Goal: Task Accomplishment & Management: Manage account settings

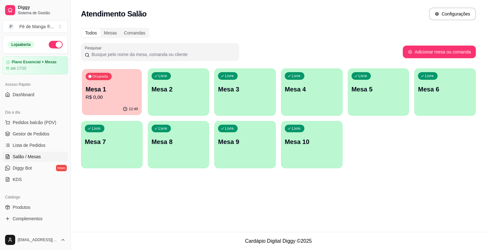
click at [126, 94] on p "R$ 0,00" at bounding box center [112, 97] width 53 height 7
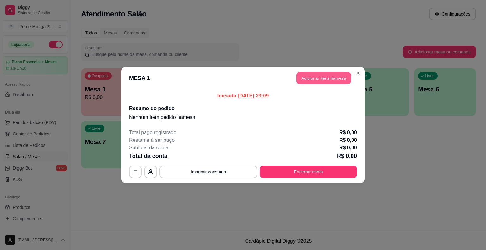
click at [312, 78] on button "Adicionar itens na mesa" at bounding box center [324, 78] width 54 height 12
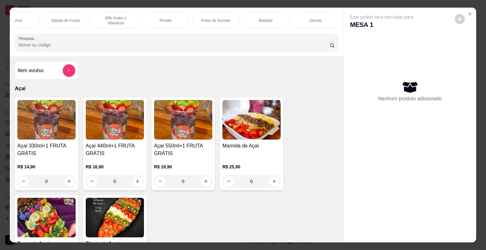
scroll to position [0, 123]
click at [178, 16] on div "Picolés" at bounding box center [164, 21] width 47 height 16
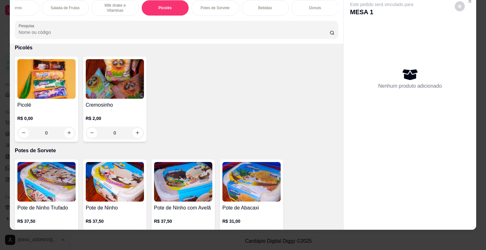
click at [58, 86] on img at bounding box center [46, 79] width 58 height 40
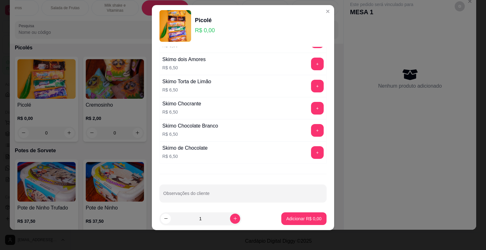
scroll to position [8, 0]
click at [299, 141] on div "Skimo de Chocolate R$ 6,50 +" at bounding box center [242, 152] width 167 height 22
click at [311, 146] on button "+" at bounding box center [317, 152] width 12 height 12
click at [312, 218] on p "Adicionar R$ 6,50" at bounding box center [303, 219] width 35 height 6
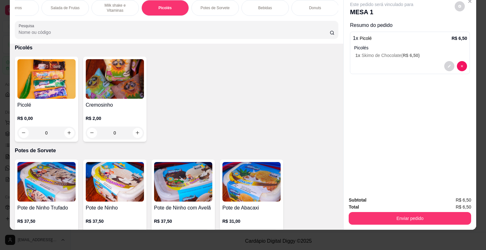
click at [439, 220] on div "Subtotal R$ 6,50 Total R$ 6,50 Enviar pedido" at bounding box center [410, 210] width 133 height 38
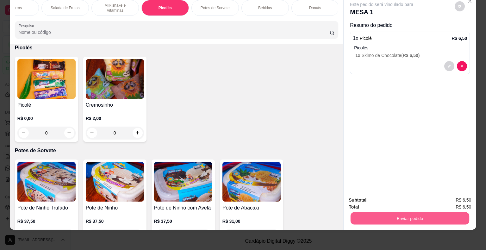
click at [438, 214] on button "Enviar pedido" at bounding box center [410, 218] width 119 height 12
click at [451, 201] on button "Enviar pedido" at bounding box center [454, 198] width 35 height 12
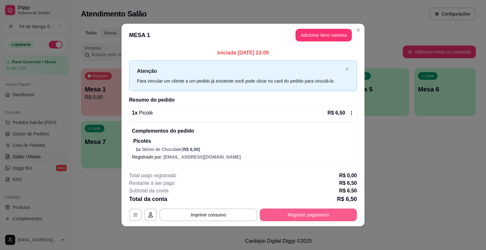
click at [339, 216] on button "Registrar pagamento" at bounding box center [308, 215] width 97 height 13
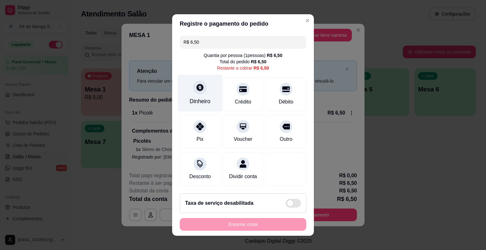
click at [201, 94] on div "Dinheiro" at bounding box center [200, 93] width 45 height 37
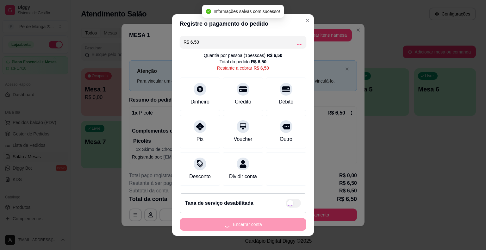
type input "R$ 0,00"
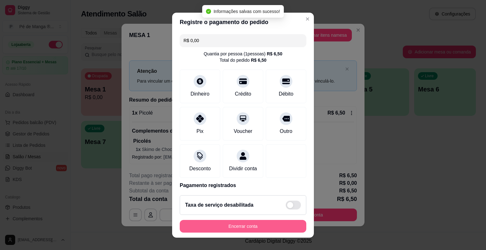
click at [273, 223] on button "Encerrar conta" at bounding box center [243, 226] width 127 height 13
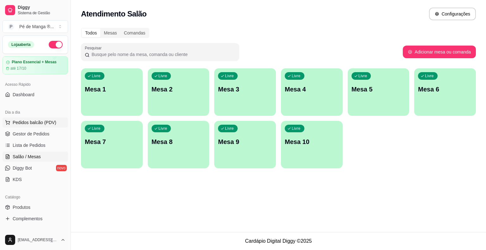
click at [60, 120] on button "Pedidos balcão (PDV)" at bounding box center [36, 122] width 66 height 10
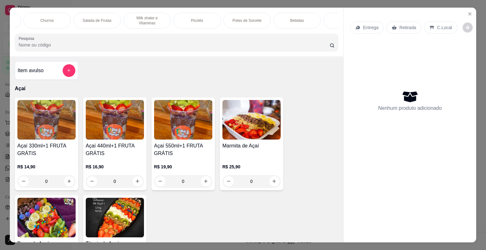
scroll to position [0, 174]
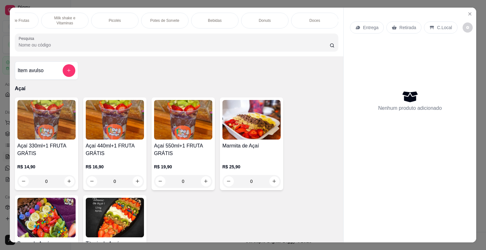
click at [226, 19] on div "Bebidas" at bounding box center [214, 21] width 47 height 16
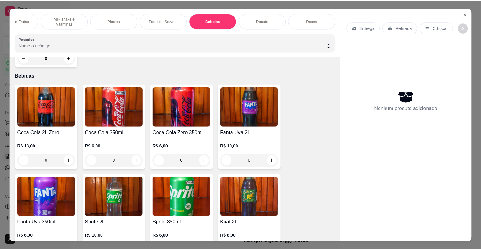
scroll to position [15, 0]
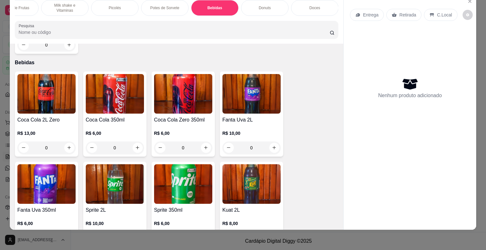
click at [148, 182] on div "Coca Cola 2L Zero R$ 13,00 0 Coca Cola 350ml R$ 6,00 0 Coca Cola Zero 350ml R$ …" at bounding box center [177, 253] width 324 height 363
click at [123, 186] on img at bounding box center [115, 184] width 58 height 40
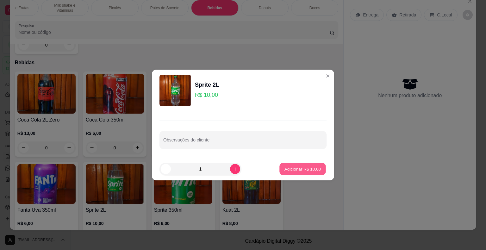
click at [286, 168] on p "Adicionar R$ 10,00" at bounding box center [302, 169] width 37 height 6
type input "1"
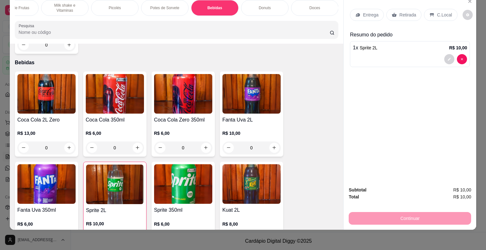
click at [437, 12] on p "C.Local" at bounding box center [444, 15] width 15 height 6
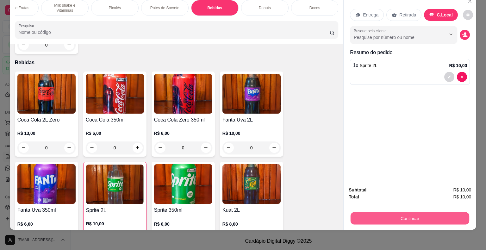
click at [435, 212] on button "Continuar" at bounding box center [410, 218] width 119 height 12
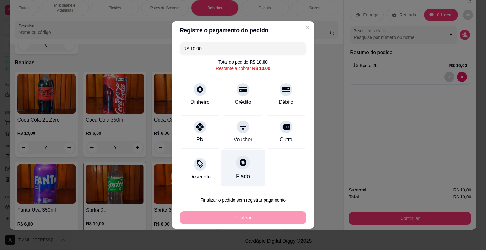
click at [241, 169] on div at bounding box center [243, 162] width 14 height 14
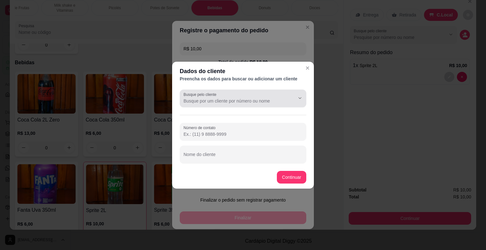
click at [221, 96] on div at bounding box center [243, 98] width 119 height 13
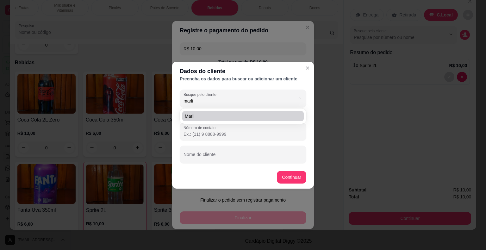
click at [221, 116] on span "Marli" at bounding box center [240, 116] width 110 height 6
type input "Marli"
type input "[PHONE_NUMBER]"
type input "Marli"
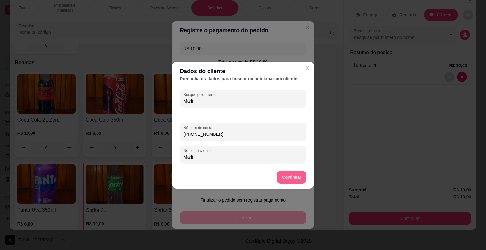
type input "Marli"
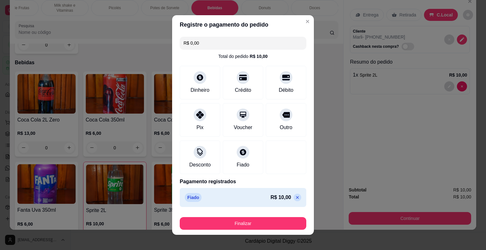
type input "R$ 0,00"
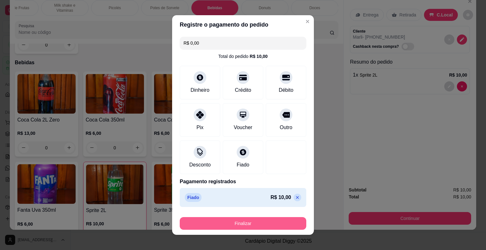
click at [278, 228] on button "Finalizar" at bounding box center [243, 223] width 127 height 13
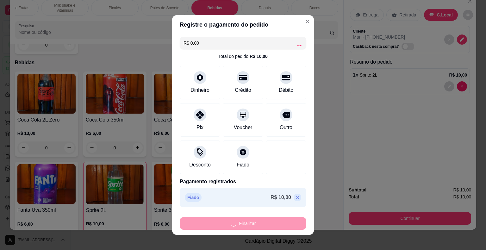
type input "0"
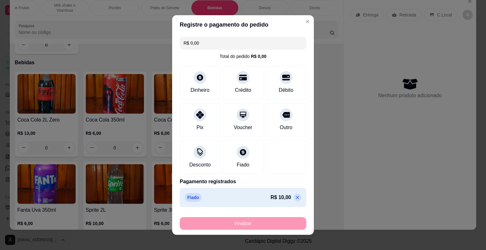
type input "-R$ 10,00"
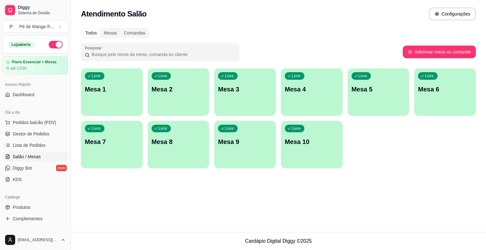
click at [43, 139] on ul "Pedidos balcão (PDV) Gestor de Pedidos Lista de Pedidos Salão / Mesas Diggy Bot…" at bounding box center [36, 150] width 66 height 67
click at [42, 134] on span "Gestor de Pedidos" at bounding box center [31, 134] width 37 height 6
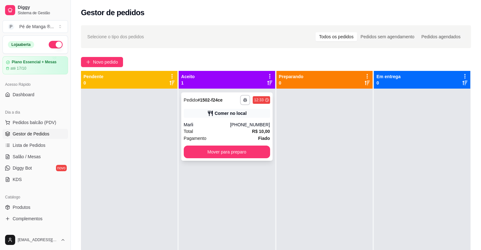
click at [220, 157] on div "**********" at bounding box center [226, 126] width 91 height 68
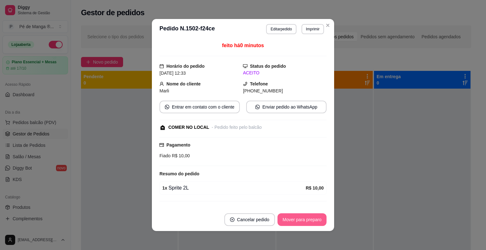
click at [305, 218] on button "Mover para preparo" at bounding box center [302, 219] width 49 height 13
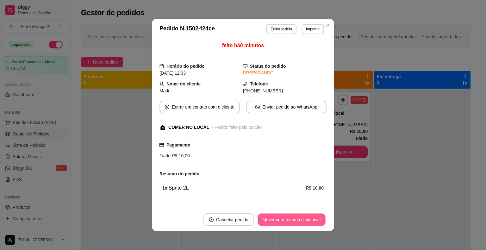
click at [314, 220] on button "Mover para retirada disponível" at bounding box center [292, 220] width 68 height 12
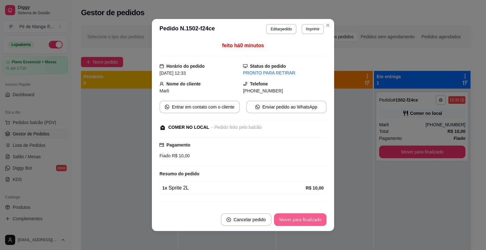
click at [315, 219] on button "Mover para finalizado" at bounding box center [300, 219] width 53 height 13
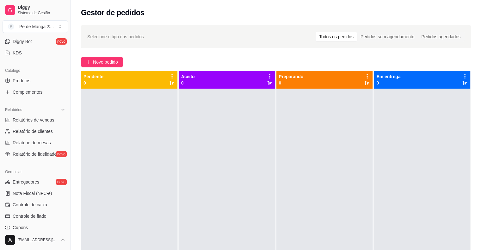
scroll to position [158, 0]
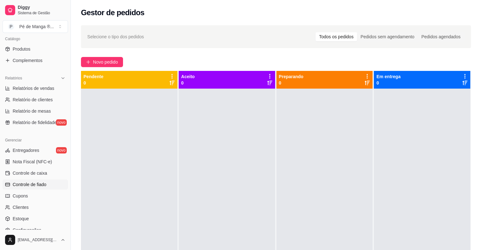
click at [50, 188] on link "Controle de fiado" at bounding box center [36, 184] width 66 height 10
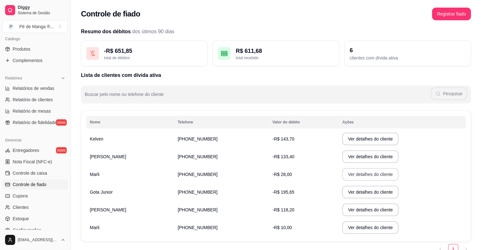
click at [364, 175] on button "Ver detalhes do cliente" at bounding box center [370, 174] width 56 height 13
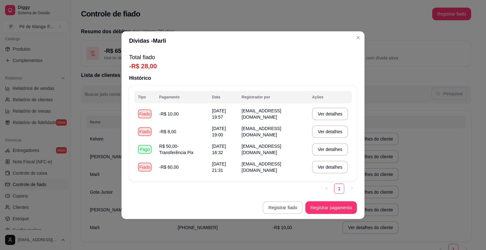
click at [296, 207] on button "Registrar fiado" at bounding box center [283, 207] width 40 height 13
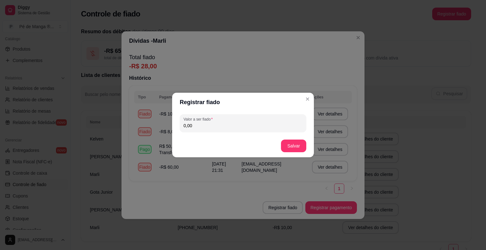
click at [223, 127] on input "0,00" at bounding box center [243, 125] width 119 height 6
type input "10,00"
click at [290, 144] on button "Salvar" at bounding box center [293, 146] width 25 height 12
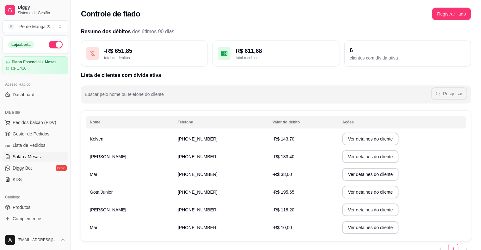
click at [42, 156] on link "Salão / Mesas" at bounding box center [36, 157] width 66 height 10
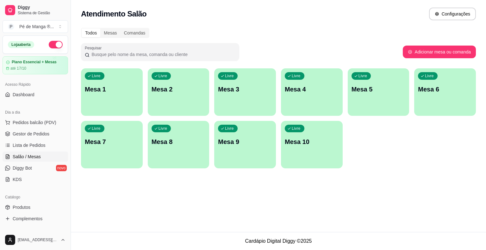
click at [122, 98] on div "Livre Mesa 1" at bounding box center [112, 88] width 62 height 40
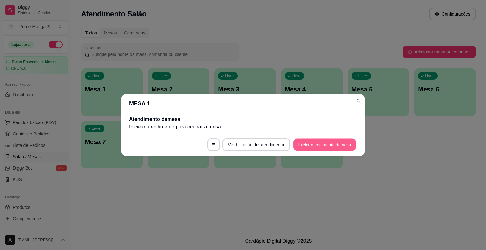
click at [307, 145] on button "Iniciar atendimento de mesa" at bounding box center [324, 145] width 63 height 12
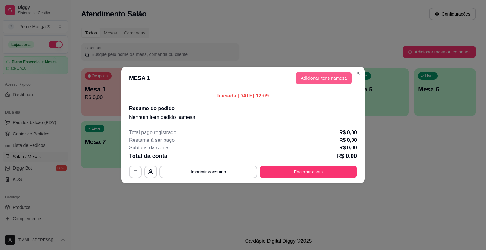
click at [315, 80] on button "Adicionar itens na mesa" at bounding box center [324, 78] width 56 height 13
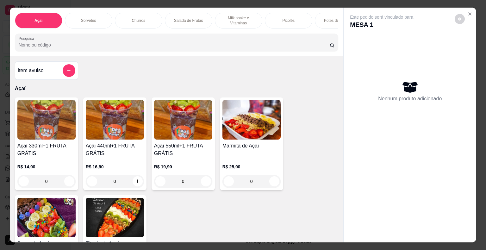
click at [232, 19] on p "Milk shake e Vitaminas" at bounding box center [238, 21] width 37 height 10
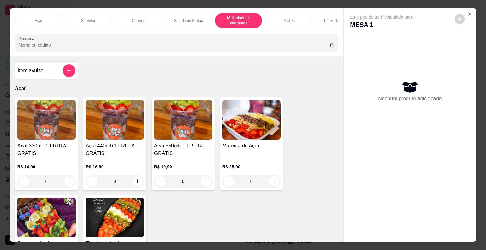
scroll to position [15, 0]
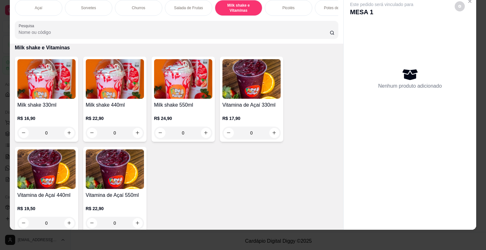
click at [177, 103] on h4 "Milk shake 550ml" at bounding box center [183, 105] width 58 height 8
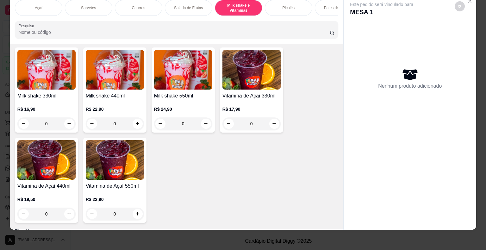
scroll to position [852, 0]
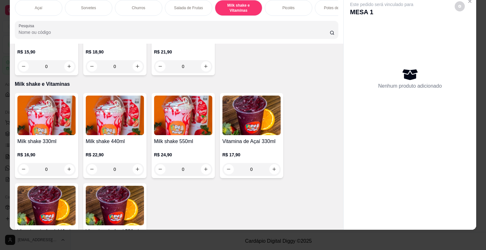
click at [170, 128] on img at bounding box center [183, 116] width 58 height 40
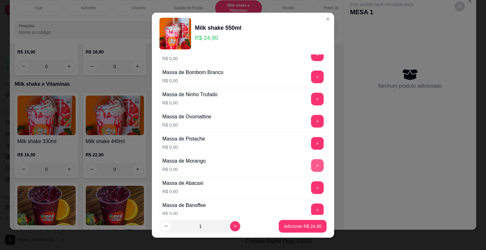
scroll to position [475, 0]
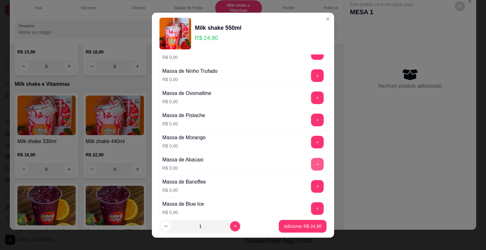
click at [311, 158] on button "+" at bounding box center [317, 164] width 13 height 13
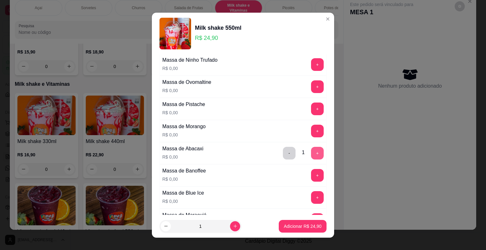
scroll to position [348, 0]
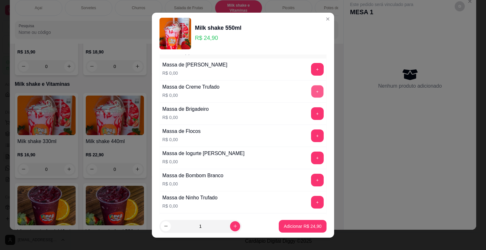
click at [311, 88] on button "+" at bounding box center [317, 91] width 12 height 12
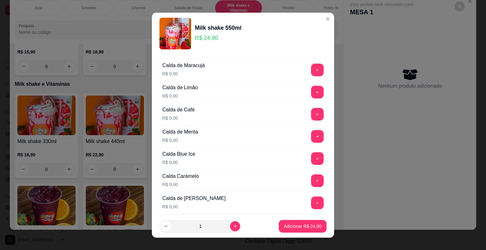
scroll to position [130, 0]
click at [311, 177] on button "+" at bounding box center [317, 180] width 12 height 12
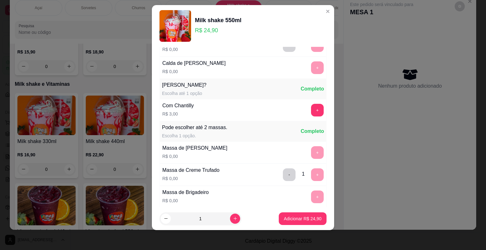
scroll to position [287, 0]
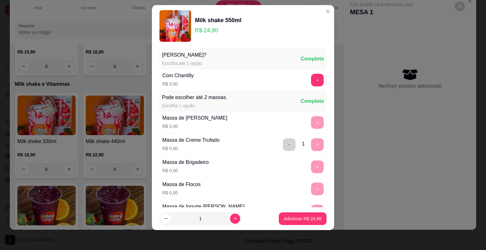
click at [299, 224] on button "Adicionar R$ 24,90" at bounding box center [303, 218] width 48 height 13
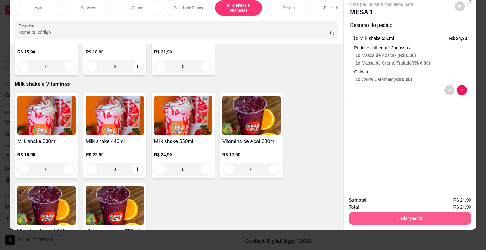
click at [381, 212] on button "Enviar pedido" at bounding box center [410, 218] width 122 height 13
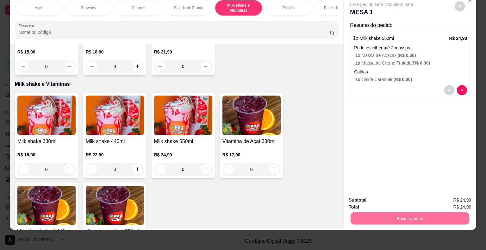
click at [465, 201] on button "Enviar pedido" at bounding box center [454, 198] width 35 height 12
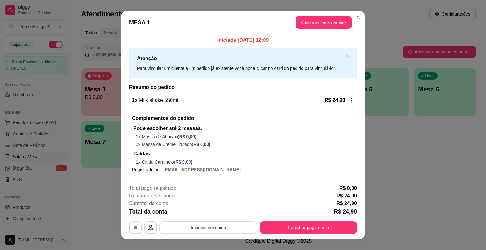
click at [242, 225] on button "Imprimir consumo" at bounding box center [208, 227] width 98 height 13
click at [219, 215] on button "IMPRESSORA" at bounding box center [208, 213] width 46 height 10
click at [280, 220] on div "**********" at bounding box center [243, 208] width 228 height 49
click at [280, 226] on button "Registrar pagamento" at bounding box center [308, 227] width 97 height 13
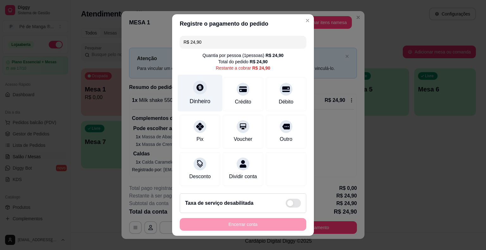
click at [204, 93] on div "Dinheiro" at bounding box center [200, 93] width 45 height 37
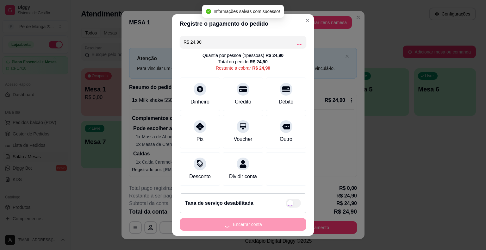
type input "R$ 0,00"
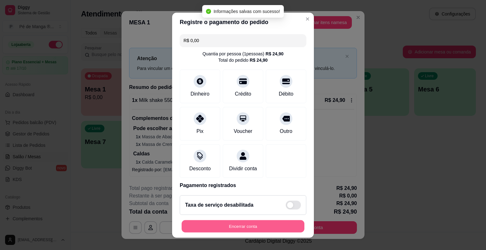
click at [259, 230] on button "Encerrar conta" at bounding box center [243, 226] width 123 height 12
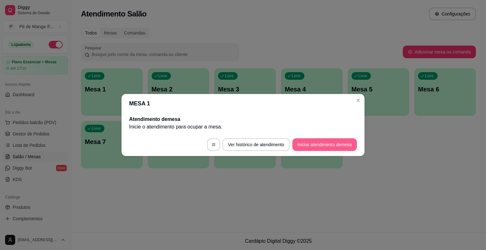
click at [315, 146] on button "Iniciar atendimento de mesa" at bounding box center [324, 144] width 65 height 13
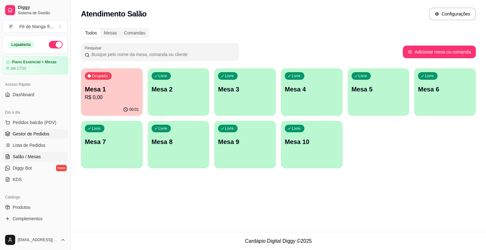
click at [46, 134] on span "Gestor de Pedidos" at bounding box center [31, 134] width 37 height 6
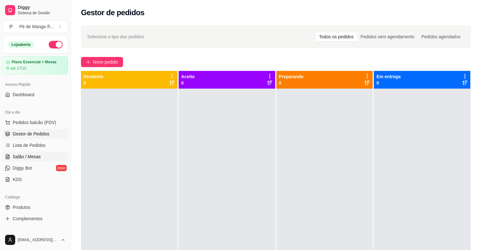
click at [34, 160] on link "Salão / Mesas" at bounding box center [36, 157] width 66 height 10
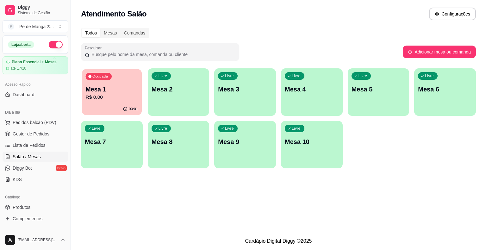
click at [111, 104] on div "00:01" at bounding box center [112, 109] width 60 height 12
click at [116, 99] on p "R$ 0,00" at bounding box center [112, 97] width 53 height 7
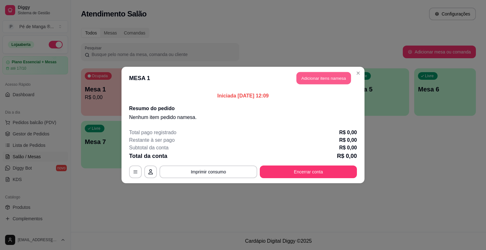
click at [320, 79] on button "Adicionar itens na mesa" at bounding box center [324, 78] width 54 height 12
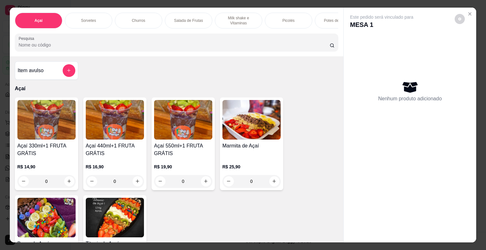
click at [75, 19] on div "Sorvetes" at bounding box center [88, 21] width 47 height 16
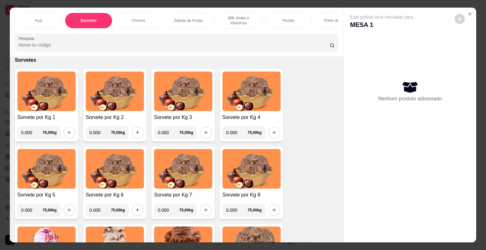
scroll to position [15, 0]
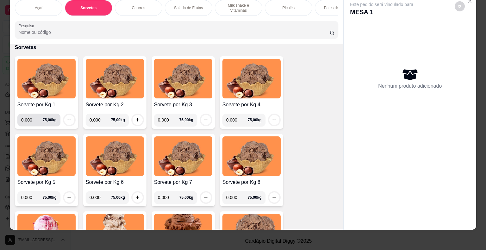
click at [30, 121] on input "0.000" at bounding box center [32, 120] width 22 height 13
type input "0.518"
click at [67, 120] on icon "increase-product-quantity" at bounding box center [69, 119] width 5 height 5
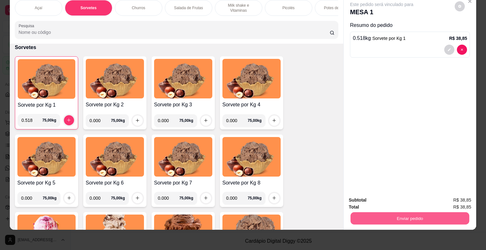
click at [398, 217] on button "Enviar pedido" at bounding box center [410, 218] width 119 height 12
click at [455, 197] on button "Enviar pedido" at bounding box center [454, 198] width 35 height 12
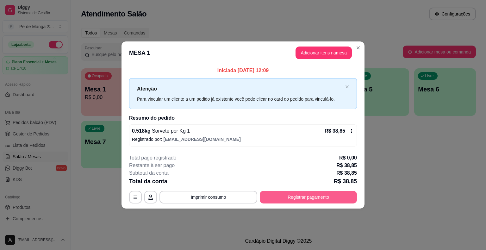
click at [326, 196] on button "Registrar pagamento" at bounding box center [308, 197] width 97 height 13
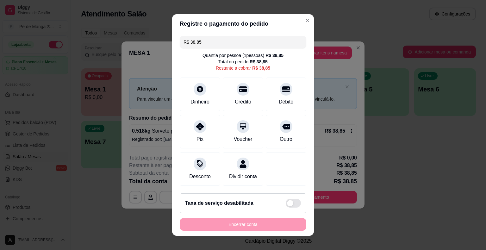
drag, startPoint x: 205, startPoint y: 41, endPoint x: 168, endPoint y: 31, distance: 38.1
click at [168, 31] on div "Registre o pagamento do pedido R$ 38,85 Quantia por pessoa ( 1 pessoas) R$ 38,8…" at bounding box center [243, 125] width 486 height 250
click at [199, 106] on div "Dinheiro" at bounding box center [200, 93] width 45 height 37
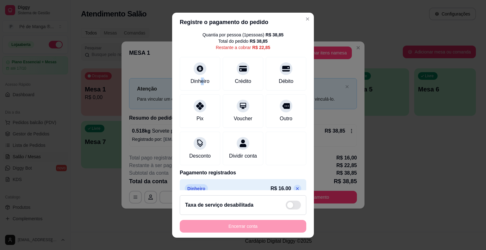
scroll to position [36, 0]
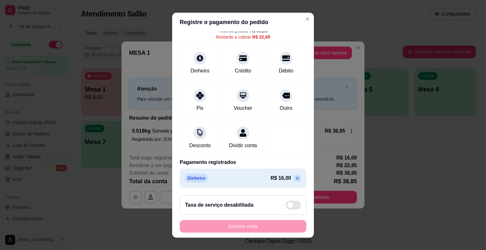
click at [289, 180] on div "Dinheiro R$ 16,00" at bounding box center [243, 178] width 127 height 19
click at [295, 180] on icon at bounding box center [297, 178] width 5 height 5
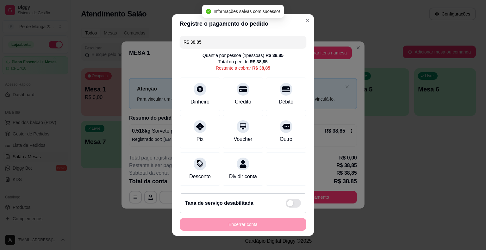
scroll to position [6, 0]
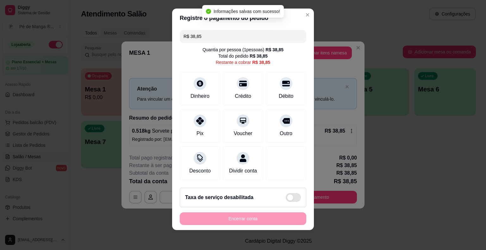
drag, startPoint x: 206, startPoint y: 38, endPoint x: 156, endPoint y: 31, distance: 50.8
click at [156, 33] on div "Registre o pagamento do pedido R$ 38,85 Quantia por pessoa ( 1 pessoas) R$ 38,8…" at bounding box center [243, 125] width 486 height 250
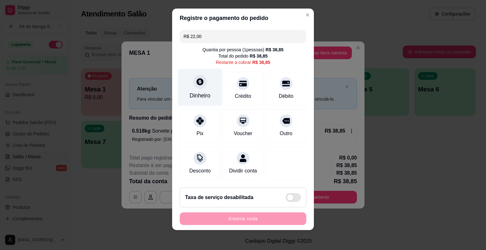
click at [196, 92] on div "Dinheiro" at bounding box center [200, 95] width 21 height 8
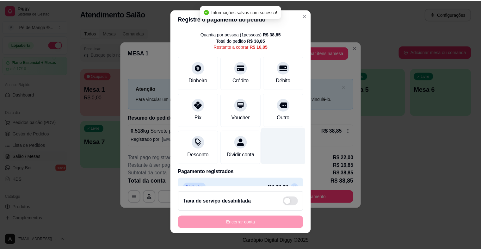
scroll to position [0, 0]
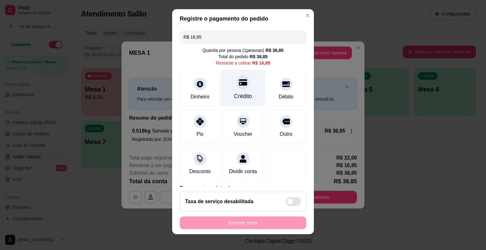
click at [236, 88] on div at bounding box center [243, 82] width 14 height 14
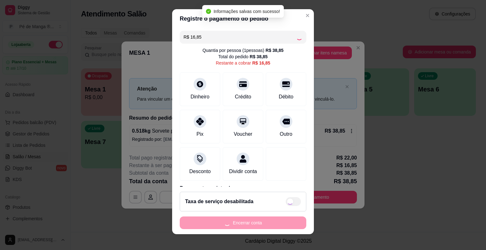
type input "R$ 0,00"
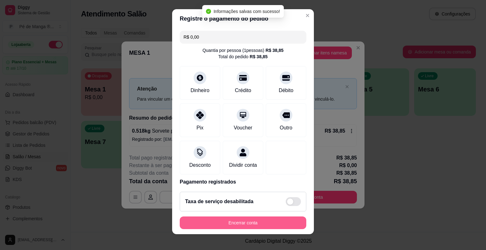
click at [257, 222] on button "Encerrar conta" at bounding box center [243, 222] width 127 height 13
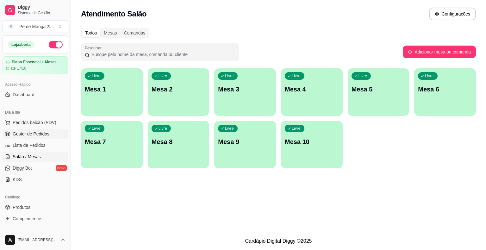
click at [35, 134] on span "Gestor de Pedidos" at bounding box center [31, 134] width 37 height 6
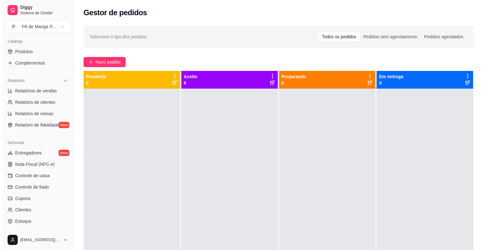
scroll to position [205, 0]
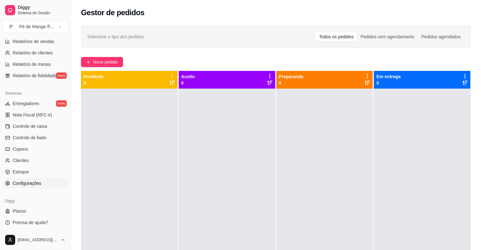
click at [46, 181] on link "Configurações" at bounding box center [36, 183] width 66 height 10
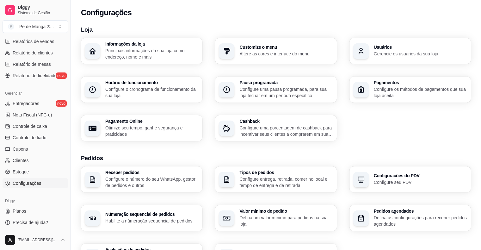
click at [105, 104] on div "Informações da loja Principais informações da sua loja como endereço, nome e ma…" at bounding box center [276, 89] width 390 height 103
click at [116, 94] on p "Configure o cronograma de funcionamento da sua loja" at bounding box center [151, 92] width 93 height 13
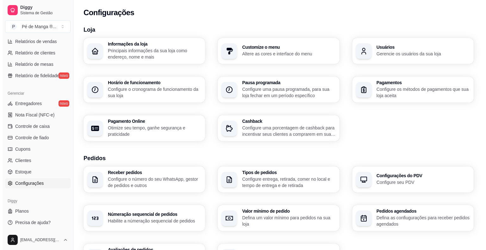
scroll to position [15, 0]
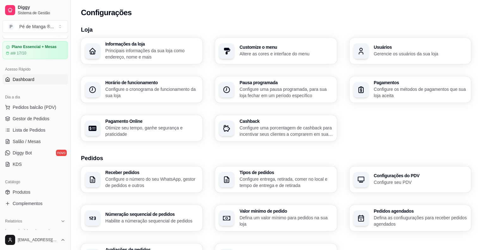
click at [28, 75] on link "Dashboard" at bounding box center [36, 79] width 66 height 10
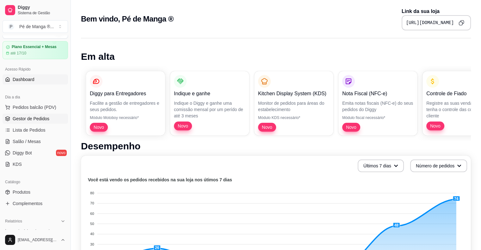
click at [36, 121] on span "Gestor de Pedidos" at bounding box center [31, 119] width 37 height 6
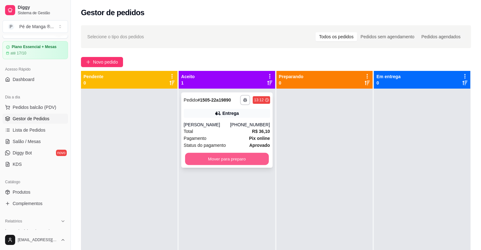
click at [228, 165] on button "Mover para preparo" at bounding box center [227, 159] width 84 height 12
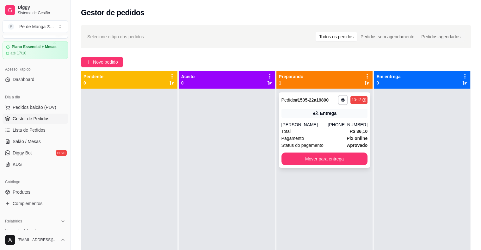
click at [303, 139] on div "Pagamento Pix online" at bounding box center [325, 138] width 86 height 7
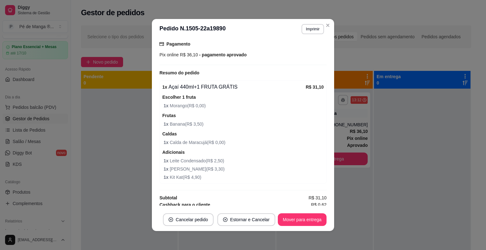
scroll to position [178, 0]
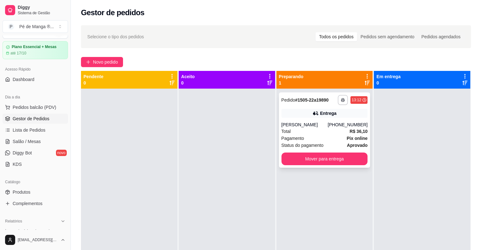
drag, startPoint x: 312, startPoint y: 139, endPoint x: 310, endPoint y: 135, distance: 4.6
click at [310, 135] on div "Pagamento Pix online" at bounding box center [325, 138] width 86 height 7
click at [338, 120] on div "**********" at bounding box center [324, 129] width 91 height 75
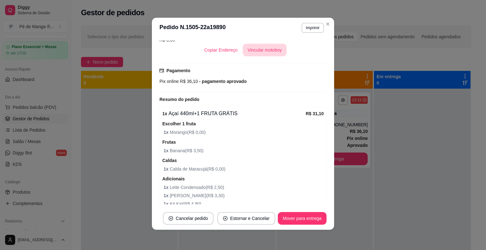
scroll to position [115, 0]
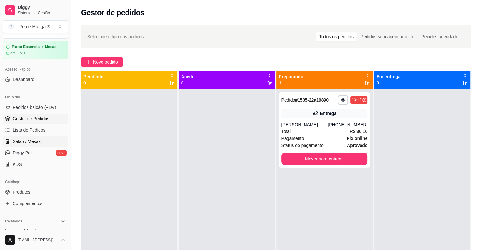
click at [21, 140] on span "Salão / Mesas" at bounding box center [27, 141] width 28 height 6
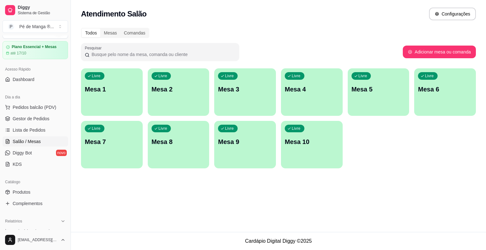
click at [122, 108] on button "Livre Mesa 1" at bounding box center [112, 91] width 62 height 47
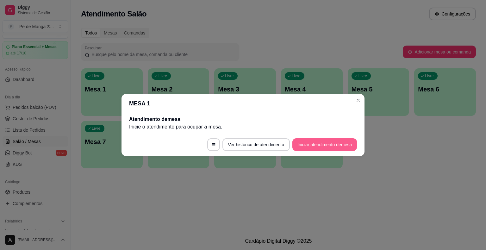
click at [315, 146] on button "Iniciar atendimento de mesa" at bounding box center [324, 144] width 65 height 13
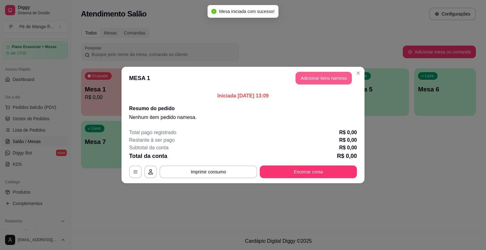
click at [305, 75] on button "Adicionar itens na mesa" at bounding box center [324, 78] width 56 height 13
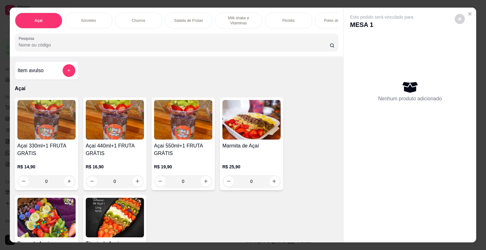
click at [102, 16] on div "Sorvetes" at bounding box center [88, 21] width 47 height 16
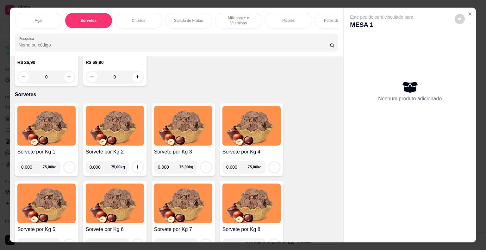
scroll to position [197, 0]
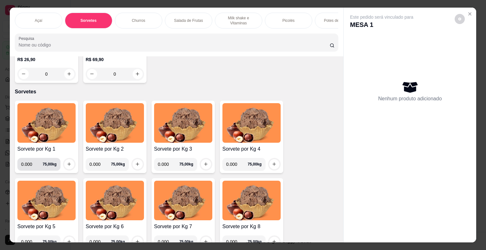
click at [29, 166] on input "0.000" at bounding box center [32, 164] width 22 height 13
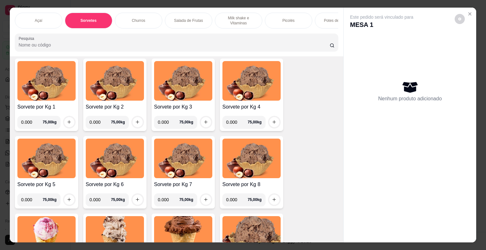
scroll to position [229, 0]
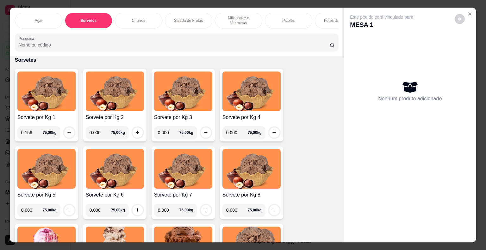
type input "0.156"
click at [67, 134] on icon "increase-product-quantity" at bounding box center [69, 132] width 5 height 5
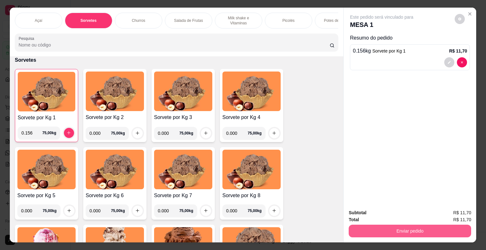
click at [441, 228] on button "Enviar pedido" at bounding box center [410, 231] width 122 height 13
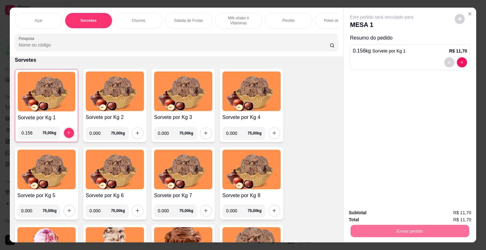
click at [459, 215] on button "Enviar pedido" at bounding box center [454, 213] width 35 height 12
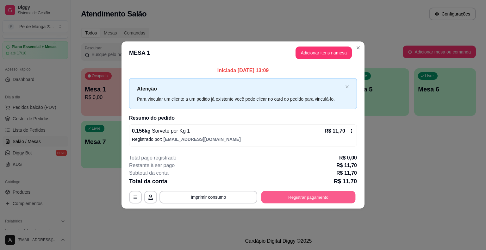
click at [308, 194] on button "Registrar pagamento" at bounding box center [308, 197] width 94 height 12
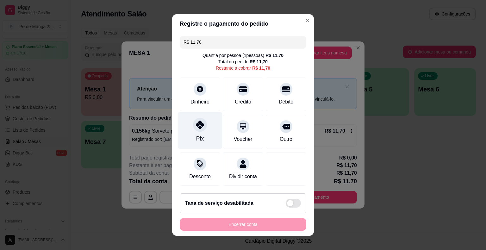
click at [206, 138] on div "Pix" at bounding box center [200, 130] width 45 height 37
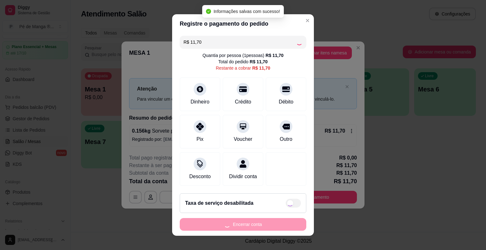
type input "R$ 0,00"
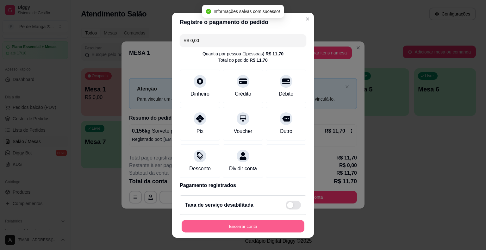
click at [276, 231] on button "Encerrar conta" at bounding box center [243, 226] width 123 height 12
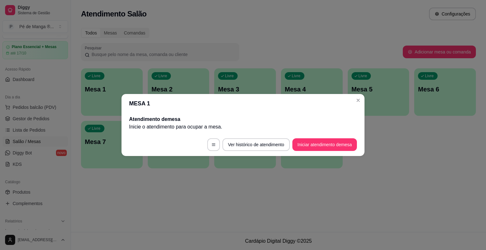
drag, startPoint x: 362, startPoint y: 94, endPoint x: 335, endPoint y: 97, distance: 27.4
click at [363, 94] on header "MESA 1" at bounding box center [243, 103] width 243 height 19
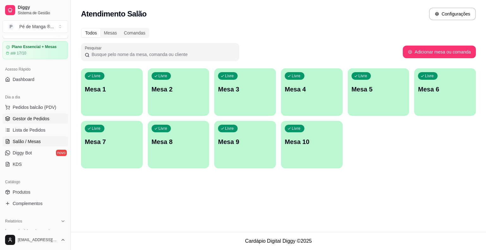
click at [34, 118] on span "Gestor de Pedidos" at bounding box center [31, 119] width 37 height 6
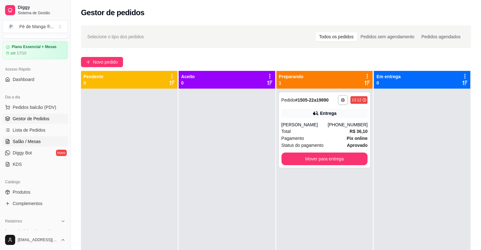
click at [16, 140] on span "Salão / Mesas" at bounding box center [27, 141] width 28 height 6
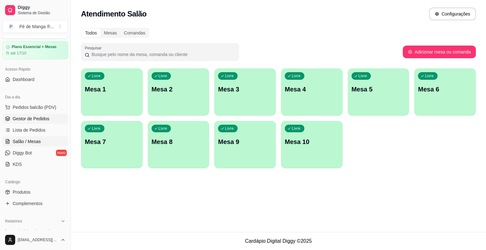
click at [41, 120] on span "Gestor de Pedidos" at bounding box center [31, 119] width 37 height 6
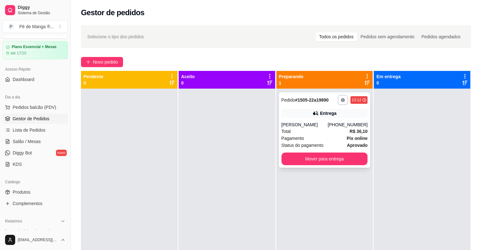
click at [332, 135] on div "Pagamento Pix online" at bounding box center [325, 138] width 86 height 7
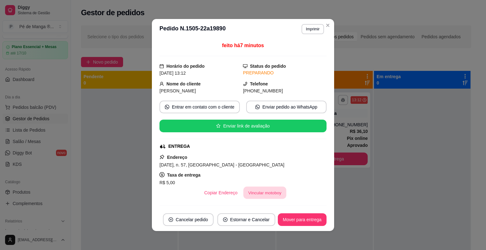
click at [247, 191] on button "Vincular motoboy" at bounding box center [264, 193] width 43 height 12
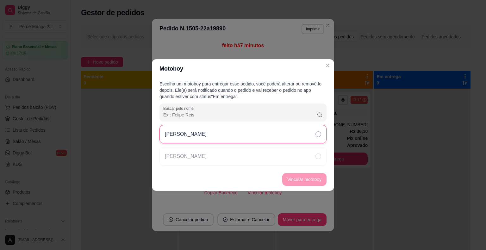
click at [232, 142] on div "[PERSON_NAME]" at bounding box center [242, 134] width 167 height 18
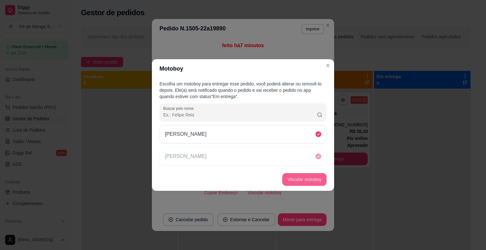
click at [323, 182] on button "Vincular motoboy" at bounding box center [304, 179] width 44 height 13
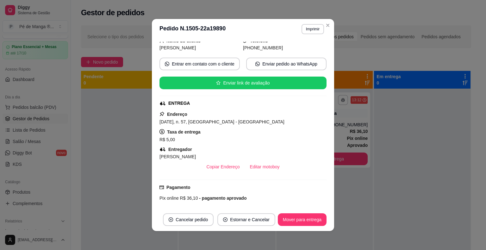
scroll to position [95, 0]
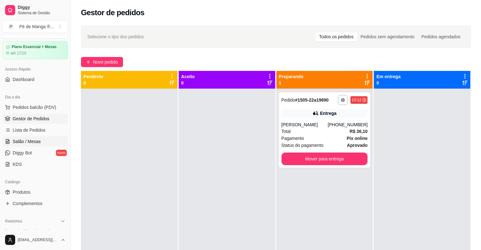
click at [21, 140] on span "Salão / Mesas" at bounding box center [27, 141] width 28 height 6
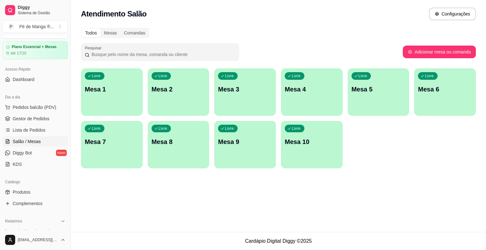
click at [101, 104] on div "Livre Mesa 1" at bounding box center [112, 88] width 62 height 40
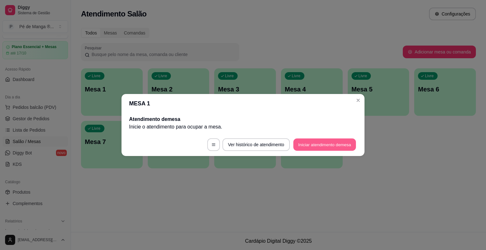
click at [303, 144] on button "Iniciar atendimento de mesa" at bounding box center [324, 145] width 63 height 12
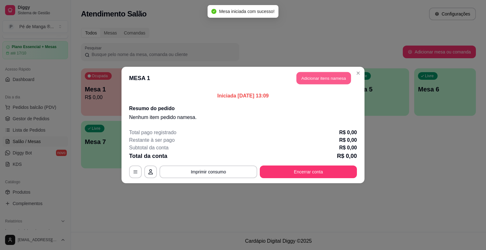
click at [327, 83] on button "Adicionar itens na mesa" at bounding box center [324, 78] width 54 height 12
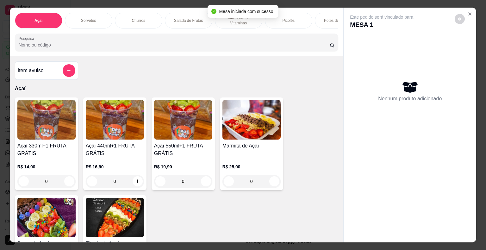
click at [65, 182] on div "0" at bounding box center [46, 181] width 58 height 13
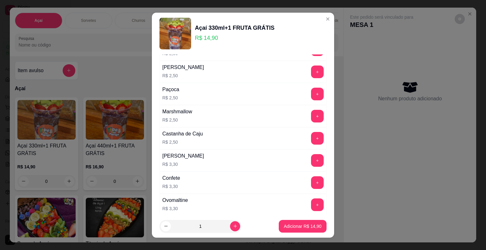
scroll to position [665, 0]
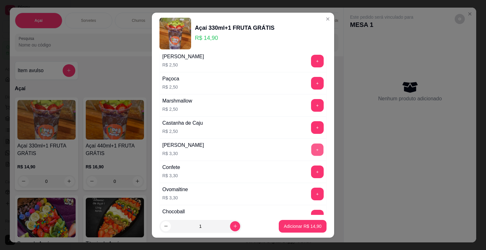
click at [311, 145] on button "+" at bounding box center [317, 149] width 12 height 12
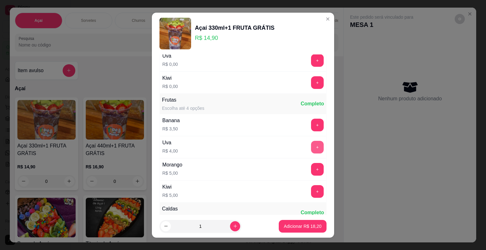
click at [311, 143] on button "+" at bounding box center [317, 147] width 13 height 13
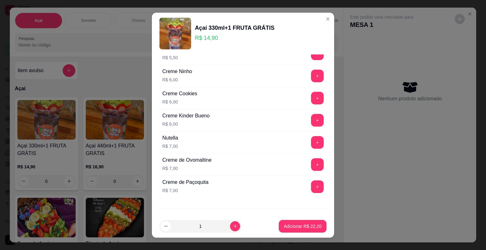
scroll to position [1392, 0]
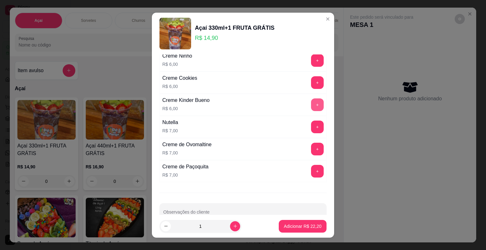
click at [311, 98] on button "+" at bounding box center [317, 104] width 13 height 13
click at [233, 225] on icon "increase-product-quantity" at bounding box center [235, 226] width 5 height 5
type input "2"
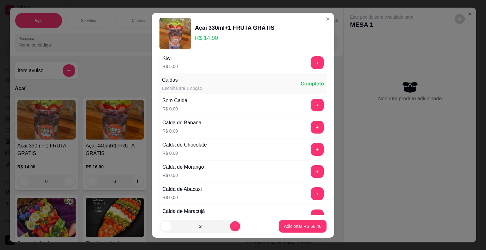
scroll to position [190, 0]
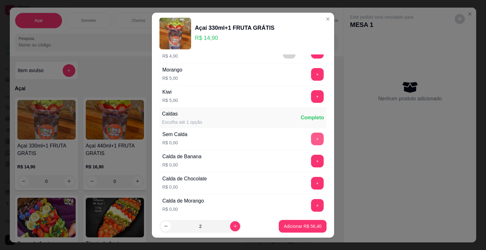
click at [311, 136] on button "+" at bounding box center [317, 139] width 13 height 13
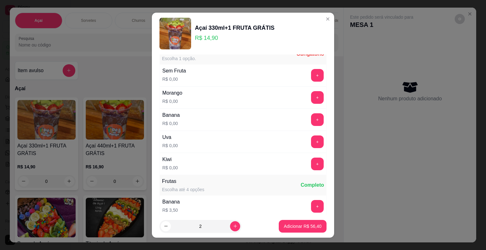
scroll to position [0, 0]
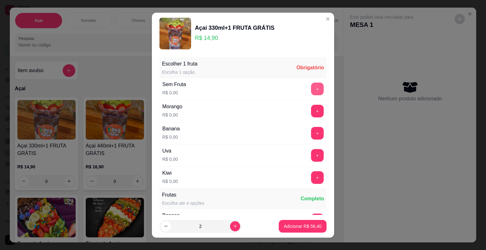
click at [311, 87] on button "+" at bounding box center [317, 89] width 13 height 13
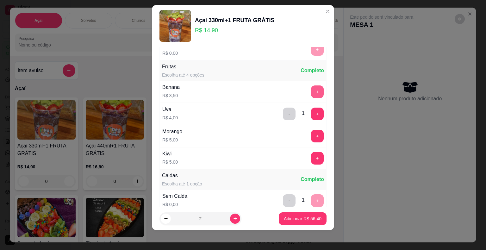
scroll to position [133, 0]
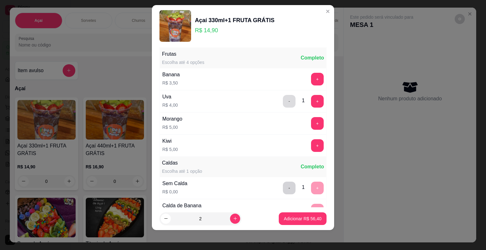
click at [283, 100] on button "-" at bounding box center [289, 101] width 13 height 13
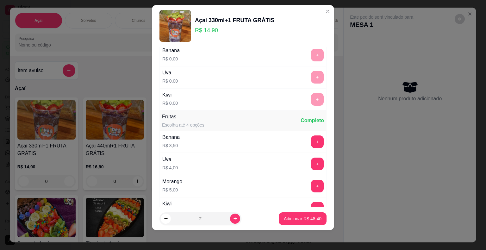
scroll to position [7, 0]
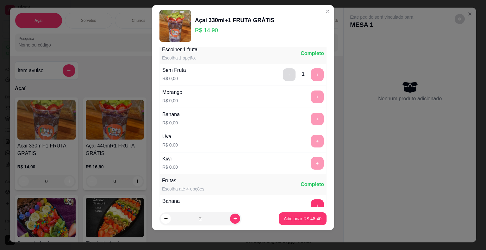
click at [283, 73] on button "-" at bounding box center [289, 74] width 13 height 13
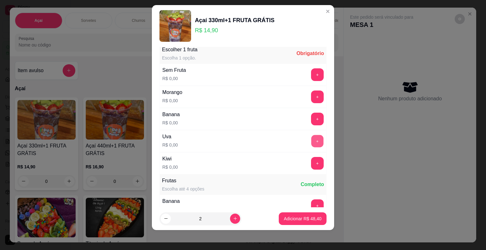
click at [311, 142] on button "+" at bounding box center [317, 141] width 12 height 12
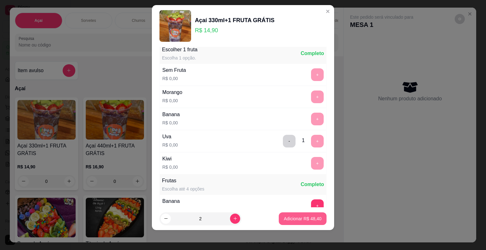
click at [285, 215] on button "Adicionar R$ 48,40" at bounding box center [303, 218] width 48 height 13
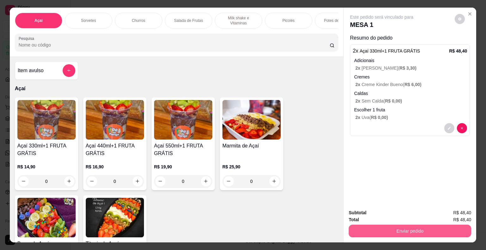
click at [389, 230] on button "Enviar pedido" at bounding box center [410, 231] width 122 height 13
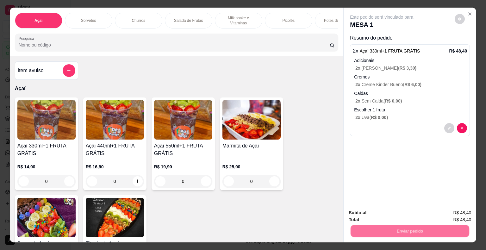
click at [444, 214] on button "Enviar pedido" at bounding box center [455, 213] width 36 height 12
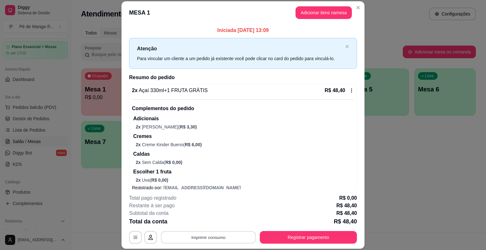
click at [208, 239] on button "Imprimir consumo" at bounding box center [208, 237] width 95 height 12
click at [204, 222] on button "IMPRESSORA" at bounding box center [208, 223] width 46 height 10
click at [300, 232] on button "Registrar pagamento" at bounding box center [308, 237] width 97 height 13
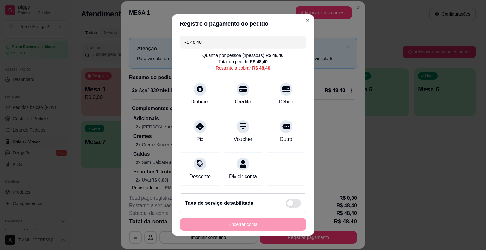
drag, startPoint x: 236, startPoint y: 89, endPoint x: 228, endPoint y: 114, distance: 26.5
click at [239, 89] on icon at bounding box center [243, 89] width 8 height 8
type input "R$ 0,00"
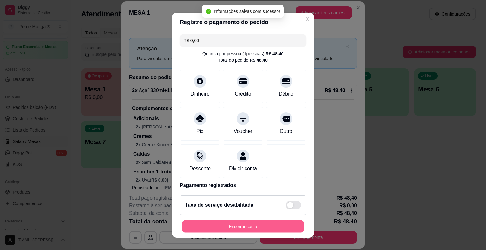
click at [239, 220] on button "Encerrar conta" at bounding box center [243, 226] width 123 height 12
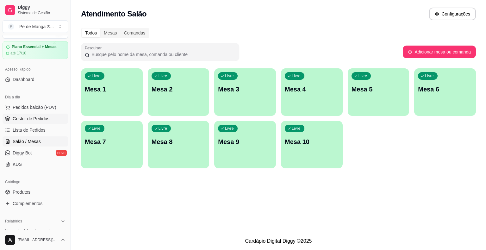
click at [38, 116] on span "Gestor de Pedidos" at bounding box center [31, 119] width 37 height 6
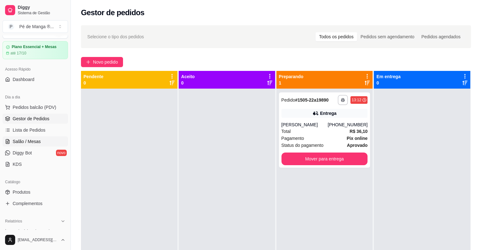
click at [34, 140] on span "Salão / Mesas" at bounding box center [27, 141] width 28 height 6
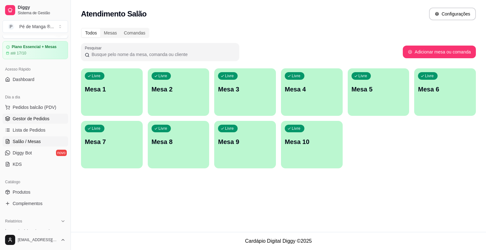
click at [20, 116] on span "Gestor de Pedidos" at bounding box center [31, 119] width 37 height 6
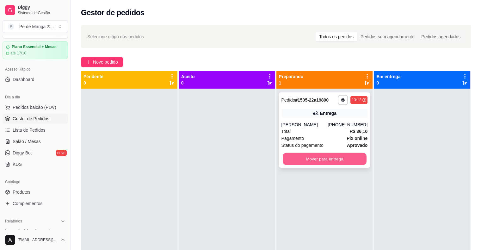
click at [344, 155] on button "Mover para entrega" at bounding box center [325, 159] width 84 height 12
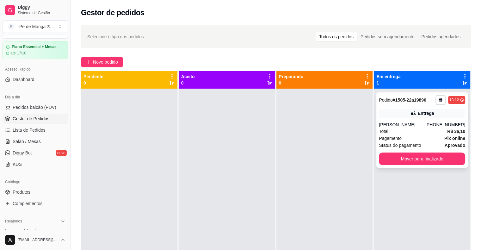
click at [427, 133] on div "Total R$ 36,10" at bounding box center [422, 131] width 86 height 7
click at [28, 138] on span "Salão / Mesas" at bounding box center [27, 141] width 28 height 6
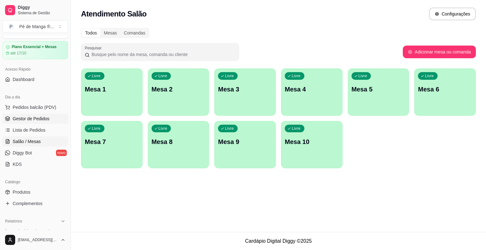
click at [44, 119] on span "Gestor de Pedidos" at bounding box center [31, 119] width 37 height 6
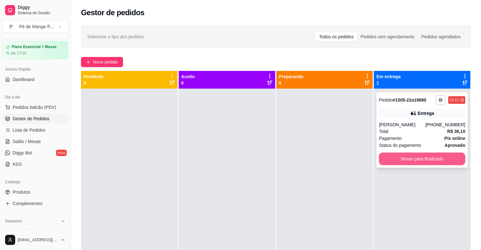
click at [427, 153] on div "**********" at bounding box center [422, 129] width 91 height 75
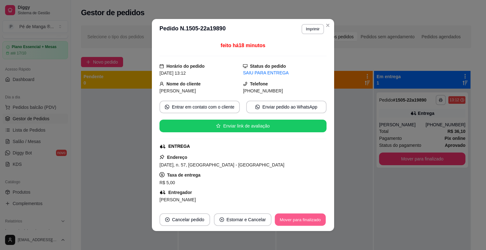
click at [291, 222] on button "Mover para finalizado" at bounding box center [300, 220] width 51 height 12
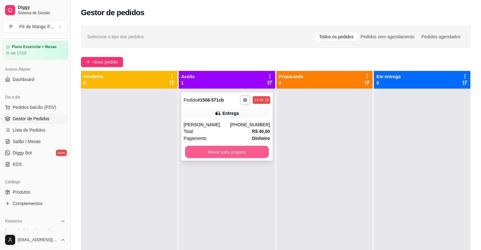
click at [222, 150] on button "Mover para preparo" at bounding box center [227, 152] width 84 height 12
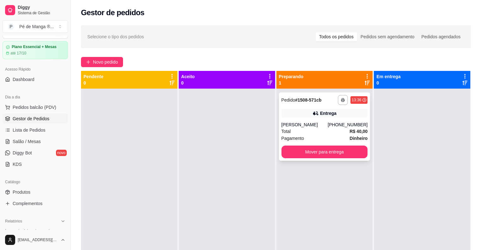
click at [344, 122] on div "[PHONE_NUMBER]" at bounding box center [348, 125] width 40 height 6
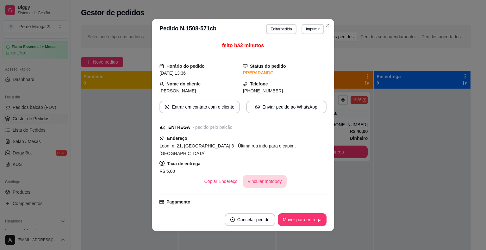
click at [270, 178] on button "Vincular motoboy" at bounding box center [265, 181] width 44 height 13
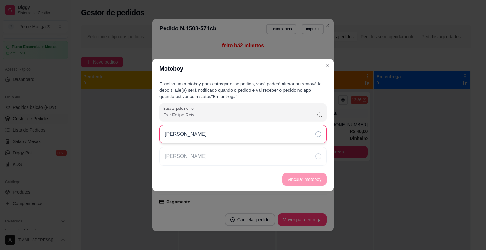
click at [272, 136] on div "[PERSON_NAME]" at bounding box center [242, 134] width 167 height 18
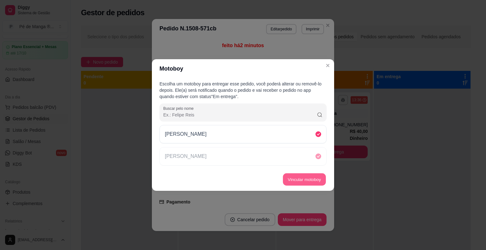
click at [303, 179] on button "Vincular motoboy" at bounding box center [304, 179] width 43 height 12
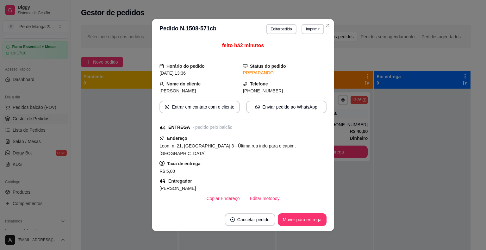
click at [329, 31] on header "**********" at bounding box center [243, 29] width 182 height 20
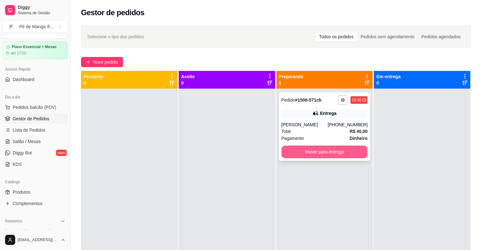
click at [346, 153] on button "Mover para entrega" at bounding box center [325, 152] width 86 height 13
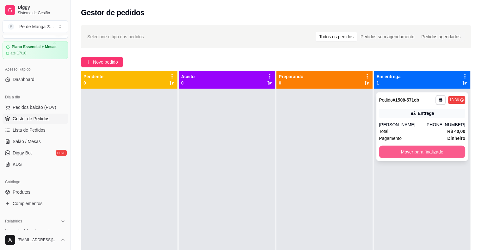
click at [423, 154] on button "Mover para finalizado" at bounding box center [422, 152] width 86 height 13
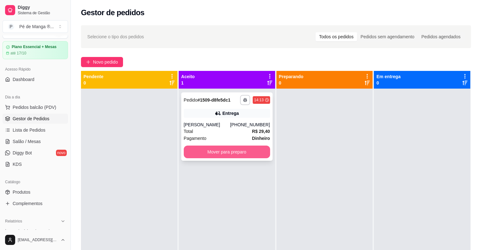
click at [207, 151] on button "Mover para preparo" at bounding box center [227, 152] width 86 height 13
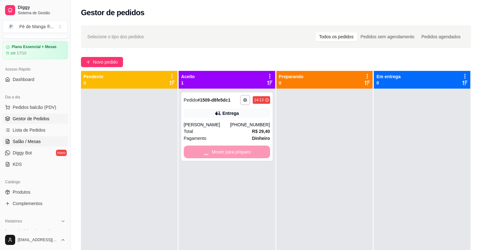
click at [22, 144] on span "Salão / Mesas" at bounding box center [27, 141] width 28 height 6
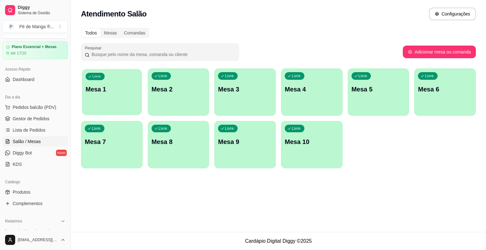
click at [87, 108] on button "Livre Mesa 1" at bounding box center [112, 92] width 60 height 46
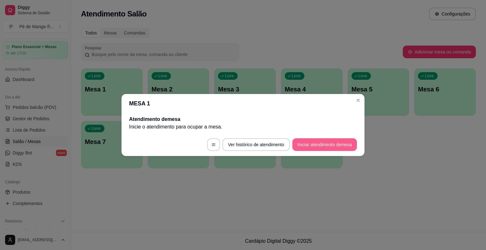
click at [321, 140] on button "Iniciar atendimento de mesa" at bounding box center [324, 144] width 65 height 13
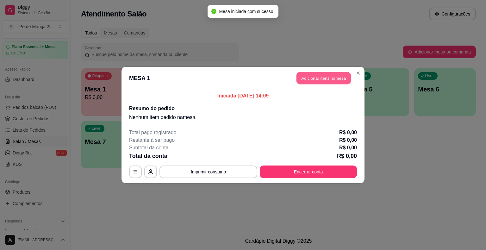
click at [316, 79] on button "Adicionar itens na mesa" at bounding box center [324, 78] width 54 height 12
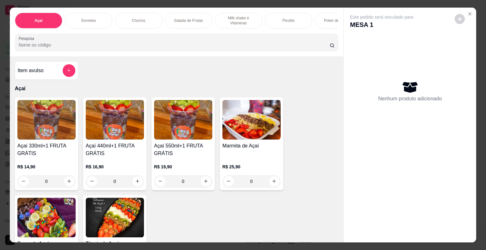
click at [285, 20] on p "Picolés" at bounding box center [288, 20] width 12 height 5
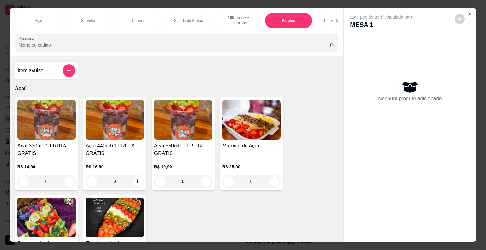
scroll to position [15, 0]
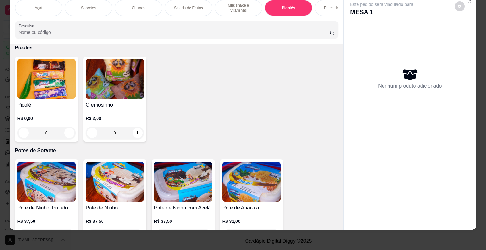
click at [66, 131] on div "0" at bounding box center [46, 133] width 58 height 13
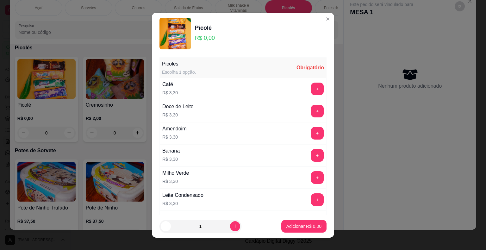
click at [311, 93] on button "+" at bounding box center [317, 89] width 13 height 13
click at [311, 92] on button "+" at bounding box center [317, 89] width 12 height 12
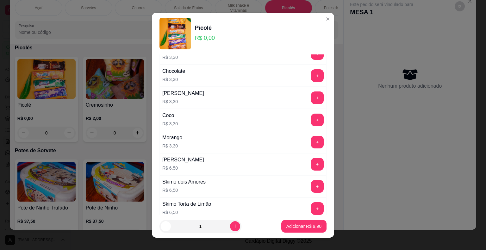
scroll to position [411, 0]
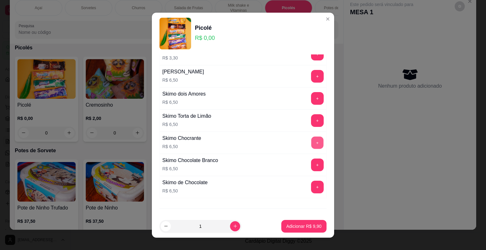
click at [311, 139] on button "+" at bounding box center [317, 142] width 12 height 12
click at [302, 222] on button "Adicionar R$ 16,40" at bounding box center [303, 226] width 48 height 13
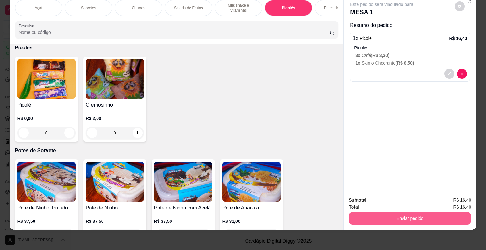
click at [439, 210] on div "Enviar pedido" at bounding box center [410, 217] width 122 height 14
click at [439, 212] on button "Enviar pedido" at bounding box center [410, 218] width 119 height 12
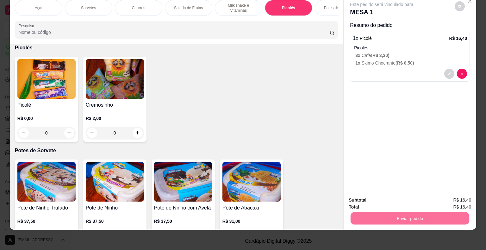
click at [451, 199] on button "Enviar pedido" at bounding box center [454, 198] width 35 height 12
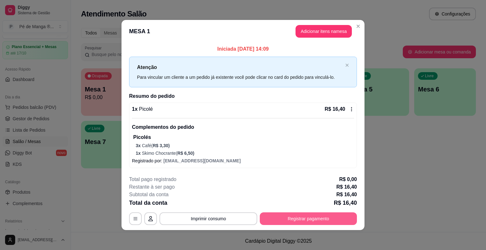
click at [320, 215] on button "Registrar pagamento" at bounding box center [308, 218] width 97 height 13
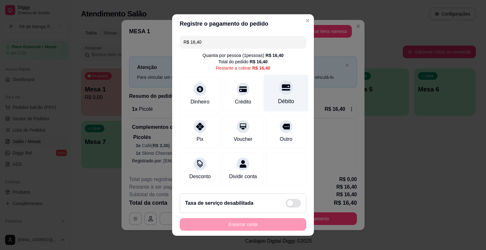
click at [281, 102] on div "Débito" at bounding box center [286, 101] width 16 height 8
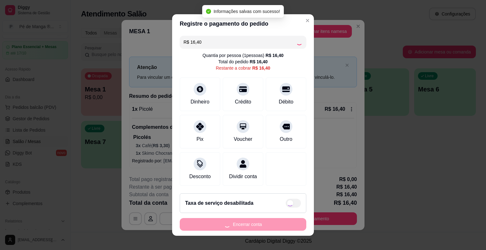
type input "R$ 0,00"
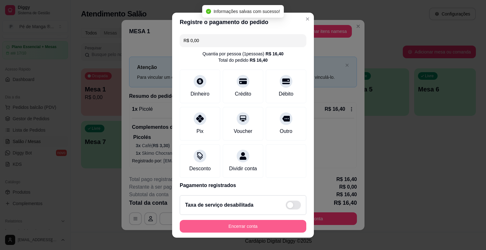
click at [253, 228] on button "Encerrar conta" at bounding box center [243, 226] width 127 height 13
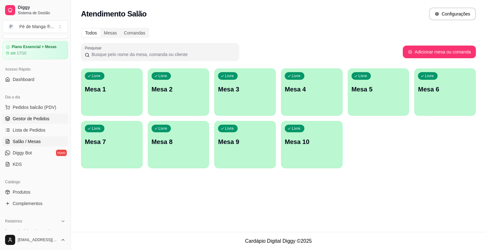
click at [57, 117] on link "Gestor de Pedidos" at bounding box center [36, 119] width 66 height 10
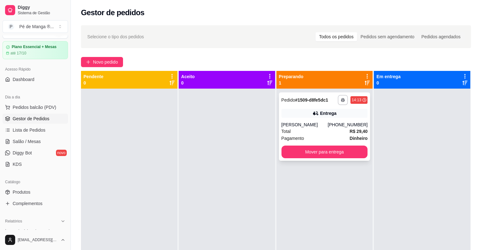
click at [326, 131] on div "Total R$ 29,40" at bounding box center [325, 131] width 86 height 7
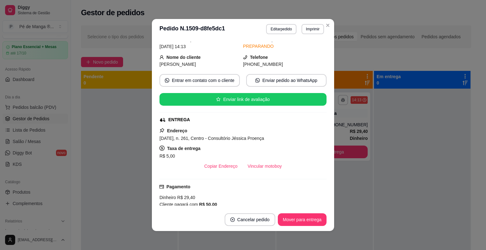
scroll to position [63, 0]
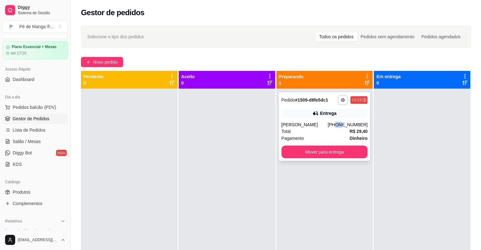
drag, startPoint x: 340, startPoint y: 125, endPoint x: 334, endPoint y: 124, distance: 6.0
click at [334, 124] on div "[PHONE_NUMBER]" at bounding box center [348, 125] width 40 height 6
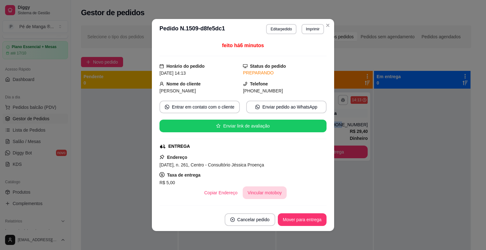
click at [258, 192] on button "Vincular motoboy" at bounding box center [265, 192] width 44 height 13
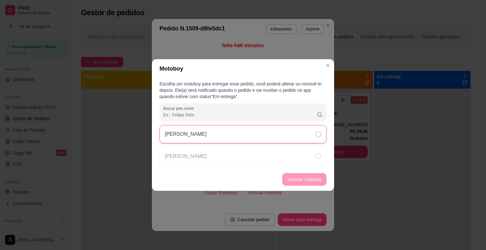
click at [302, 138] on div "[PERSON_NAME]" at bounding box center [242, 134] width 167 height 18
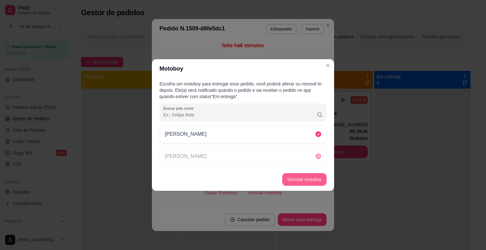
click at [307, 181] on button "Vincular motoboy" at bounding box center [304, 179] width 44 height 13
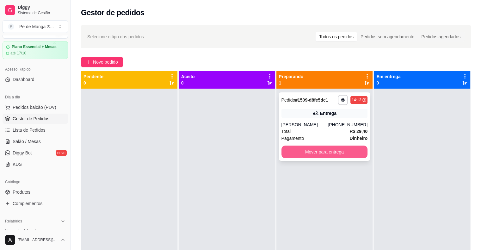
click at [331, 149] on button "Mover para entrega" at bounding box center [325, 152] width 86 height 13
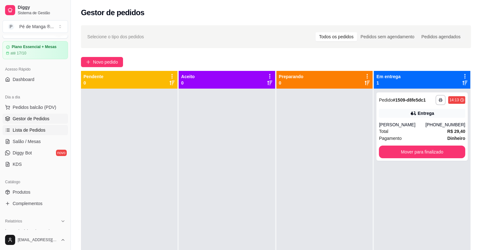
click at [11, 134] on link "Lista de Pedidos" at bounding box center [36, 130] width 66 height 10
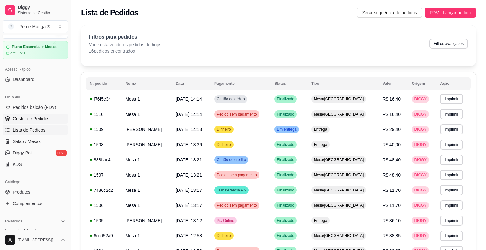
click at [19, 120] on span "Gestor de Pedidos" at bounding box center [31, 119] width 37 height 6
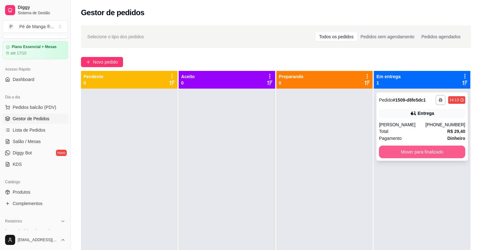
click at [397, 154] on button "Mover para finalizado" at bounding box center [422, 152] width 86 height 13
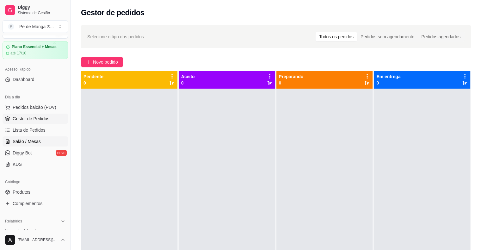
click at [47, 140] on link "Salão / Mesas" at bounding box center [36, 141] width 66 height 10
click at [46, 140] on link "Salão / Mesas" at bounding box center [36, 141] width 66 height 10
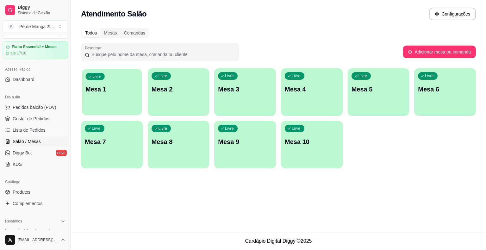
click at [127, 103] on div "Livre Mesa 1" at bounding box center [112, 88] width 60 height 39
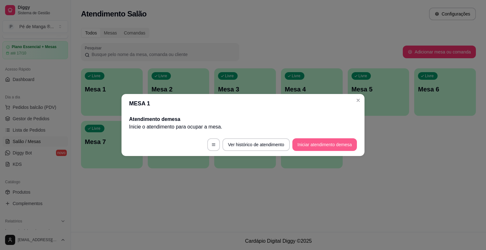
click at [317, 145] on button "Iniciar atendimento de mesa" at bounding box center [324, 144] width 65 height 13
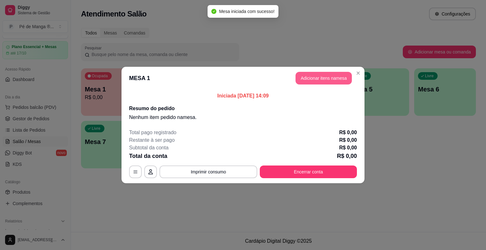
click at [335, 79] on button "Adicionar itens na mesa" at bounding box center [324, 78] width 56 height 13
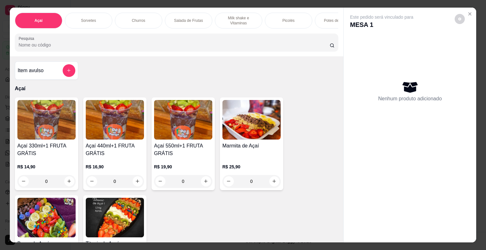
drag, startPoint x: 281, startPoint y: 13, endPoint x: 274, endPoint y: 18, distance: 8.6
click at [281, 14] on div "Picolés" at bounding box center [288, 21] width 47 height 16
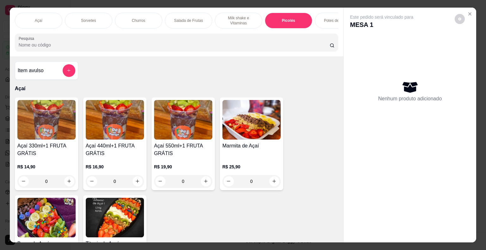
scroll to position [15, 0]
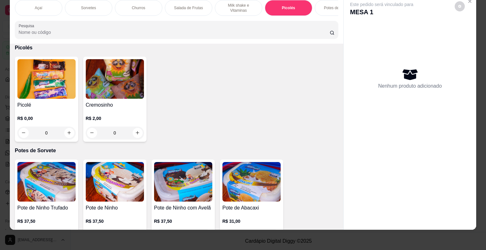
click at [68, 132] on div "0" at bounding box center [46, 133] width 58 height 13
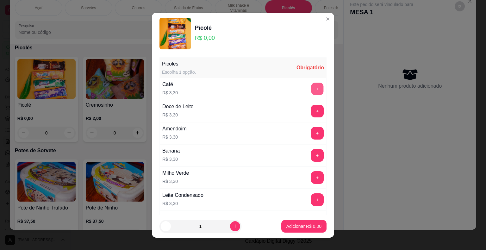
click at [311, 90] on button "+" at bounding box center [317, 89] width 12 height 12
click at [297, 227] on p "Adicionar R$ 3,30" at bounding box center [303, 226] width 35 height 6
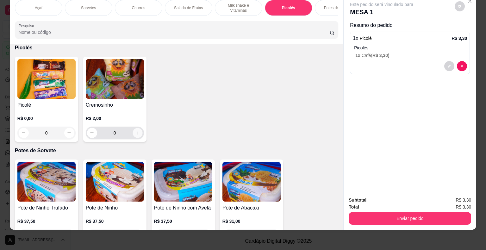
click at [133, 129] on button "increase-product-quantity" at bounding box center [138, 133] width 10 height 10
type input "1"
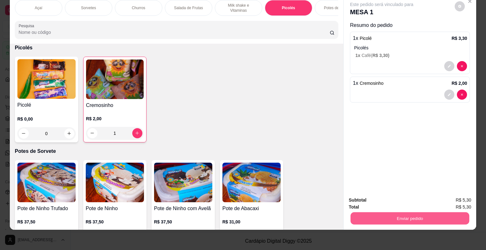
click at [428, 214] on button "Enviar pedido" at bounding box center [410, 218] width 119 height 12
click at [446, 197] on button "Enviar pedido" at bounding box center [455, 198] width 36 height 12
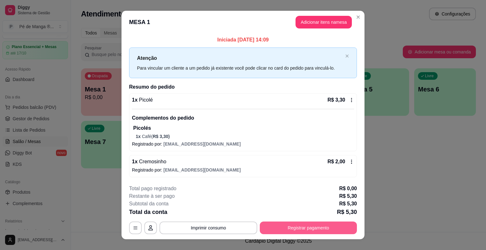
click at [309, 224] on button "Registrar pagamento" at bounding box center [308, 228] width 97 height 13
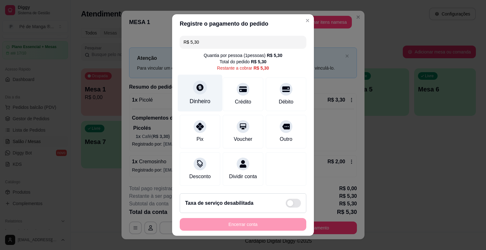
click at [203, 109] on div "Dinheiro" at bounding box center [200, 93] width 45 height 37
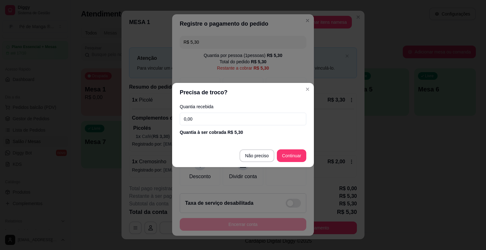
click at [224, 120] on input "0,00" at bounding box center [243, 119] width 127 height 13
type input "5,30"
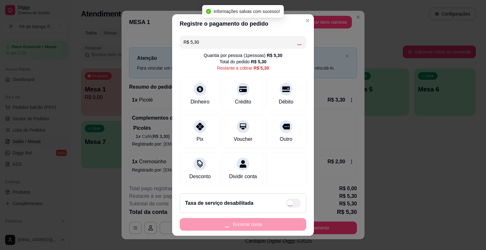
type input "R$ 0,00"
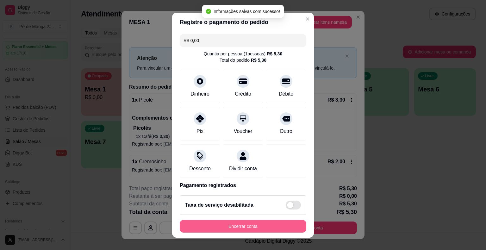
click at [278, 226] on button "Encerrar conta" at bounding box center [243, 226] width 127 height 13
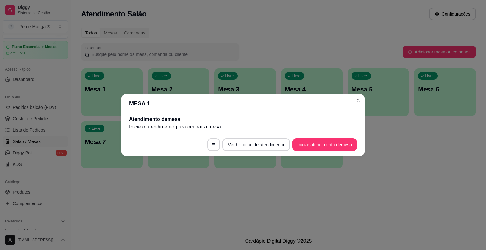
click at [360, 106] on header "MESA 1" at bounding box center [243, 103] width 243 height 19
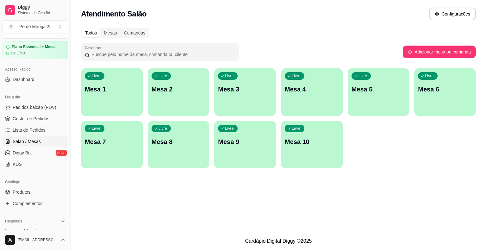
click at [113, 89] on p "Mesa 1" at bounding box center [112, 89] width 54 height 9
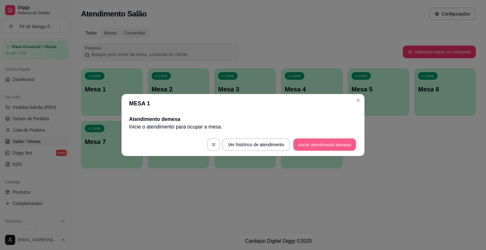
click at [327, 142] on button "Iniciar atendimento de mesa" at bounding box center [324, 145] width 63 height 12
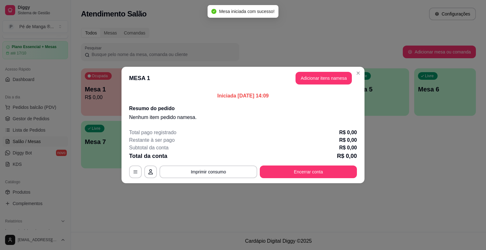
click at [321, 70] on header "MESA 1 Adicionar itens na mesa" at bounding box center [243, 78] width 243 height 23
click at [321, 74] on button "Adicionar itens na mesa" at bounding box center [324, 78] width 56 height 13
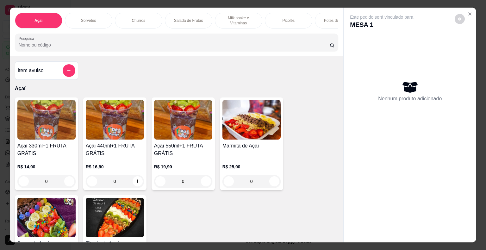
scroll to position [0, 164]
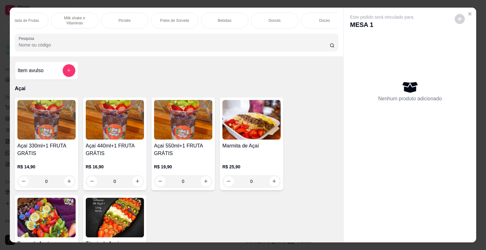
drag, startPoint x: 228, startPoint y: 22, endPoint x: 226, endPoint y: 26, distance: 4.5
click at [228, 22] on div "Bebidas" at bounding box center [224, 21] width 47 height 16
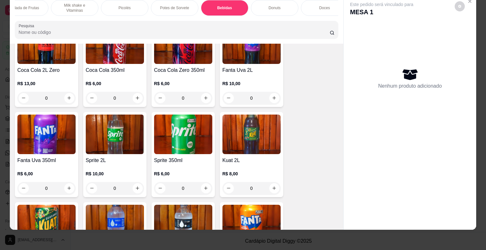
scroll to position [1824, 0]
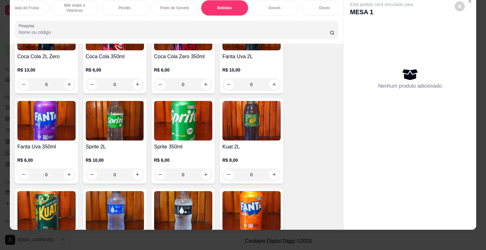
click at [280, 162] on div "Kuat 2L R$ 8,00 0" at bounding box center [251, 140] width 63 height 85
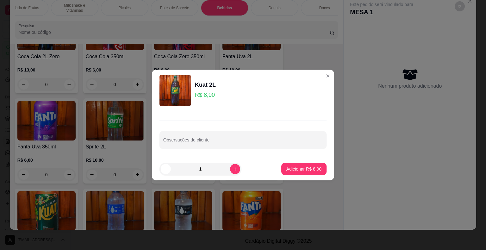
click at [273, 160] on footer "1 Adicionar R$ 8,00" at bounding box center [243, 169] width 182 height 23
click at [289, 168] on p "Adicionar R$ 8,00" at bounding box center [303, 169] width 35 height 6
type input "1"
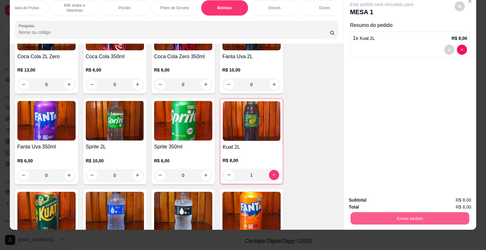
click at [378, 212] on button "Enviar pedido" at bounding box center [410, 218] width 119 height 12
click at [457, 198] on button "Enviar pedido" at bounding box center [454, 198] width 35 height 12
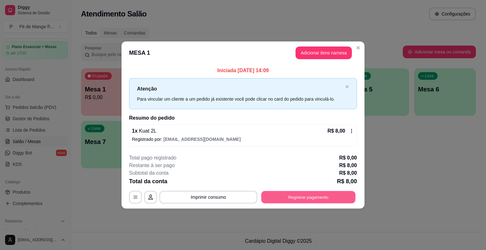
click at [315, 194] on button "Registrar pagamento" at bounding box center [308, 197] width 94 height 12
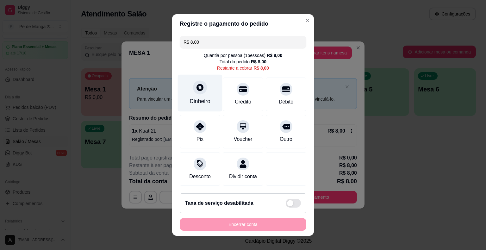
click at [195, 94] on div at bounding box center [200, 87] width 14 height 14
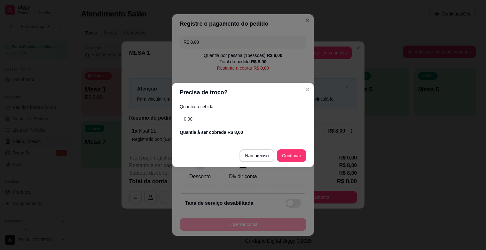
click at [207, 117] on input "0,00" at bounding box center [243, 119] width 127 height 13
type input "8,00"
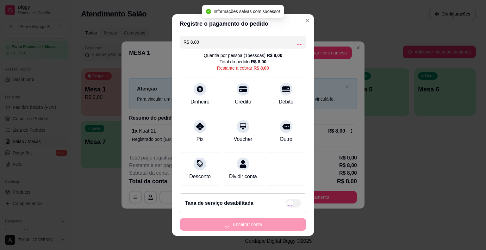
type input "R$ 0,00"
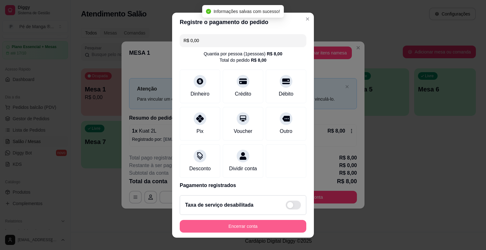
click at [273, 223] on button "Encerrar conta" at bounding box center [243, 226] width 127 height 13
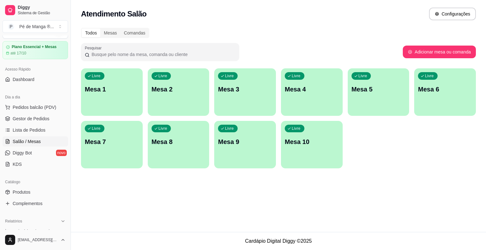
click at [101, 81] on div "Livre Mesa 1" at bounding box center [112, 88] width 62 height 40
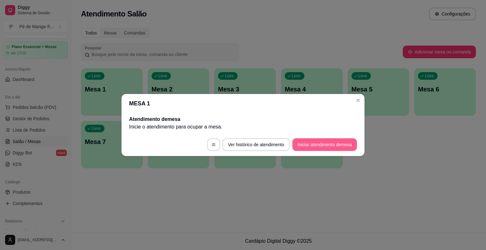
click at [342, 144] on button "Iniciar atendimento de mesa" at bounding box center [324, 144] width 65 height 13
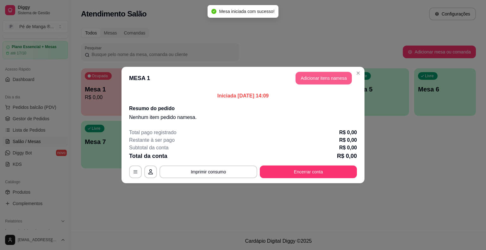
click at [313, 77] on button "Adicionar itens na mesa" at bounding box center [324, 78] width 56 height 13
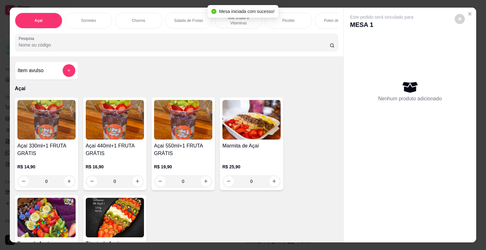
drag, startPoint x: 279, startPoint y: 13, endPoint x: 283, endPoint y: 18, distance: 6.6
click at [279, 15] on div "Picolés" at bounding box center [288, 21] width 47 height 16
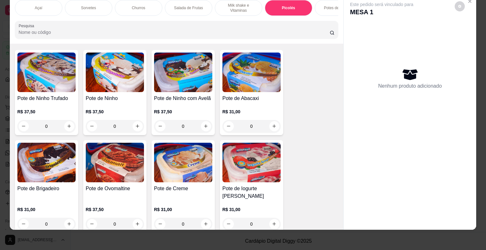
scroll to position [1176, 0]
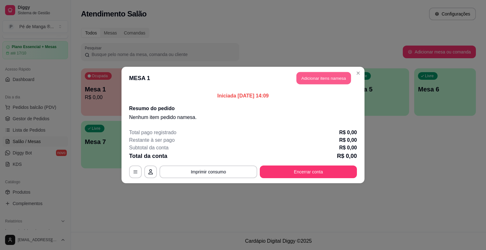
click at [341, 82] on button "Adicionar itens na mesa" at bounding box center [324, 78] width 54 height 12
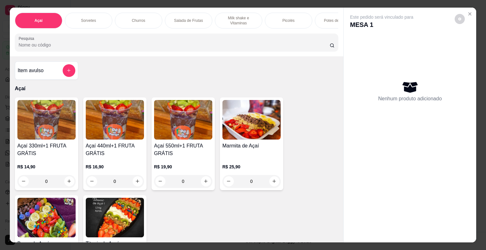
click at [282, 21] on div "Picolés" at bounding box center [288, 21] width 47 height 16
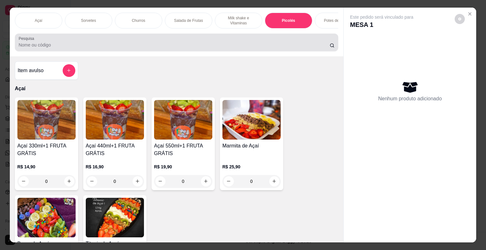
scroll to position [15, 0]
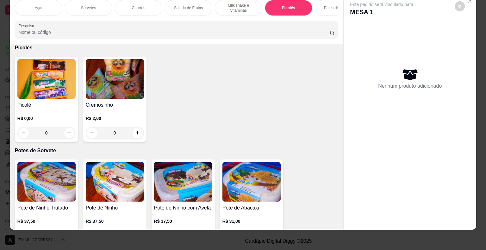
click at [66, 128] on div "0" at bounding box center [46, 133] width 58 height 13
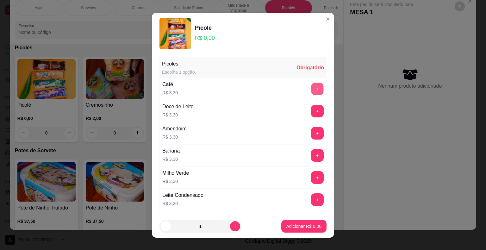
click at [311, 89] on button "+" at bounding box center [317, 89] width 12 height 12
click at [311, 92] on button "+" at bounding box center [317, 89] width 12 height 12
click at [291, 226] on p "Adicionar R$ 9,90" at bounding box center [304, 226] width 34 height 6
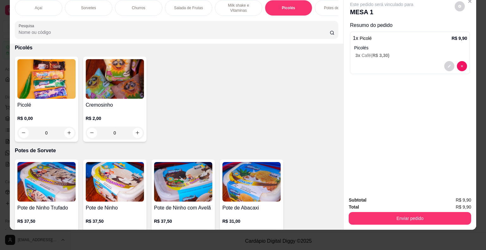
drag, startPoint x: 400, startPoint y: 225, endPoint x: 410, endPoint y: 218, distance: 12.8
click at [400, 223] on div "Subtotal R$ 9,90 Total R$ 9,90 Enviar pedido" at bounding box center [410, 210] width 133 height 38
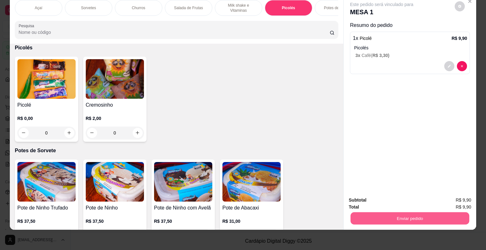
click at [415, 216] on button "Enviar pedido" at bounding box center [410, 218] width 119 height 12
click at [433, 196] on button "Registrar cliente" at bounding box center [412, 198] width 42 height 12
click at [395, 212] on button "Enviar pedido" at bounding box center [410, 218] width 119 height 12
click at [448, 195] on button "Enviar pedido" at bounding box center [455, 198] width 36 height 12
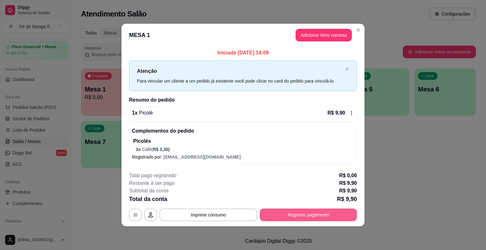
click at [292, 218] on button "Registrar pagamento" at bounding box center [308, 215] width 97 height 13
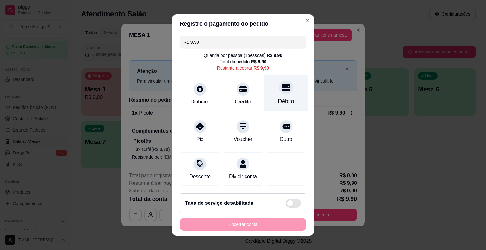
drag, startPoint x: 278, startPoint y: 99, endPoint x: 275, endPoint y: 109, distance: 10.8
click at [278, 101] on div "Débito" at bounding box center [286, 101] width 16 height 8
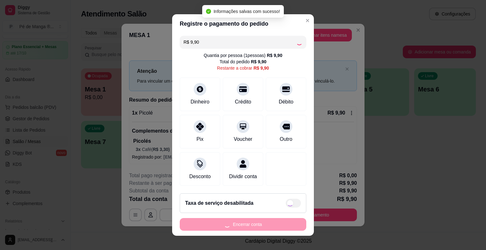
type input "R$ 0,00"
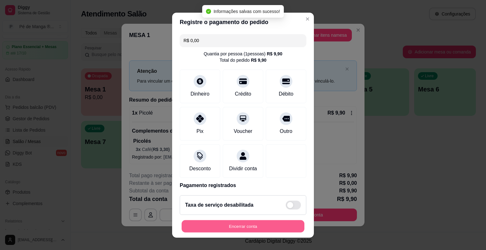
click at [249, 225] on button "Encerrar conta" at bounding box center [243, 226] width 123 height 12
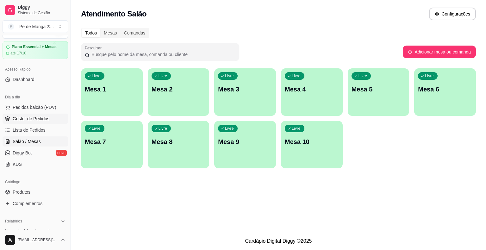
drag, startPoint x: 35, startPoint y: 118, endPoint x: 29, endPoint y: 122, distance: 6.9
click at [35, 119] on span "Gestor de Pedidos" at bounding box center [31, 119] width 37 height 6
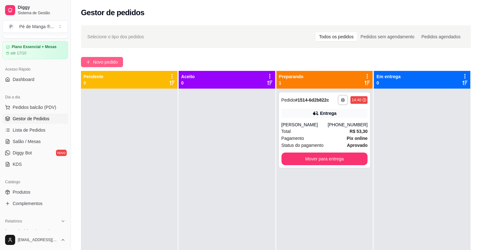
click at [109, 60] on span "Novo pedido" at bounding box center [105, 62] width 25 height 7
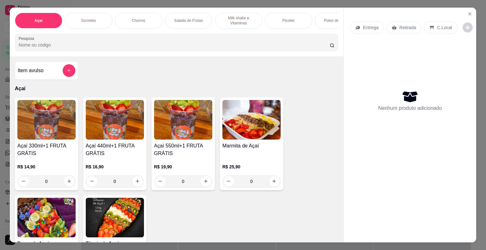
drag, startPoint x: 187, startPoint y: 20, endPoint x: 184, endPoint y: 22, distance: 3.4
click at [186, 21] on div "Salada de Frutas" at bounding box center [188, 21] width 47 height 16
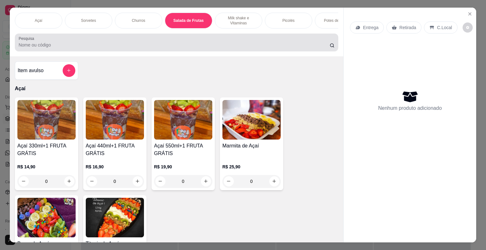
scroll to position [15, 0]
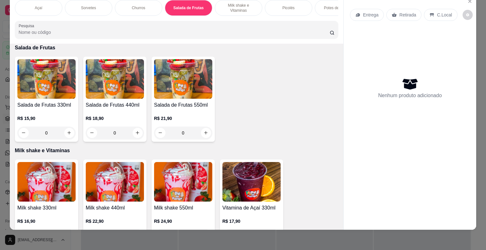
click at [205, 131] on div "0" at bounding box center [183, 133] width 58 height 13
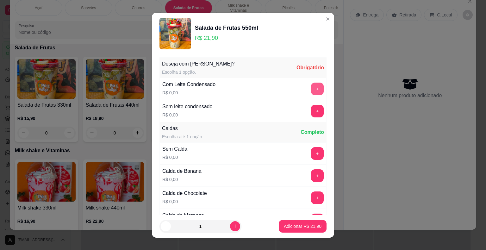
click at [311, 89] on button "+" at bounding box center [317, 89] width 13 height 13
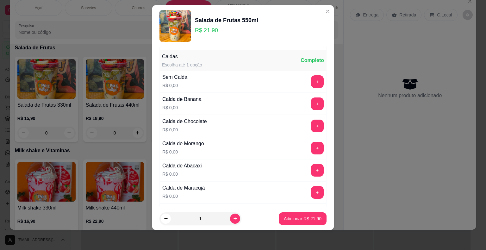
scroll to position [67, 0]
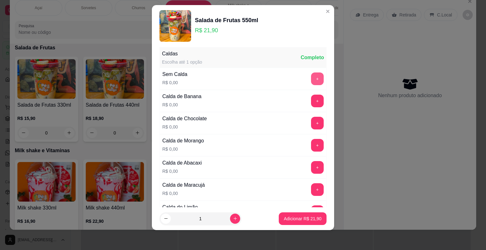
click at [311, 79] on button "+" at bounding box center [317, 78] width 13 height 13
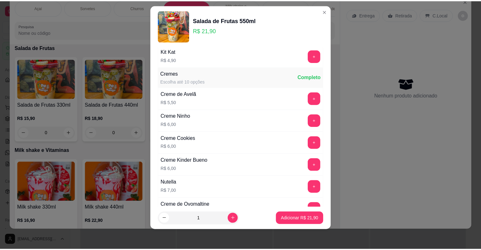
scroll to position [808, 0]
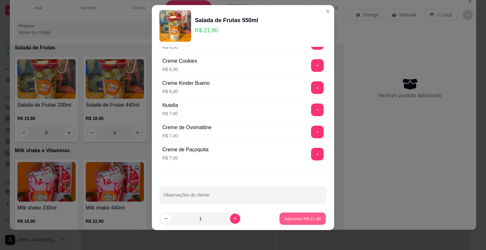
click at [297, 221] on button "Adicionar R$ 21,90" at bounding box center [302, 218] width 47 height 12
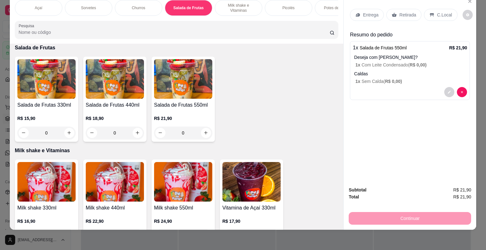
click at [364, 9] on div "Entrega" at bounding box center [367, 15] width 34 height 12
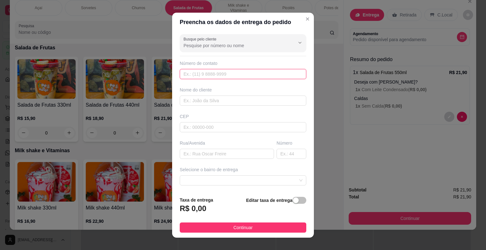
drag, startPoint x: 222, startPoint y: 72, endPoint x: 217, endPoint y: 78, distance: 7.6
click at [221, 73] on input "text" at bounding box center [243, 74] width 127 height 10
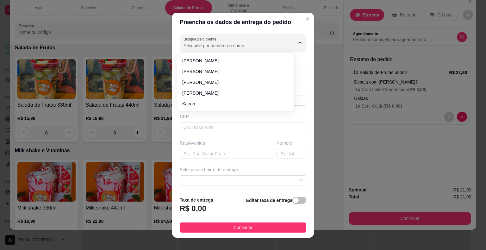
click at [217, 45] on input "Busque pelo cliente" at bounding box center [234, 45] width 101 height 6
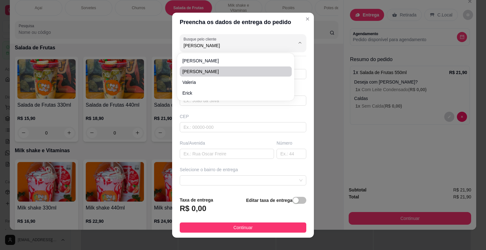
click at [203, 75] on li "[PERSON_NAME]" at bounding box center [236, 71] width 112 height 10
type input "[PERSON_NAME]"
type input "15996195212"
type input "[PERSON_NAME]"
type input "18440000"
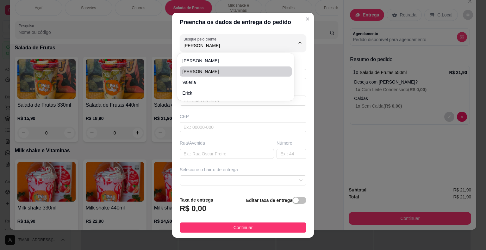
type input "[GEOGRAPHIC_DATA][PERSON_NAME]"
type input "Itaberá"
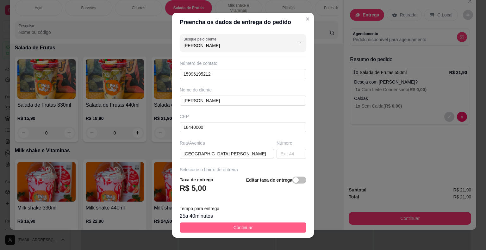
type input "[PERSON_NAME]"
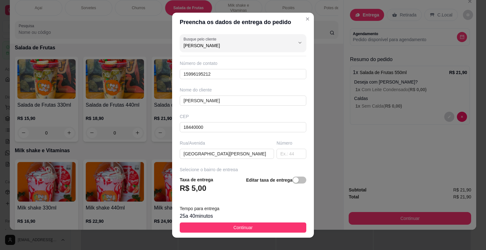
drag, startPoint x: 213, startPoint y: 228, endPoint x: 254, endPoint y: 224, distance: 41.3
click at [215, 228] on button "Continuar" at bounding box center [243, 227] width 127 height 10
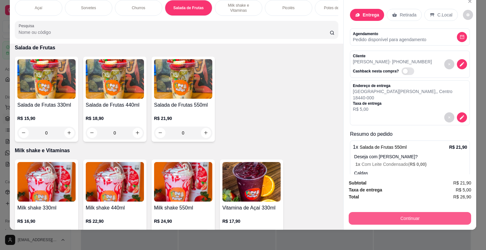
click at [436, 216] on button "Continuar" at bounding box center [410, 218] width 122 height 13
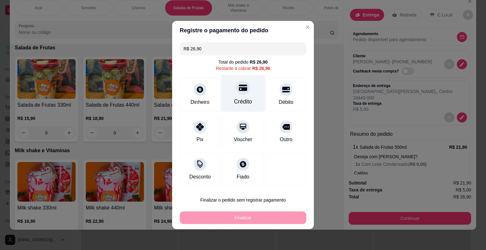
drag, startPoint x: 237, startPoint y: 86, endPoint x: 239, endPoint y: 97, distance: 10.9
click at [239, 86] on icon at bounding box center [243, 88] width 8 height 6
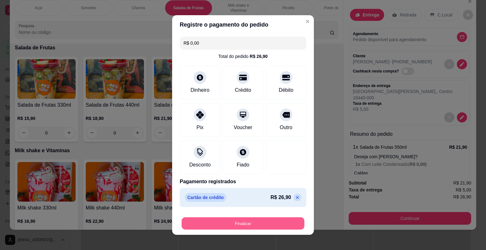
click at [229, 222] on button "Finalizar" at bounding box center [243, 223] width 123 height 12
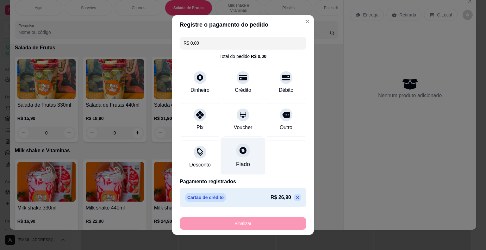
type input "-R$ 26,90"
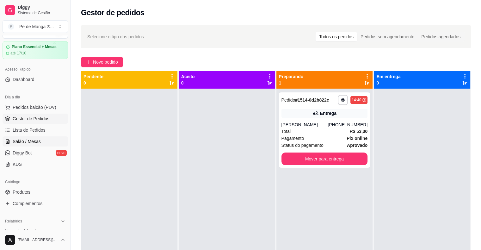
click at [11, 139] on link "Salão / Mesas" at bounding box center [36, 141] width 66 height 10
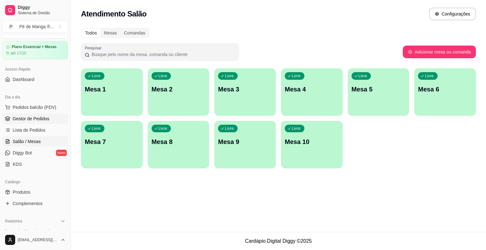
click at [24, 118] on span "Gestor de Pedidos" at bounding box center [31, 119] width 37 height 6
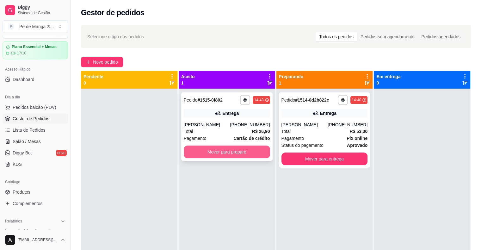
click at [211, 153] on button "Mover para preparo" at bounding box center [227, 152] width 86 height 13
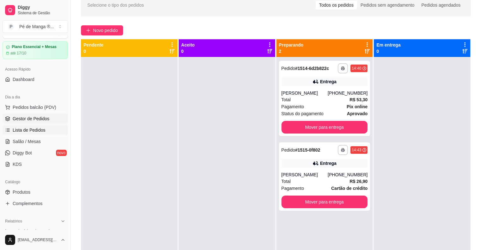
click at [56, 128] on link "Lista de Pedidos" at bounding box center [36, 130] width 66 height 10
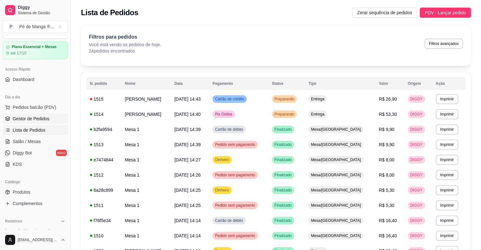
click at [56, 121] on link "Gestor de Pedidos" at bounding box center [36, 119] width 66 height 10
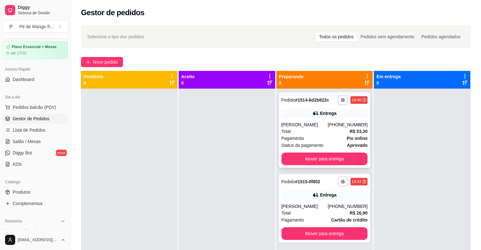
click at [318, 142] on span "Status do pagamento" at bounding box center [303, 145] width 42 height 7
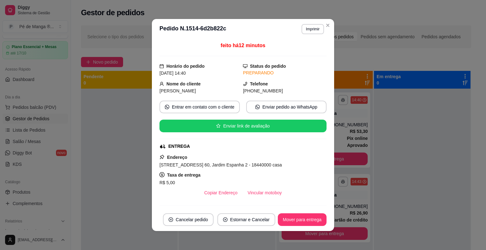
click at [250, 197] on button "Vincular motoboy" at bounding box center [265, 192] width 44 height 13
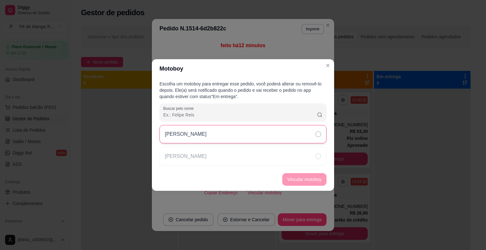
click at [258, 142] on div "[PERSON_NAME]" at bounding box center [242, 134] width 167 height 18
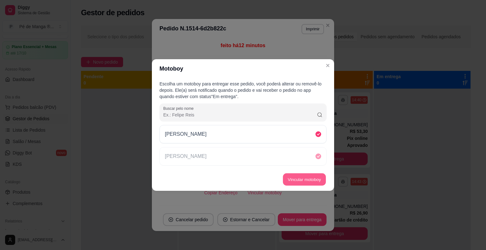
click at [303, 180] on button "Vincular motoboy" at bounding box center [304, 179] width 43 height 12
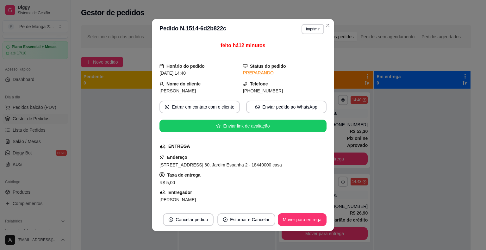
drag, startPoint x: 326, startPoint y: 65, endPoint x: 326, endPoint y: 60, distance: 4.7
click at [326, 64] on div "feito há 12 minutos Horário do pedido [DATE] 14:40 Status do pedido PREPARANDO …" at bounding box center [243, 123] width 182 height 169
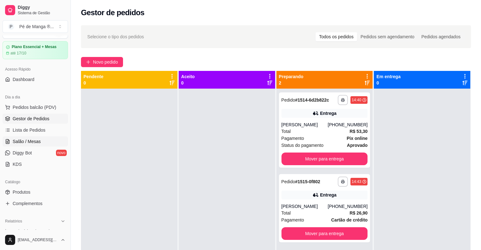
click at [35, 143] on span "Salão / Mesas" at bounding box center [27, 141] width 28 height 6
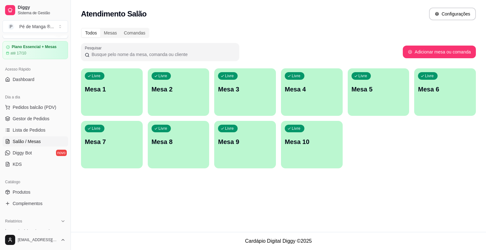
click at [131, 110] on div "button" at bounding box center [112, 112] width 62 height 8
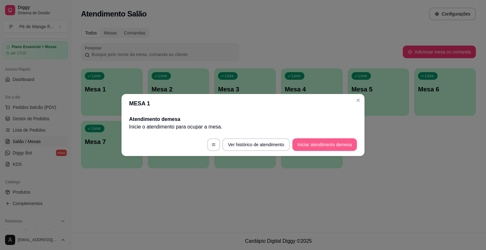
click at [332, 145] on button "Iniciar atendimento de mesa" at bounding box center [324, 144] width 65 height 13
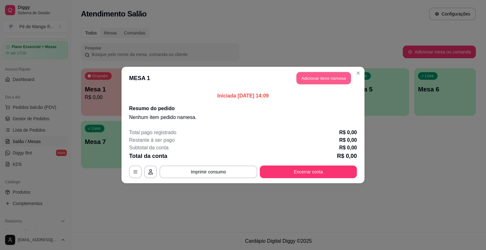
click at [328, 75] on button "Adicionar itens na mesa" at bounding box center [324, 78] width 54 height 12
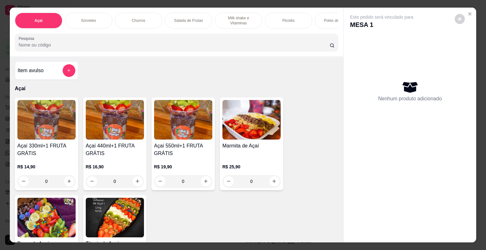
click at [118, 129] on img at bounding box center [115, 120] width 58 height 40
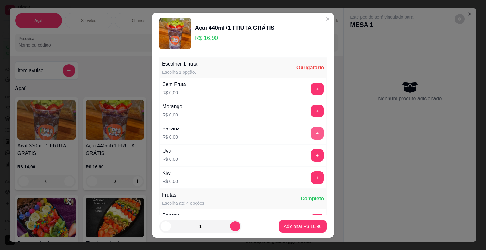
click at [311, 132] on button "+" at bounding box center [317, 133] width 13 height 13
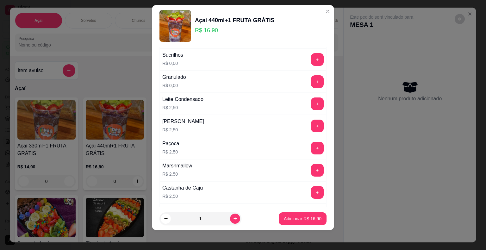
scroll to position [604, 0]
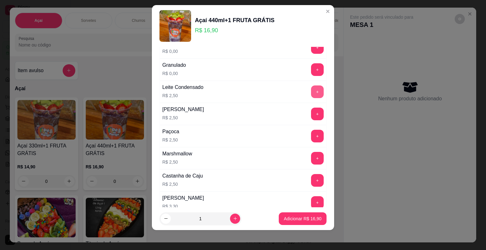
click at [311, 88] on button "+" at bounding box center [317, 91] width 13 height 13
click at [311, 113] on button "+" at bounding box center [317, 114] width 13 height 13
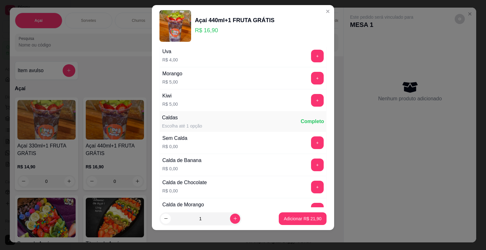
scroll to position [190, 0]
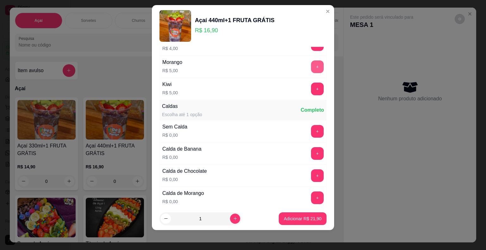
click at [311, 71] on button "+" at bounding box center [317, 66] width 13 height 13
click at [318, 218] on button "Adicionar R$ 26,90" at bounding box center [303, 218] width 48 height 13
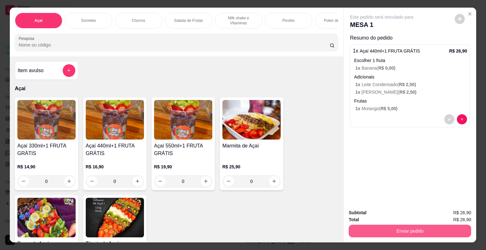
click at [398, 230] on button "Enviar pedido" at bounding box center [410, 231] width 122 height 13
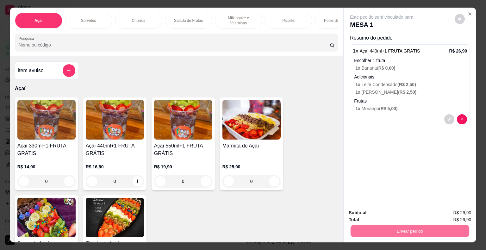
click at [455, 214] on button "Enviar pedido" at bounding box center [454, 213] width 35 height 12
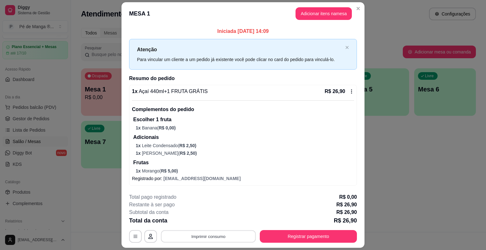
click at [245, 236] on button "Imprimir consumo" at bounding box center [208, 236] width 95 height 12
click at [217, 220] on button "IMPRESSORA" at bounding box center [208, 222] width 44 height 10
click at [304, 15] on button "Adicionar itens na mesa" at bounding box center [324, 13] width 56 height 13
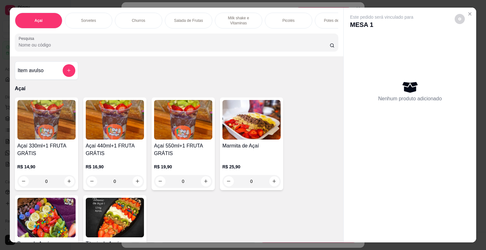
click at [97, 21] on div "Sorvetes" at bounding box center [88, 21] width 47 height 16
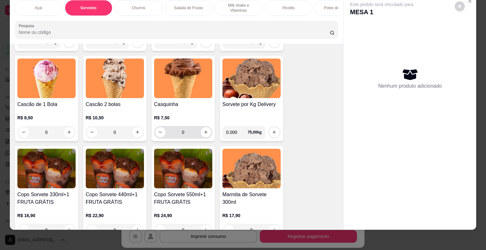
scroll to position [387, 0]
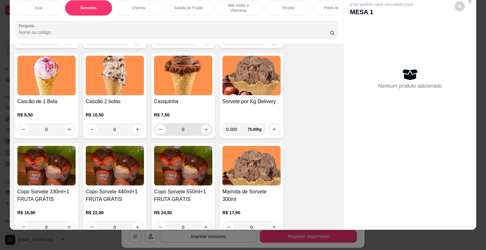
click at [203, 128] on icon "increase-product-quantity" at bounding box center [205, 129] width 5 height 5
type input "1"
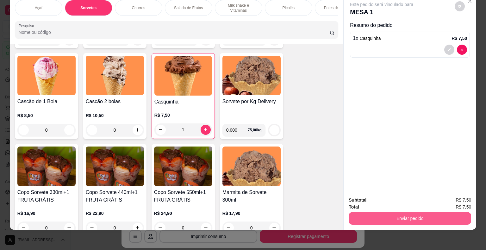
click at [403, 212] on button "Enviar pedido" at bounding box center [410, 218] width 122 height 13
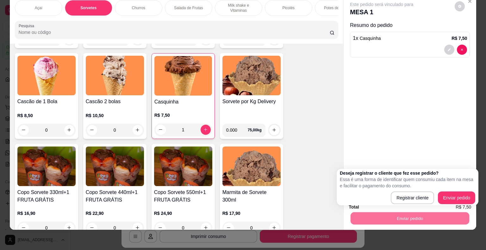
click at [406, 127] on div "Este pedido será vinculado para MESA 1 Resumo do pedido 1 x Casquinha R$ 7,50" at bounding box center [410, 93] width 133 height 197
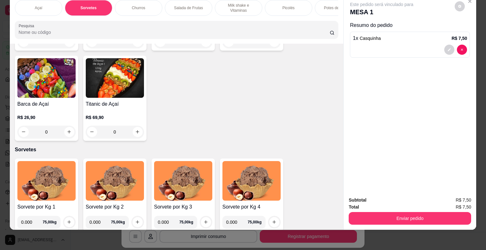
scroll to position [197, 0]
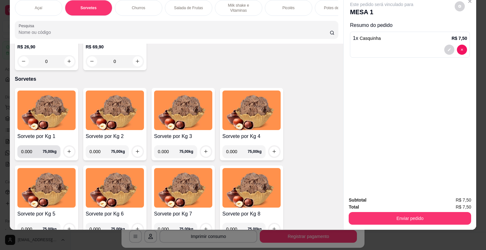
click at [32, 152] on input "0.000" at bounding box center [32, 151] width 22 height 13
type input "0.140"
click at [67, 151] on icon "increase-product-quantity" at bounding box center [69, 151] width 5 height 5
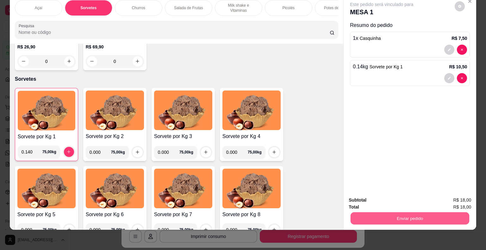
click at [413, 212] on button "Enviar pedido" at bounding box center [410, 218] width 119 height 12
click at [456, 198] on button "Enviar pedido" at bounding box center [455, 198] width 36 height 12
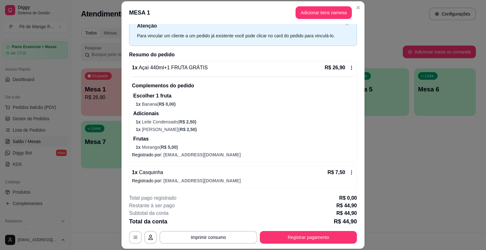
scroll to position [49, 0]
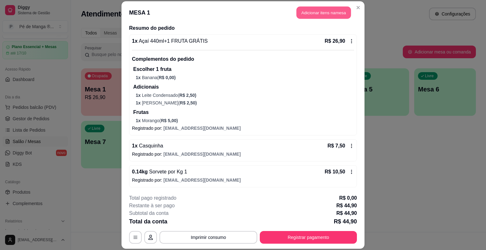
click at [317, 14] on button "Adicionar itens na mesa" at bounding box center [324, 13] width 54 height 12
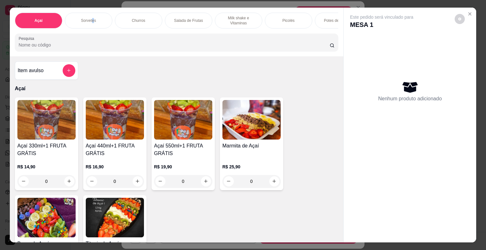
click at [90, 15] on div "Sorvetes" at bounding box center [88, 21] width 47 height 16
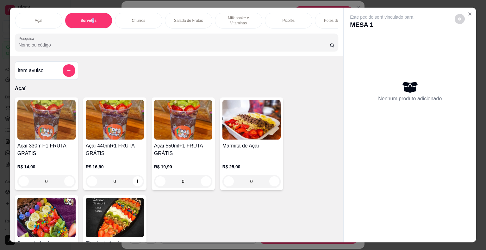
scroll to position [15, 0]
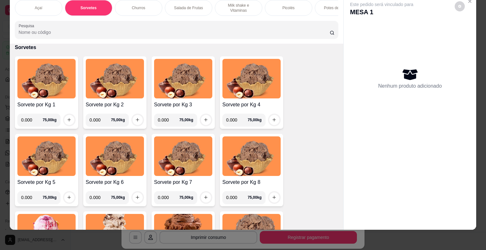
click at [30, 119] on input "0.000" at bounding box center [32, 120] width 22 height 13
type input "0.198"
click at [67, 121] on icon "increase-product-quantity" at bounding box center [69, 119] width 5 height 5
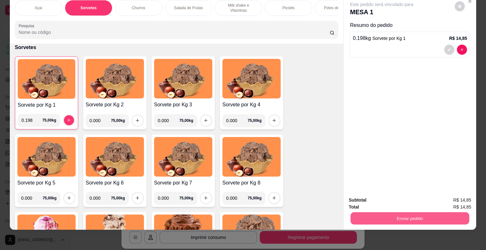
click at [387, 212] on button "Enviar pedido" at bounding box center [410, 218] width 119 height 12
click at [448, 202] on button "Enviar pedido" at bounding box center [454, 198] width 35 height 12
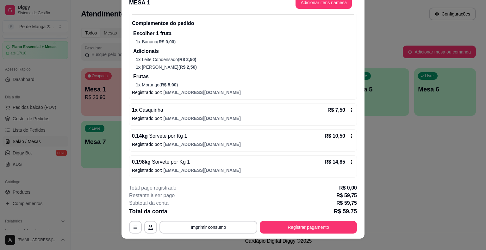
scroll to position [19, 0]
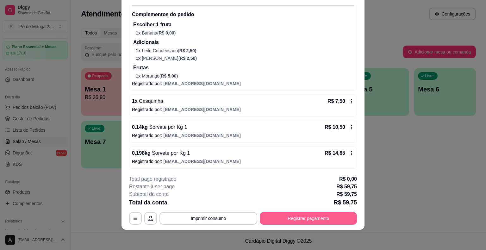
click at [305, 217] on button "Registrar pagamento" at bounding box center [308, 218] width 97 height 13
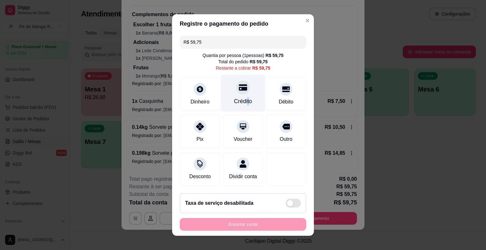
click at [242, 98] on div "Crédito" at bounding box center [243, 101] width 18 height 8
type input "R$ 0,00"
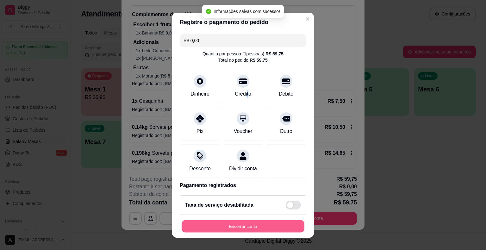
click at [269, 227] on button "Encerrar conta" at bounding box center [243, 226] width 123 height 12
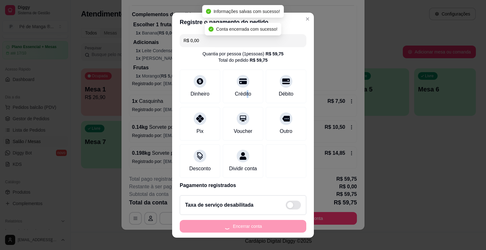
scroll to position [0, 0]
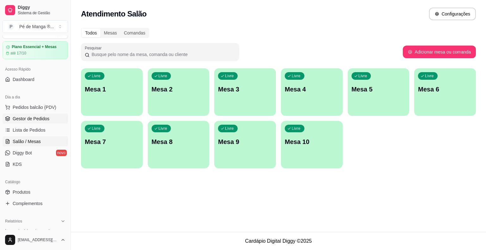
click at [20, 121] on span "Gestor de Pedidos" at bounding box center [31, 119] width 37 height 6
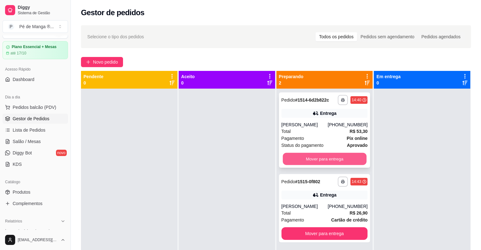
click at [327, 160] on button "Mover para entrega" at bounding box center [325, 159] width 84 height 12
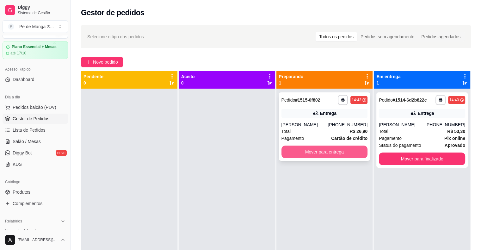
click at [326, 156] on button "Mover para entrega" at bounding box center [325, 152] width 86 height 13
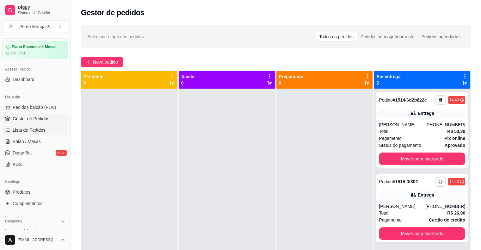
click at [42, 131] on span "Lista de Pedidos" at bounding box center [29, 130] width 33 height 6
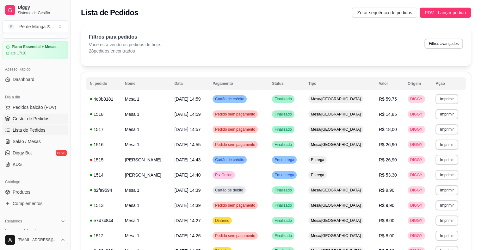
click at [25, 120] on span "Gestor de Pedidos" at bounding box center [31, 119] width 37 height 6
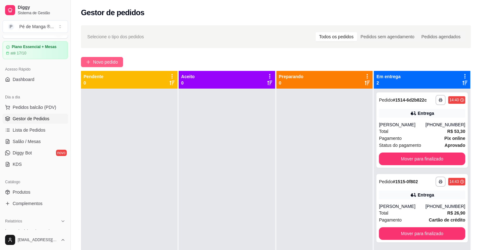
click at [113, 64] on span "Novo pedido" at bounding box center [105, 62] width 25 height 7
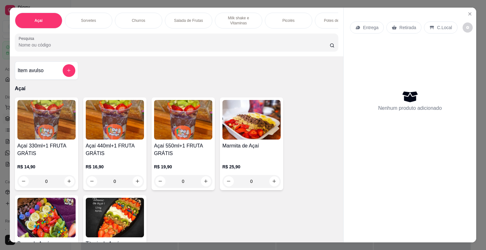
drag, startPoint x: 271, startPoint y: 15, endPoint x: 272, endPoint y: 65, distance: 49.4
click at [271, 16] on div "Picolés" at bounding box center [288, 21] width 47 height 16
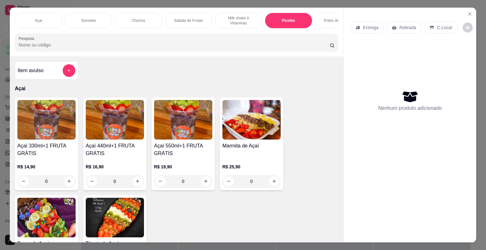
scroll to position [15, 0]
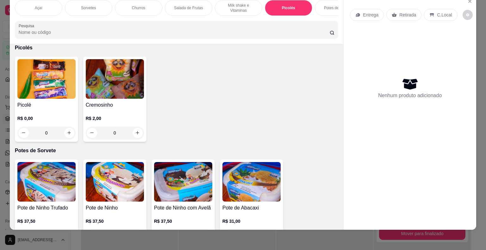
click at [65, 133] on div "0" at bounding box center [46, 133] width 58 height 13
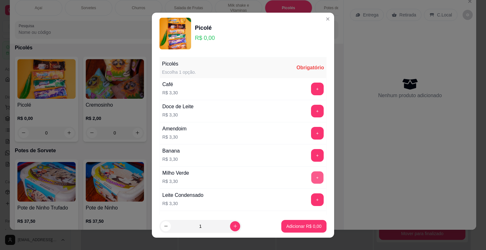
click at [311, 176] on button "+" at bounding box center [317, 177] width 12 height 12
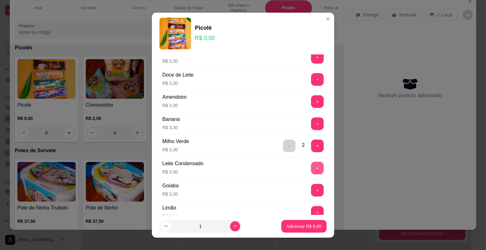
click at [311, 165] on button "+" at bounding box center [317, 168] width 13 height 13
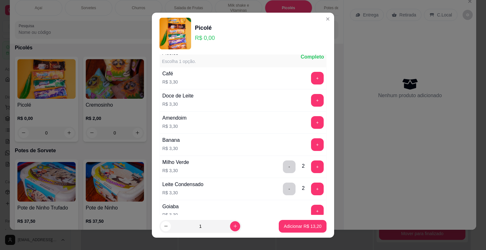
scroll to position [0, 0]
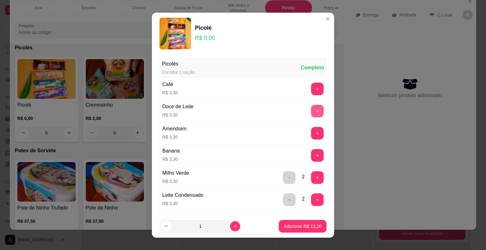
click at [311, 109] on button "+" at bounding box center [317, 111] width 13 height 13
click at [311, 109] on button "+" at bounding box center [317, 111] width 12 height 12
click at [311, 154] on button "+" at bounding box center [317, 155] width 13 height 13
click at [311, 154] on button "+" at bounding box center [317, 155] width 12 height 12
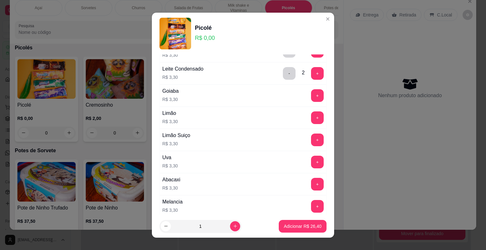
scroll to position [127, 0]
click at [311, 182] on button "+" at bounding box center [317, 184] width 12 height 12
click at [311, 200] on button "+" at bounding box center [317, 206] width 12 height 12
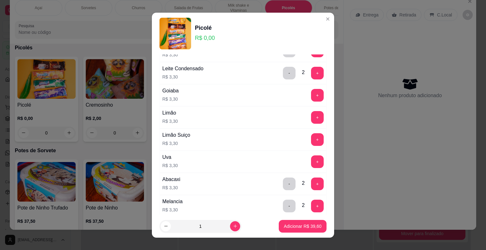
click at [312, 97] on div "+" at bounding box center [318, 95] width 18 height 13
click at [311, 94] on button "+" at bounding box center [317, 95] width 13 height 13
click at [311, 94] on button "+" at bounding box center [317, 95] width 12 height 12
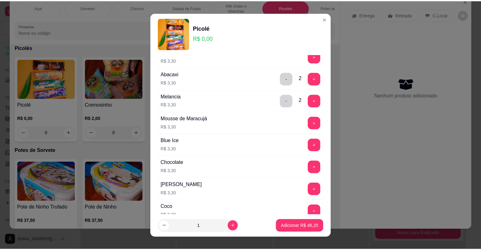
scroll to position [158, 0]
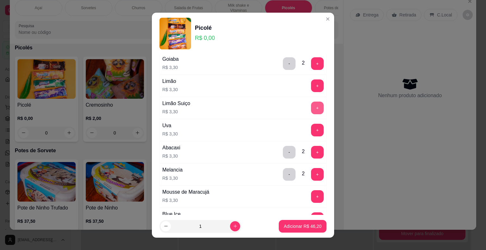
click at [311, 109] on button "+" at bounding box center [317, 108] width 13 height 13
click at [305, 230] on button "Adicionar R$ 52,80" at bounding box center [302, 226] width 47 height 12
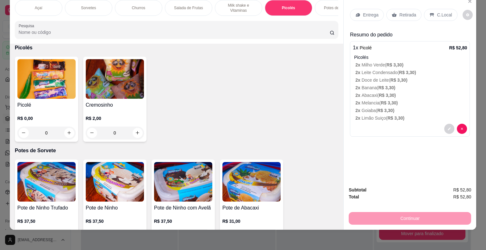
click at [397, 9] on div "Retirada" at bounding box center [403, 15] width 35 height 12
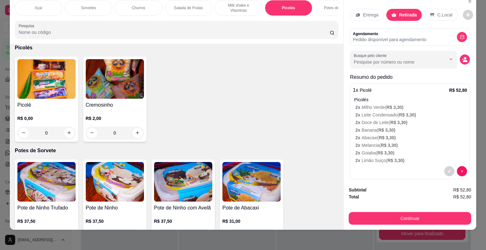
click at [381, 36] on p "Pedido disponível para agendamento" at bounding box center [389, 39] width 73 height 6
click at [379, 53] on div at bounding box center [404, 59] width 100 height 13
type input "Jho"
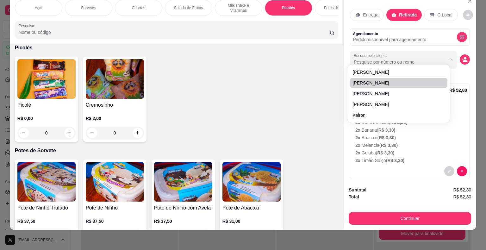
paste input "15 99764-2756"
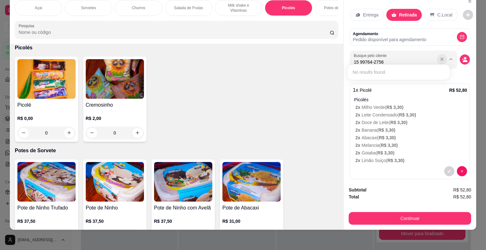
type input "15 99764-2756"
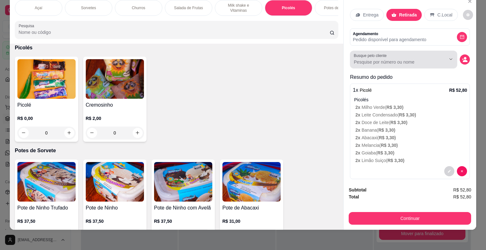
click at [438, 54] on button "Show suggestions" at bounding box center [442, 59] width 10 height 10
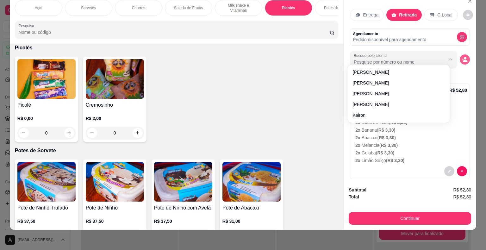
click at [462, 57] on icon "decrease-product-quantity" at bounding box center [465, 60] width 6 height 6
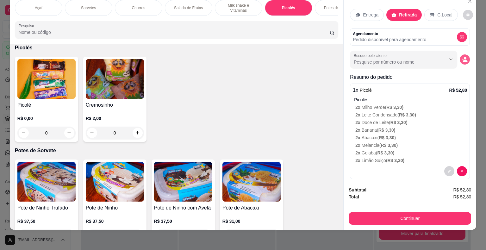
click at [462, 57] on icon "decrease-product-quantity" at bounding box center [465, 60] width 6 height 6
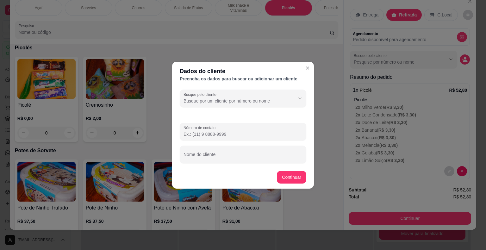
click at [220, 134] on input "Número de contato" at bounding box center [243, 134] width 119 height 6
paste input "[PHONE_NUMBER]"
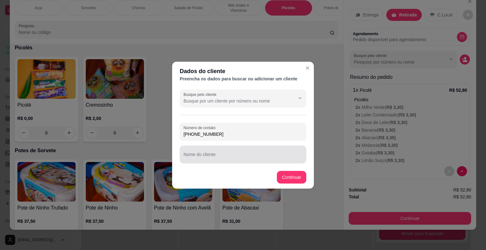
type input "[PHONE_NUMBER]"
click at [203, 153] on div at bounding box center [243, 154] width 119 height 13
type input "[PERSON_NAME]"
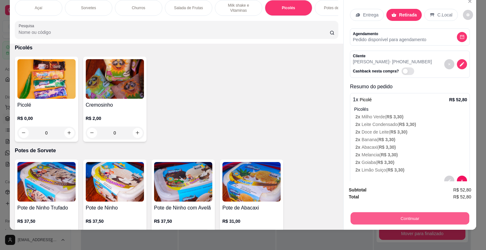
click at [371, 212] on button "Continuar" at bounding box center [410, 218] width 119 height 12
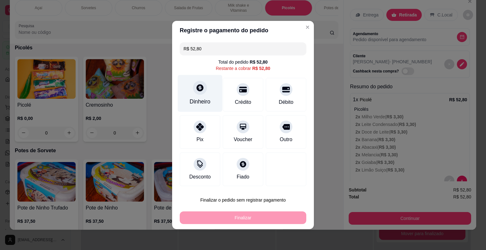
click at [208, 103] on div "Dinheiro" at bounding box center [200, 101] width 21 height 8
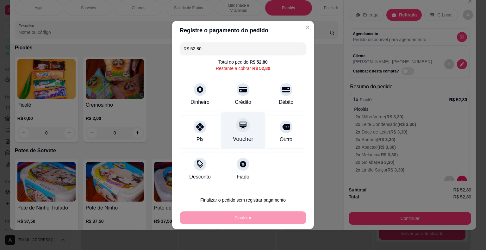
click at [254, 103] on div "Crédito" at bounding box center [243, 95] width 41 height 34
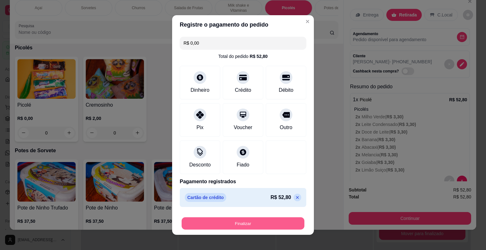
click at [256, 220] on button "Finalizar" at bounding box center [243, 223] width 123 height 12
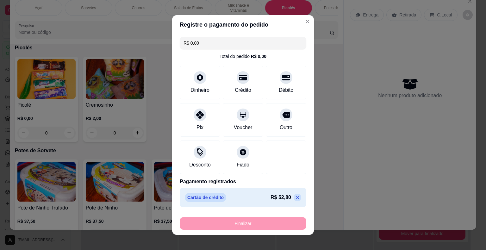
type input "-R$ 52,80"
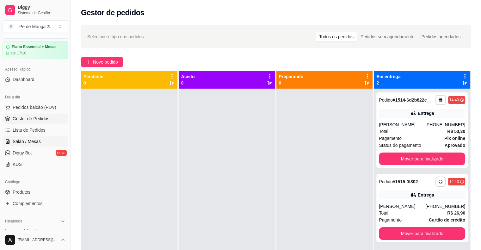
click at [38, 136] on link "Salão / Mesas" at bounding box center [36, 141] width 66 height 10
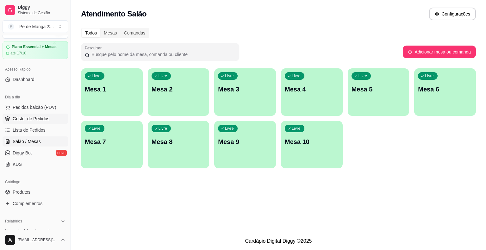
click at [47, 111] on button "Pedidos balcão (PDV)" at bounding box center [36, 107] width 66 height 10
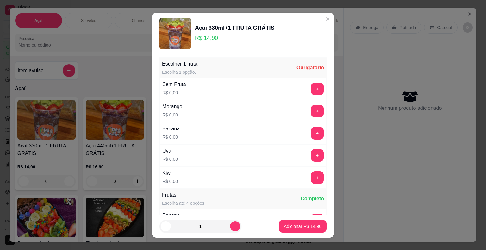
click at [316, 14] on header "Açaí 330ml+1 FRUTA GRÁTIS R$ 14,90" at bounding box center [243, 34] width 182 height 42
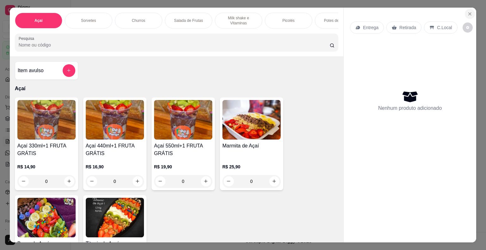
click at [468, 11] on icon "Close" at bounding box center [469, 13] width 5 height 5
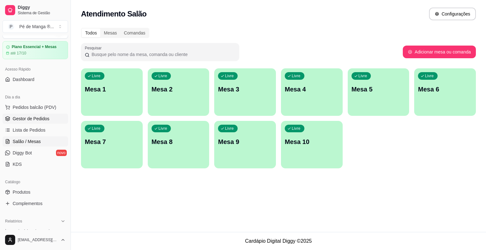
click at [34, 119] on span "Gestor de Pedidos" at bounding box center [31, 119] width 37 height 6
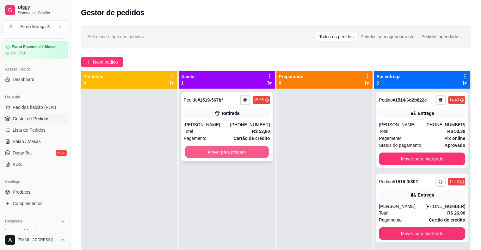
click at [223, 147] on button "Mover para preparo" at bounding box center [227, 152] width 84 height 12
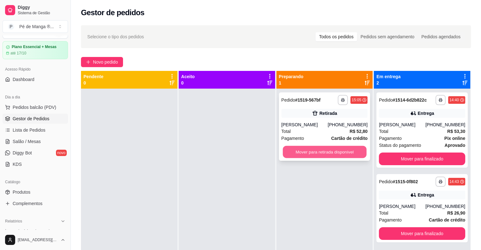
click at [345, 147] on button "Mover para retirada disponível" at bounding box center [325, 152] width 84 height 12
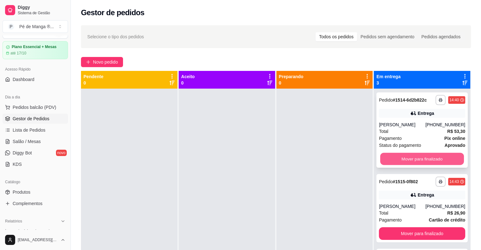
click at [422, 153] on button "Mover para finalizado" at bounding box center [422, 159] width 84 height 12
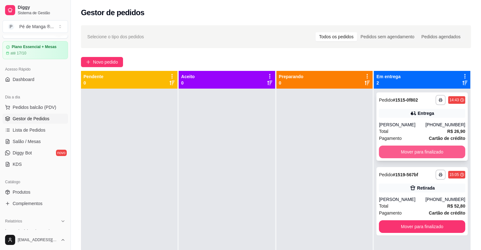
click at [420, 155] on button "Mover para finalizado" at bounding box center [422, 152] width 86 height 13
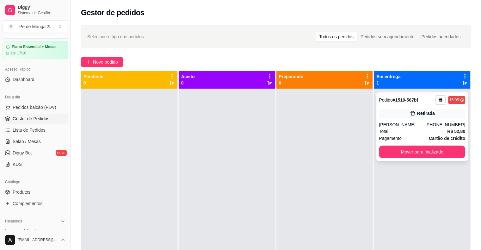
click at [403, 133] on div "Total R$ 52,80" at bounding box center [422, 131] width 86 height 7
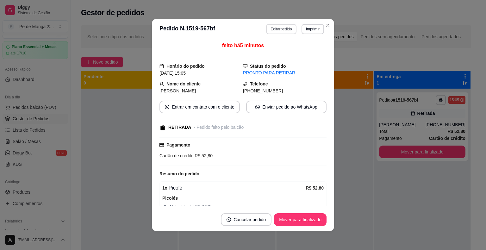
click at [282, 30] on button "Editar pedido" at bounding box center [281, 29] width 30 height 10
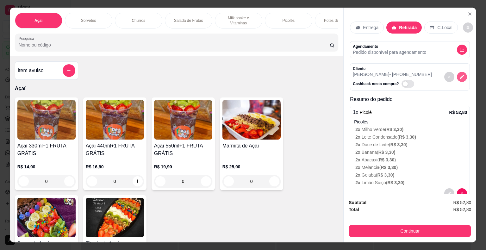
click at [459, 74] on icon "decrease-product-quantity" at bounding box center [462, 77] width 6 height 6
click at [459, 75] on icon "decrease-product-quantity" at bounding box center [462, 77] width 6 height 6
click at [409, 228] on button "Continuar" at bounding box center [410, 231] width 122 height 13
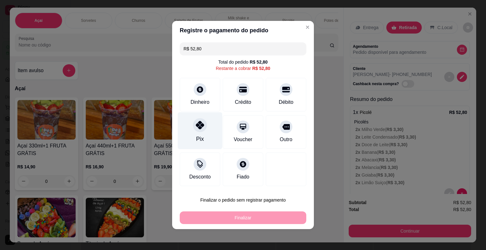
click at [205, 130] on div "Pix" at bounding box center [200, 130] width 45 height 37
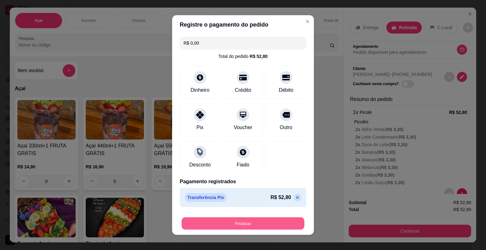
click at [246, 222] on button "Finalizar" at bounding box center [243, 223] width 123 height 12
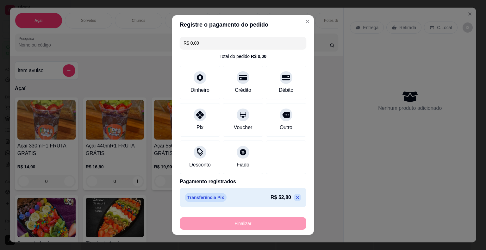
type input "-R$ 52,80"
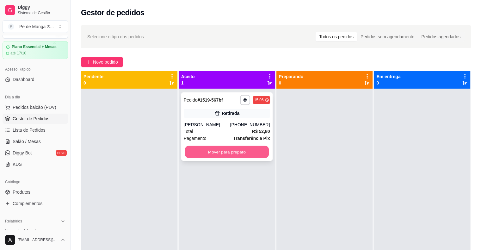
click at [224, 150] on button "Mover para preparo" at bounding box center [227, 152] width 84 height 12
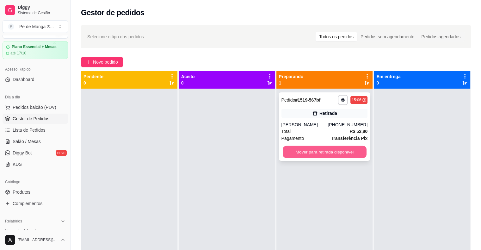
click at [303, 154] on button "Mover para retirada disponível" at bounding box center [325, 152] width 84 height 12
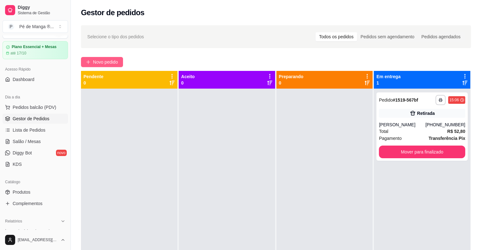
click at [92, 60] on button "Novo pedido" at bounding box center [102, 62] width 42 height 10
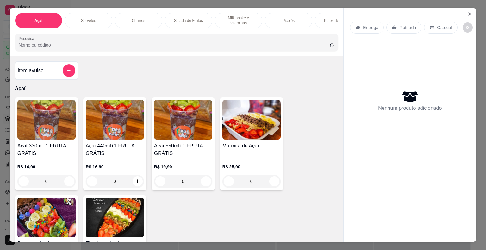
drag, startPoint x: 319, startPoint y: 15, endPoint x: 253, endPoint y: 38, distance: 70.4
click at [319, 15] on div "Potes de Sorvete" at bounding box center [338, 21] width 47 height 16
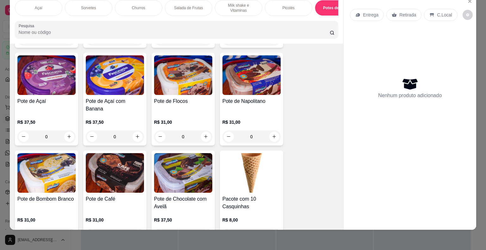
scroll to position [1405, 0]
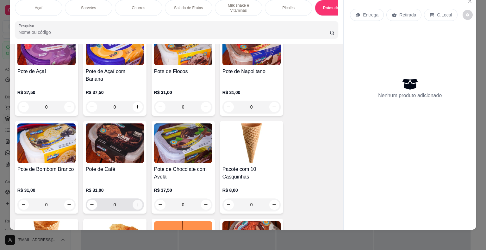
click at [136, 202] on icon "increase-product-quantity" at bounding box center [137, 204] width 5 height 5
type input "1"
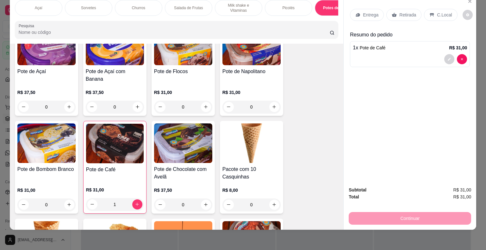
click at [365, 12] on p "Entrega" at bounding box center [371, 15] width 16 height 6
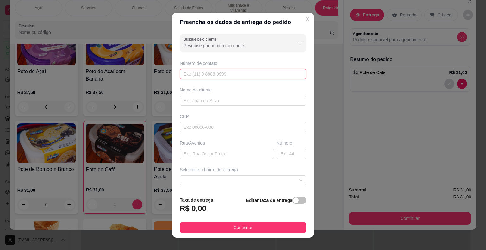
click at [229, 73] on input "text" at bounding box center [243, 74] width 127 height 10
paste input "[PHONE_NUMBER]"
type input "[PHONE_NUMBER]"
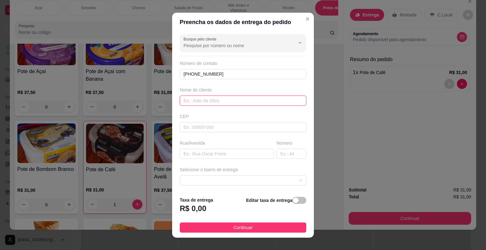
click at [218, 99] on input "text" at bounding box center [243, 101] width 127 height 10
type input "[PERSON_NAME]"
click at [206, 155] on input "text" at bounding box center [227, 154] width 94 height 10
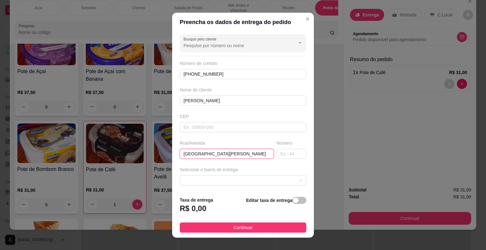
click at [195, 153] on input "[GEOGRAPHIC_DATA][PERSON_NAME]" at bounding box center [227, 154] width 94 height 10
type input "Rua [PERSON_NAME]"
click at [278, 157] on input "text" at bounding box center [292, 154] width 30 height 10
click at [254, 175] on div at bounding box center [243, 180] width 127 height 10
type input "160"
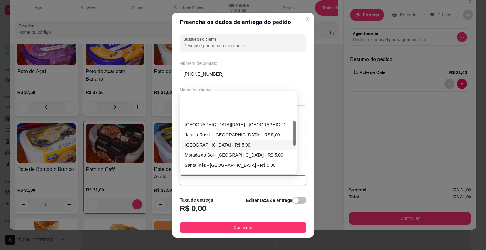
scroll to position [95, 0]
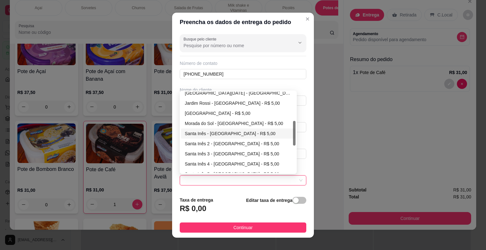
click at [218, 135] on div "Santa Inês - [GEOGRAPHIC_DATA] - R$ 5,00" at bounding box center [238, 133] width 107 height 7
type input "Itaberá"
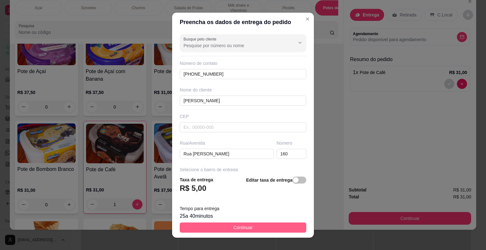
click at [260, 230] on button "Continuar" at bounding box center [243, 227] width 127 height 10
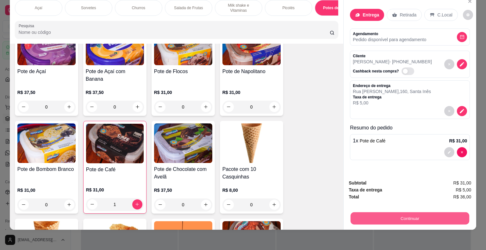
click at [372, 212] on button "Continuar" at bounding box center [410, 218] width 119 height 12
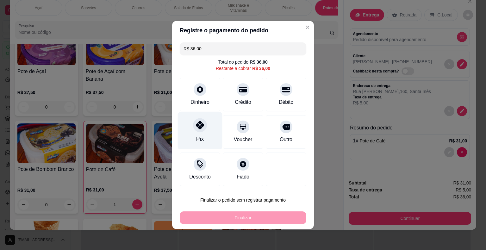
click at [215, 129] on div "Pix" at bounding box center [200, 130] width 45 height 37
type input "R$ 0,00"
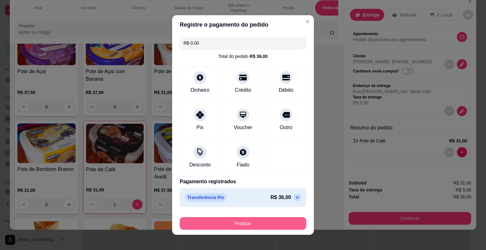
click at [258, 225] on button "Finalizar" at bounding box center [243, 223] width 127 height 13
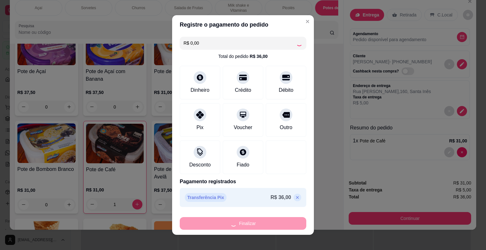
type input "0"
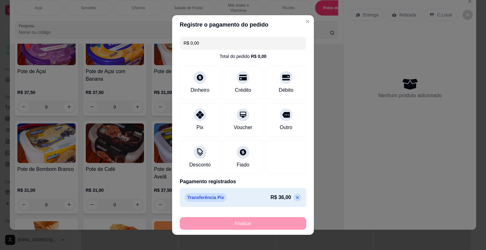
type input "-R$ 36,00"
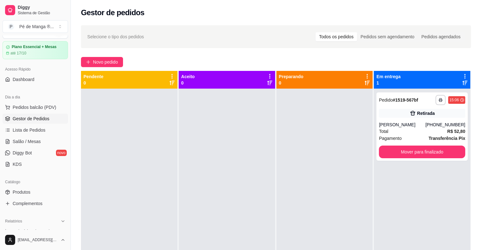
click at [43, 118] on span "Gestor de Pedidos" at bounding box center [31, 119] width 37 height 6
click at [36, 137] on link "Salão / Mesas" at bounding box center [36, 141] width 66 height 10
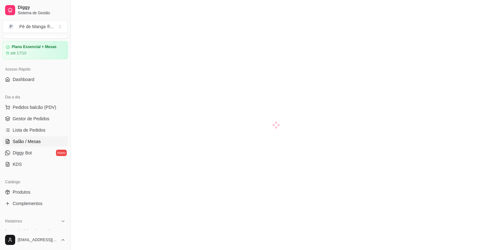
click at [36, 137] on link "Salão / Mesas" at bounding box center [36, 141] width 66 height 10
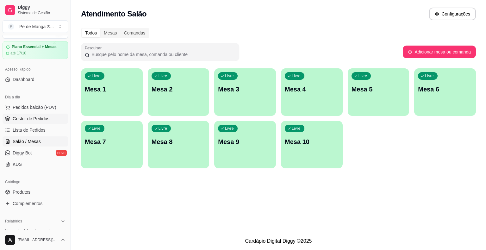
click at [43, 116] on span "Gestor de Pedidos" at bounding box center [31, 119] width 37 height 6
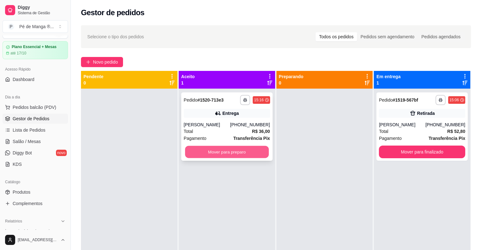
click at [208, 147] on button "Mover para preparo" at bounding box center [227, 152] width 84 height 12
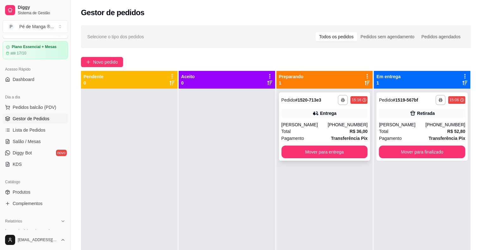
click at [323, 122] on div "[PERSON_NAME]" at bounding box center [305, 125] width 47 height 6
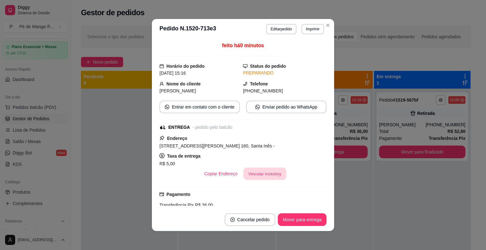
click at [264, 175] on button "Vincular motoboy" at bounding box center [264, 174] width 43 height 12
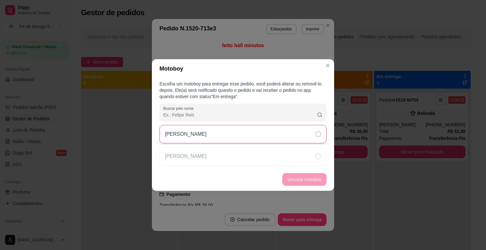
click at [277, 136] on div "[PERSON_NAME]" at bounding box center [242, 134] width 167 height 18
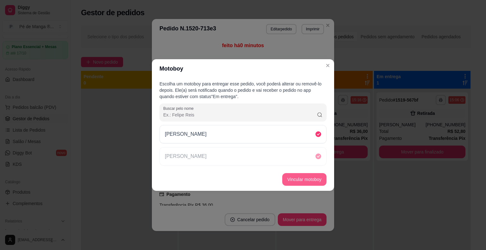
click at [303, 179] on button "Vincular motoboy" at bounding box center [304, 179] width 44 height 13
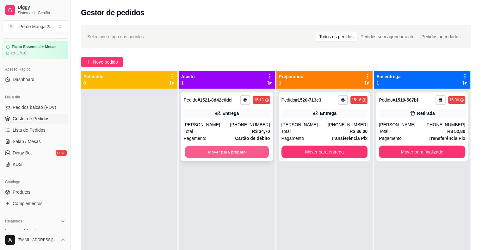
click at [233, 147] on button "Mover para preparo" at bounding box center [227, 152] width 84 height 12
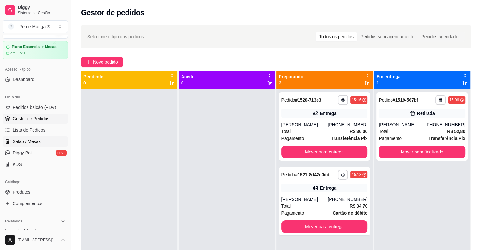
click at [26, 141] on span "Salão / Mesas" at bounding box center [27, 141] width 28 height 6
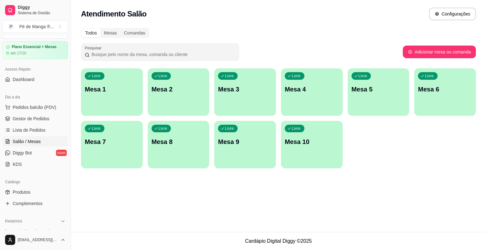
click at [114, 100] on div "Livre Mesa 1" at bounding box center [112, 88] width 62 height 40
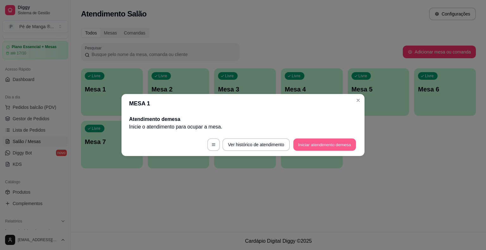
click at [334, 147] on button "Iniciar atendimento de mesa" at bounding box center [324, 145] width 63 height 12
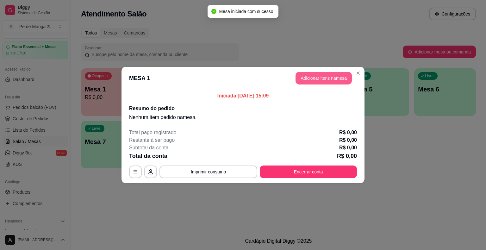
click at [325, 78] on button "Adicionar itens na mesa" at bounding box center [324, 78] width 56 height 13
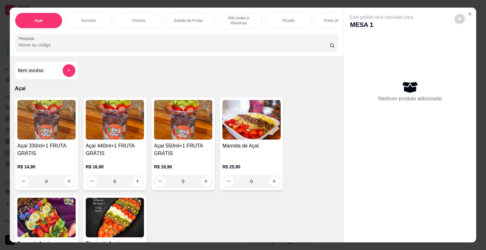
click at [67, 180] on div "0" at bounding box center [46, 181] width 58 height 13
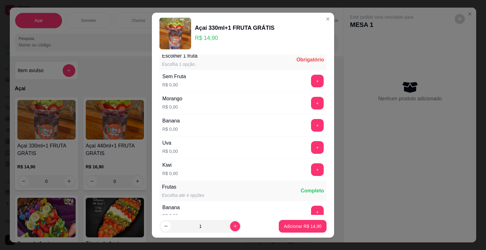
scroll to position [32, 0]
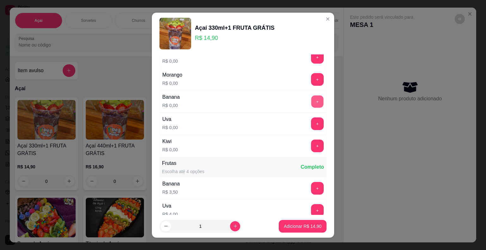
click at [311, 102] on button "+" at bounding box center [317, 101] width 12 height 12
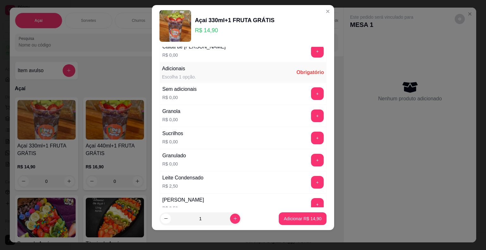
scroll to position [513, 0]
click at [311, 92] on button "+" at bounding box center [317, 94] width 13 height 13
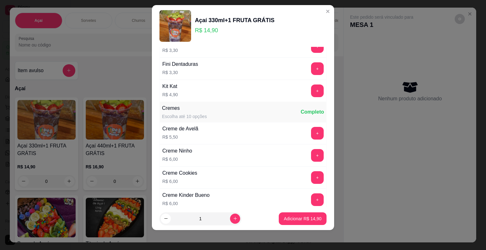
scroll to position [1304, 0]
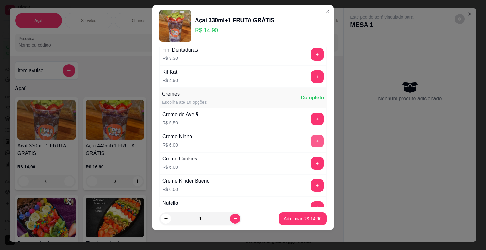
click at [311, 135] on button "+" at bounding box center [317, 141] width 13 height 13
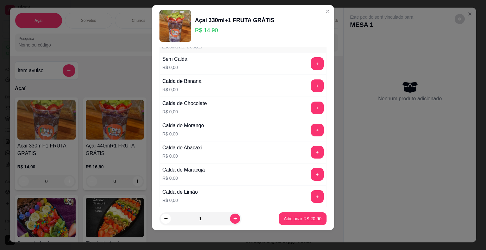
scroll to position [228, 0]
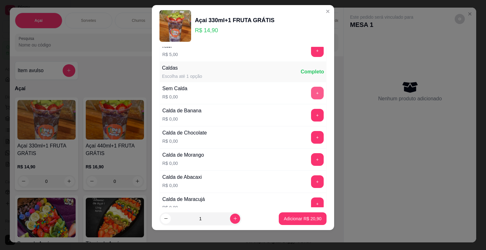
click at [311, 93] on button "+" at bounding box center [317, 93] width 13 height 13
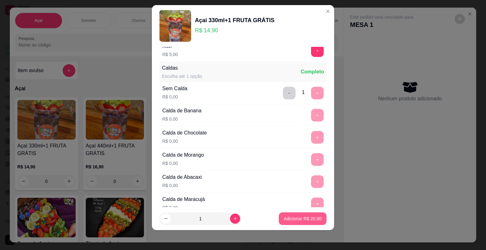
click at [296, 220] on p "Adicionar R$ 20,90" at bounding box center [303, 219] width 38 height 6
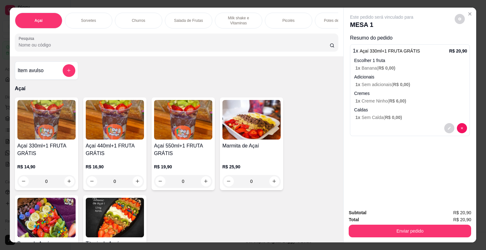
click at [64, 184] on div "0" at bounding box center [46, 181] width 58 height 13
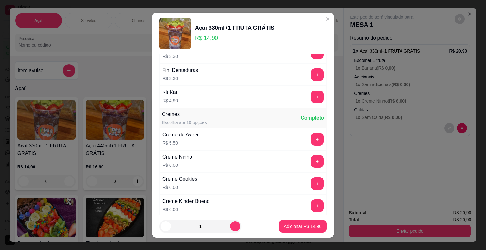
scroll to position [1392, 0]
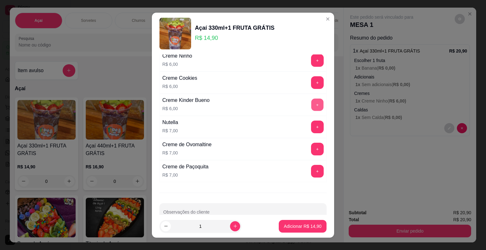
click at [311, 101] on button "+" at bounding box center [317, 104] width 12 height 12
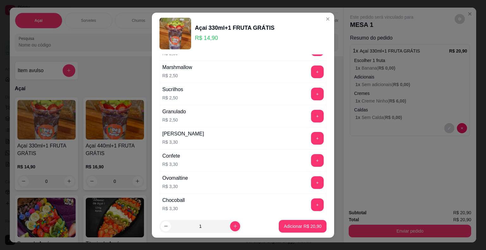
scroll to position [1044, 0]
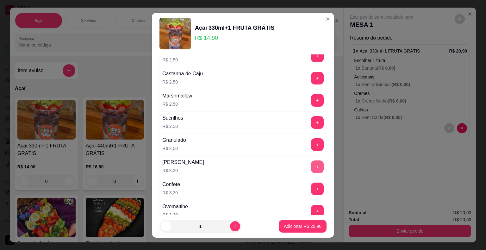
click at [311, 160] on button "+" at bounding box center [317, 166] width 13 height 13
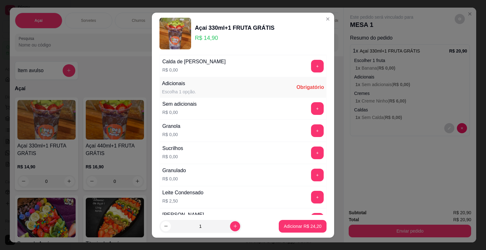
scroll to position [475, 0]
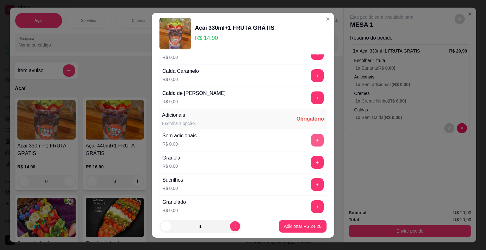
click at [311, 138] on button "+" at bounding box center [317, 140] width 13 height 13
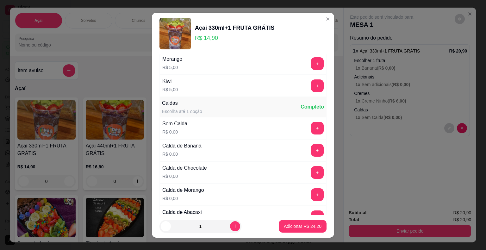
scroll to position [190, 0]
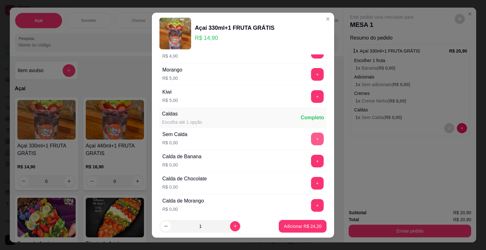
click at [311, 136] on button "+" at bounding box center [317, 139] width 13 height 13
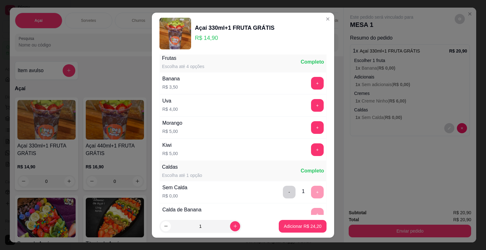
scroll to position [127, 0]
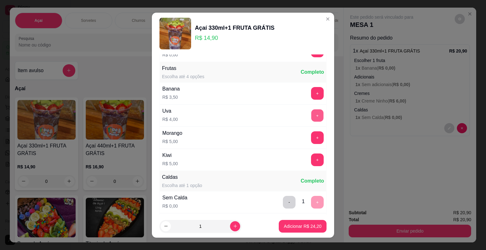
click at [311, 118] on button "+" at bounding box center [317, 115] width 12 height 12
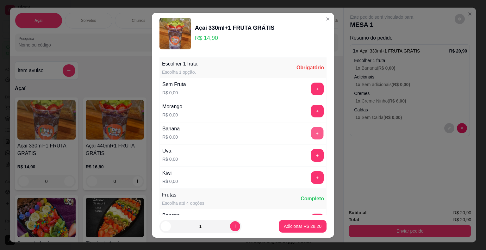
click at [311, 133] on button "+" at bounding box center [317, 133] width 12 height 12
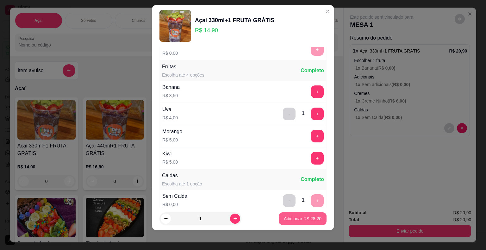
scroll to position [133, 0]
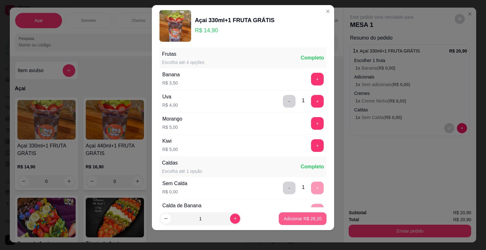
click at [295, 216] on p "Adicionar R$ 28,20" at bounding box center [303, 219] width 38 height 6
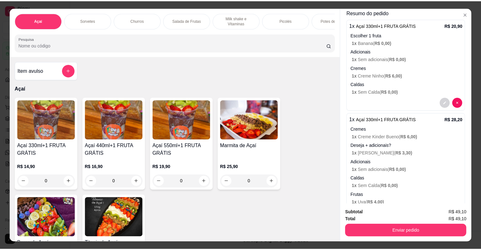
scroll to position [67, 0]
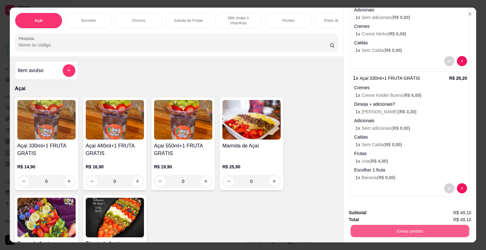
click at [392, 225] on button "Enviar pedido" at bounding box center [410, 231] width 119 height 12
click at [451, 210] on button "Enviar pedido" at bounding box center [455, 213] width 36 height 12
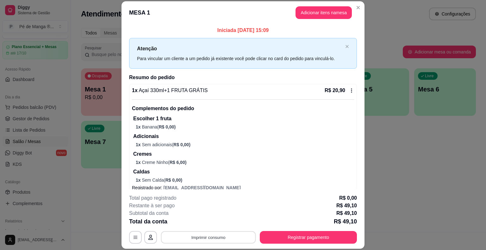
click at [239, 240] on button "Imprimir consumo" at bounding box center [208, 237] width 95 height 12
click at [205, 221] on button "IMPRESSORA" at bounding box center [208, 223] width 46 height 10
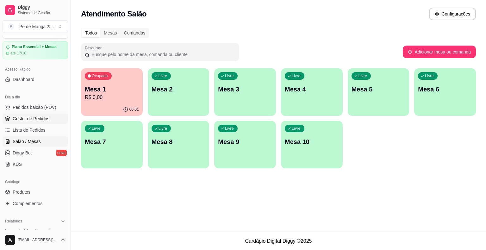
click at [22, 115] on link "Gestor de Pedidos" at bounding box center [36, 119] width 66 height 10
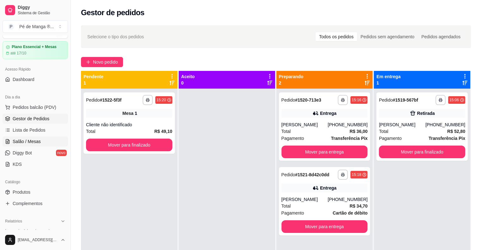
click at [27, 137] on link "Salão / Mesas" at bounding box center [36, 141] width 66 height 10
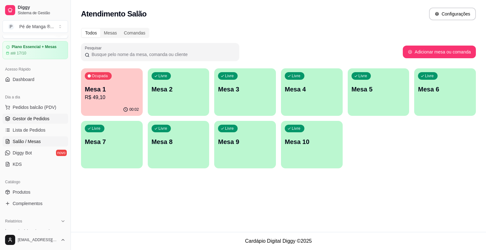
click at [22, 116] on span "Gestor de Pedidos" at bounding box center [31, 119] width 37 height 6
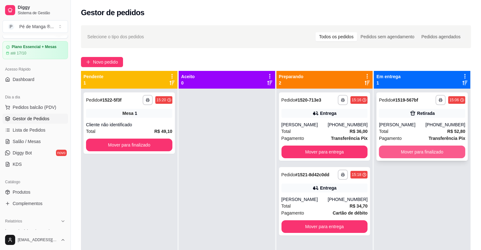
click at [412, 156] on button "Mover para finalizado" at bounding box center [422, 152] width 86 height 13
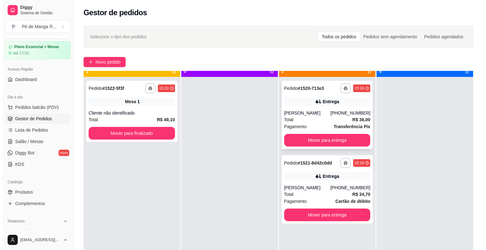
scroll to position [18, 0]
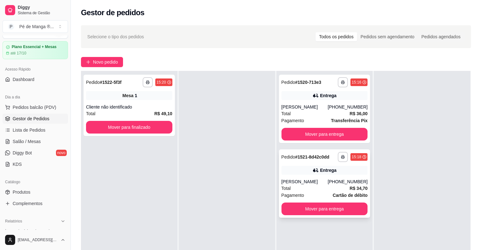
click at [326, 179] on div "[PERSON_NAME]" at bounding box center [305, 181] width 47 height 6
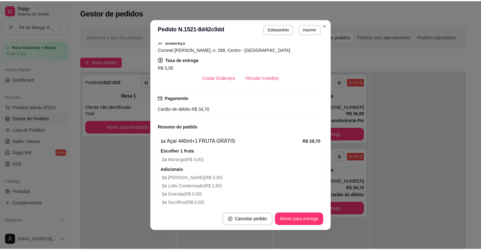
scroll to position [32, 0]
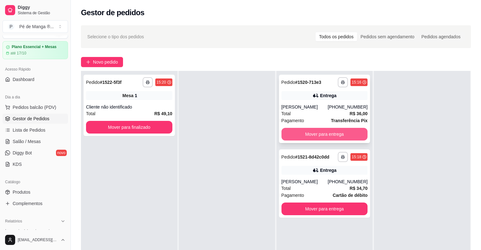
click at [340, 132] on button "Mover para entrega" at bounding box center [325, 134] width 86 height 13
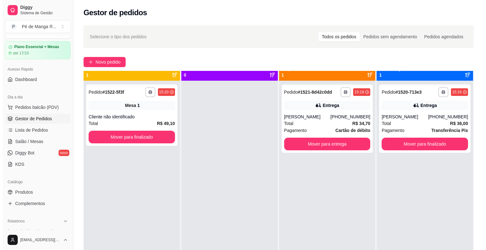
scroll to position [0, 0]
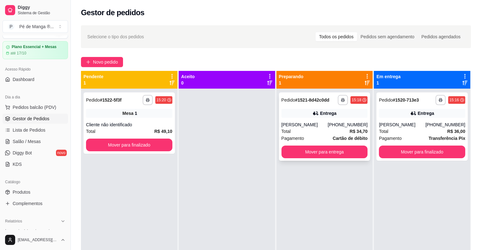
click at [328, 128] on div "[PERSON_NAME]" at bounding box center [305, 125] width 47 height 6
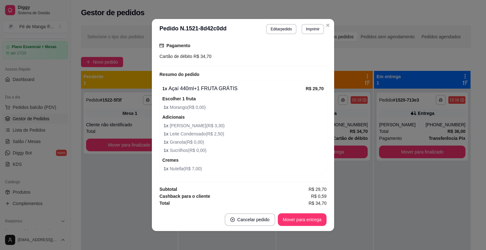
scroll to position [9, 0]
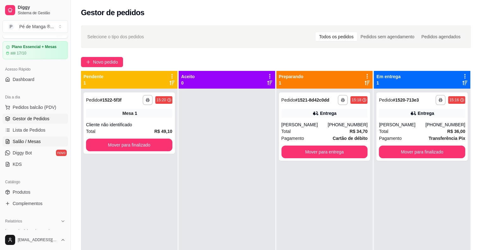
click at [23, 140] on span "Salão / Mesas" at bounding box center [27, 141] width 28 height 6
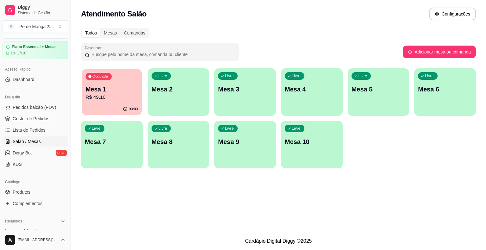
click at [124, 101] on p "R$ 49,10" at bounding box center [112, 97] width 53 height 7
click at [34, 120] on span "Gestor de Pedidos" at bounding box center [31, 119] width 37 height 6
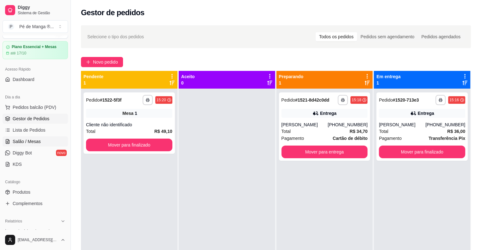
click at [41, 138] on link "Salão / Mesas" at bounding box center [36, 141] width 66 height 10
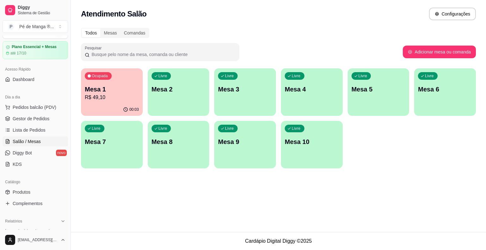
click at [162, 93] on p "Mesa 2" at bounding box center [179, 89] width 54 height 9
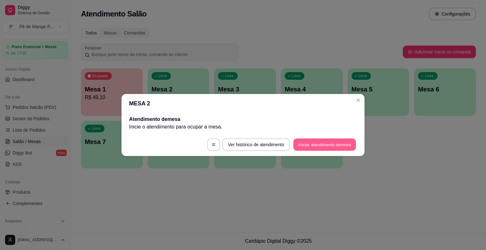
click at [317, 145] on button "Iniciar atendimento de mesa" at bounding box center [324, 145] width 63 height 12
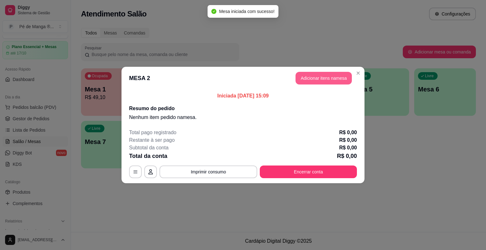
click at [319, 73] on button "Adicionar itens na mesa" at bounding box center [324, 78] width 56 height 13
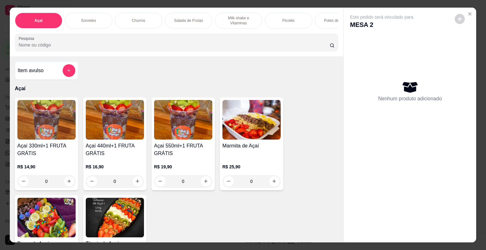
click at [242, 18] on p "Milk shake e Vitaminas" at bounding box center [238, 21] width 37 height 10
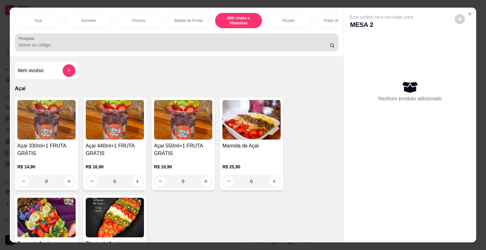
scroll to position [15, 0]
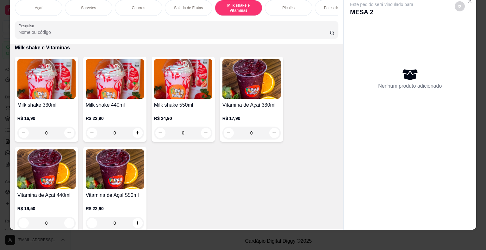
click at [139, 132] on div "0" at bounding box center [115, 133] width 58 height 13
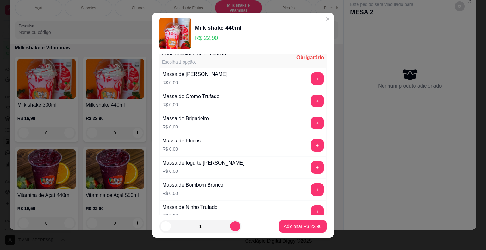
scroll to position [348, 0]
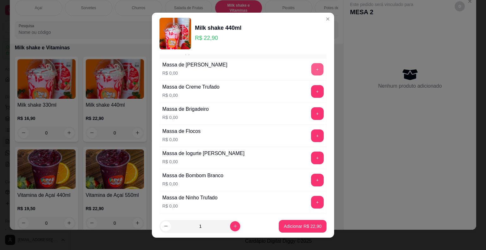
click at [311, 65] on button "+" at bounding box center [317, 69] width 12 height 12
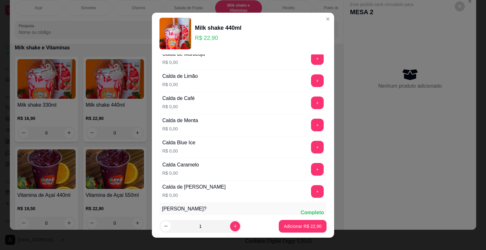
scroll to position [158, 0]
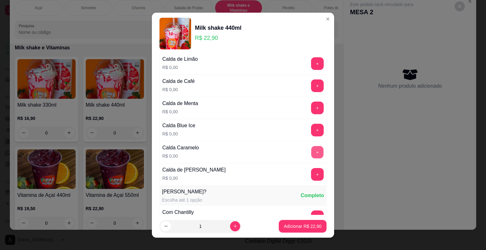
click at [311, 150] on button "+" at bounding box center [317, 152] width 12 height 12
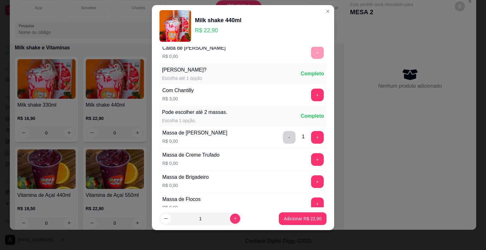
scroll to position [287, 0]
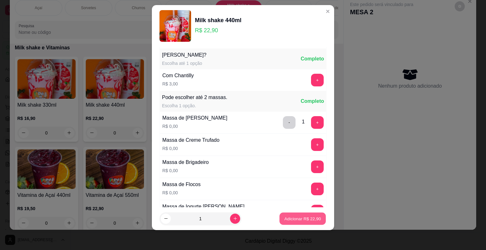
click at [303, 222] on button "Adicionar R$ 22,90" at bounding box center [302, 218] width 47 height 12
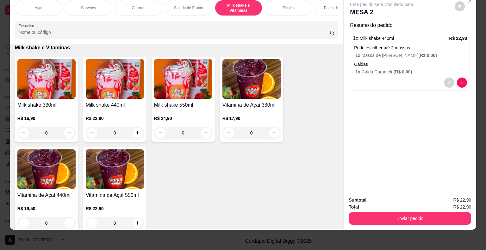
click at [133, 133] on div "0" at bounding box center [115, 133] width 58 height 13
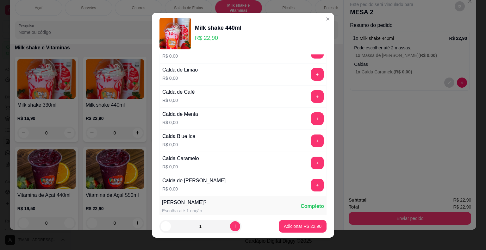
scroll to position [158, 0]
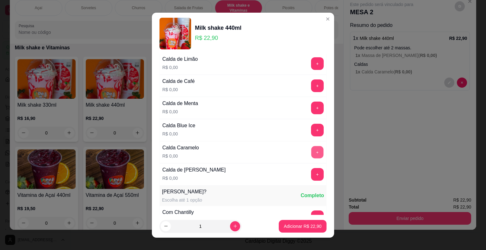
click at [311, 152] on button "+" at bounding box center [317, 152] width 12 height 12
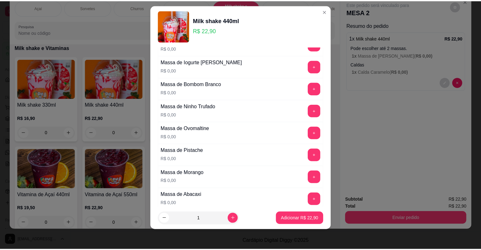
scroll to position [437, 0]
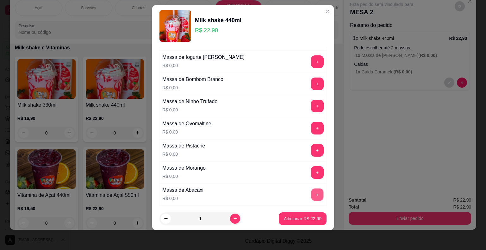
click at [311, 194] on button "+" at bounding box center [317, 194] width 12 height 12
click at [295, 220] on p "Adicionar R$ 22,90" at bounding box center [303, 219] width 38 height 6
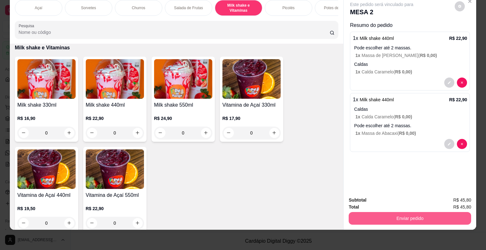
click at [400, 212] on button "Enviar pedido" at bounding box center [410, 218] width 122 height 13
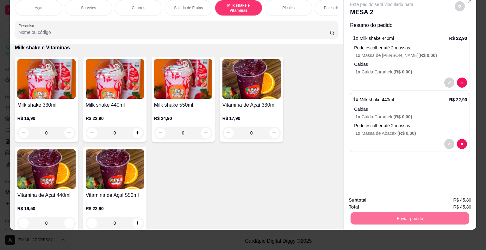
click at [451, 197] on button "Enviar pedido" at bounding box center [454, 198] width 35 height 12
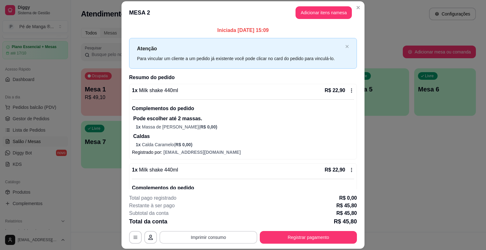
click at [206, 237] on button "Imprimir consumo" at bounding box center [208, 237] width 98 height 13
click at [206, 223] on button "IMPRESSORA" at bounding box center [208, 223] width 46 height 10
click at [274, 236] on button "Registrar pagamento" at bounding box center [308, 237] width 97 height 13
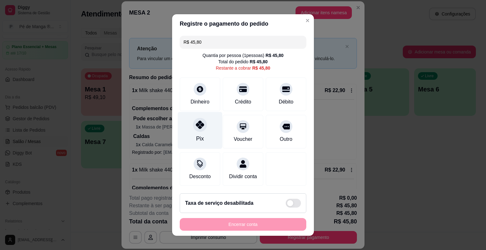
click at [202, 128] on div at bounding box center [200, 125] width 14 height 14
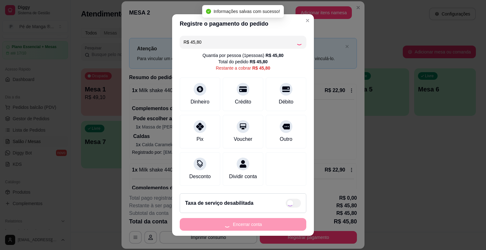
type input "R$ 0,00"
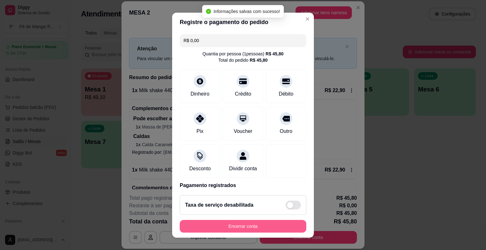
click at [206, 223] on button "Encerrar conta" at bounding box center [243, 226] width 127 height 13
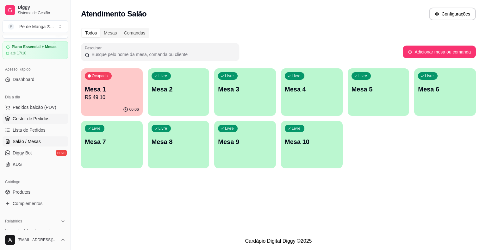
click at [42, 115] on ul "Pedidos balcão (PDV) Gestor de Pedidos Lista de Pedidos Salão / Mesas Diggy Bot…" at bounding box center [36, 135] width 66 height 67
click at [44, 116] on span "Gestor de Pedidos" at bounding box center [31, 119] width 37 height 6
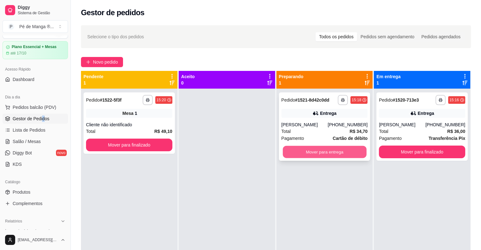
click at [328, 146] on button "Mover para entrega" at bounding box center [325, 152] width 84 height 12
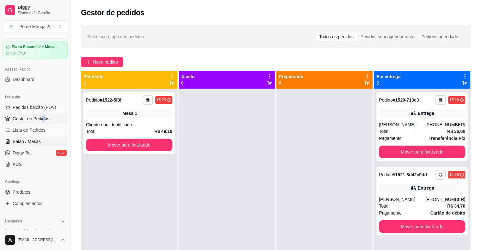
click at [33, 141] on span "Salão / Mesas" at bounding box center [27, 141] width 28 height 6
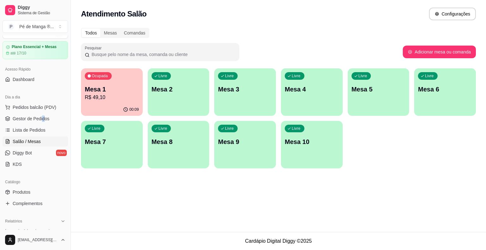
click at [34, 141] on span "Salão / Mesas" at bounding box center [27, 141] width 28 height 6
click at [28, 119] on span "Gestor de Pedidos" at bounding box center [31, 119] width 37 height 6
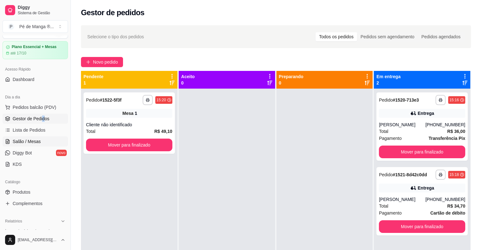
click at [19, 138] on span "Salão / Mesas" at bounding box center [27, 141] width 28 height 6
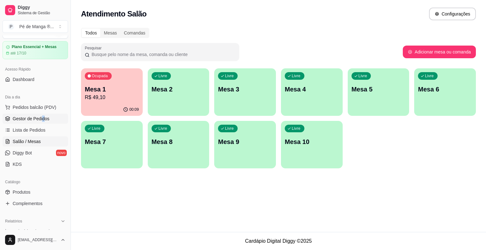
click at [16, 116] on span "Gestor de Pedidos" at bounding box center [31, 119] width 37 height 6
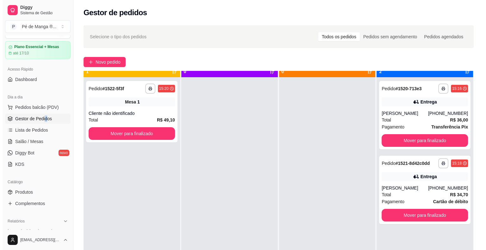
scroll to position [18, 0]
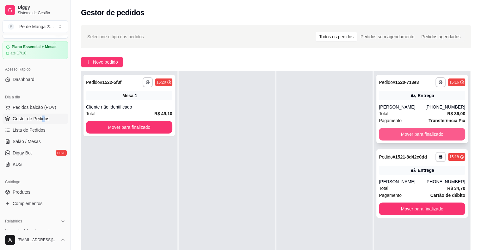
click at [397, 138] on button "Mover para finalizado" at bounding box center [422, 134] width 86 height 13
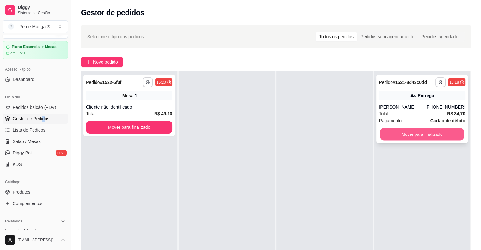
click at [446, 134] on button "Mover para finalizado" at bounding box center [422, 134] width 84 height 12
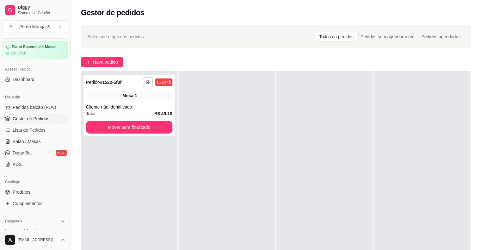
click at [256, 166] on div at bounding box center [227, 196] width 97 height 250
drag, startPoint x: 255, startPoint y: 166, endPoint x: 191, endPoint y: 153, distance: 65.0
click at [243, 163] on div at bounding box center [227, 196] width 97 height 250
click at [21, 139] on span "Salão / Mesas" at bounding box center [27, 141] width 28 height 6
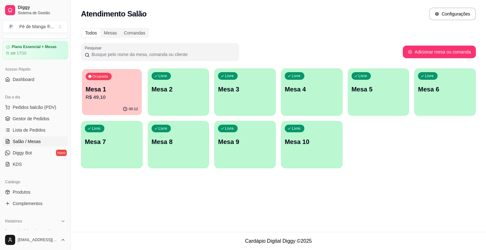
click at [96, 89] on p "Mesa 1" at bounding box center [112, 89] width 53 height 9
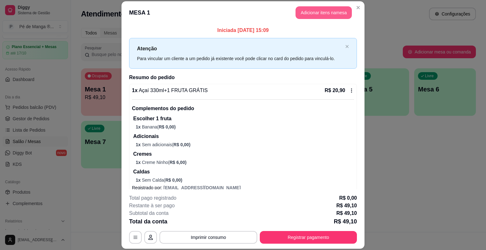
click at [318, 9] on button "Adicionar itens na mesa" at bounding box center [324, 12] width 56 height 13
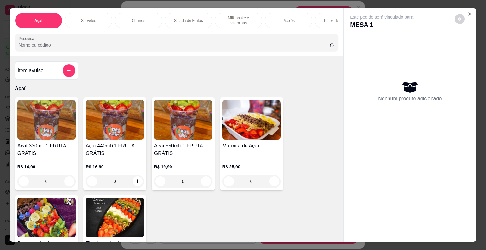
click at [67, 184] on div "0" at bounding box center [46, 181] width 58 height 13
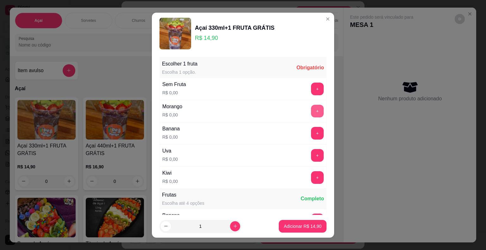
click at [311, 110] on button "+" at bounding box center [317, 111] width 13 height 13
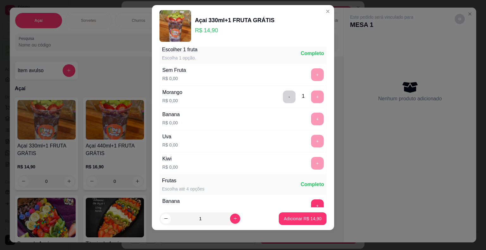
scroll to position [133, 0]
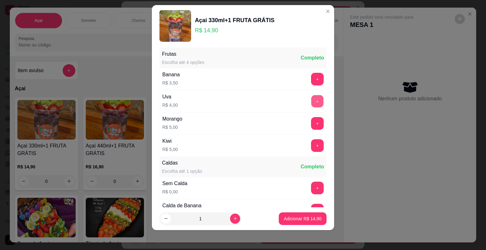
click at [311, 98] on button "+" at bounding box center [317, 101] width 12 height 12
click at [311, 142] on button "+" at bounding box center [317, 145] width 13 height 13
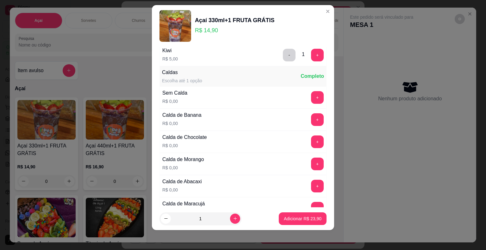
scroll to position [260, 0]
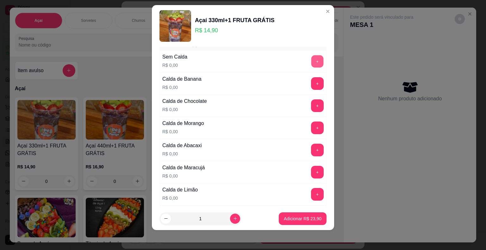
click at [311, 60] on button "+" at bounding box center [317, 61] width 12 height 12
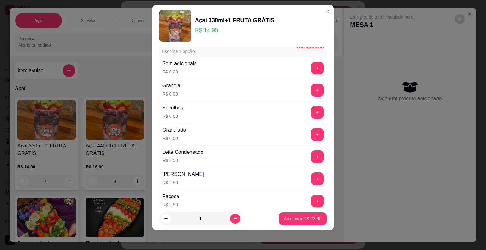
scroll to position [513, 0]
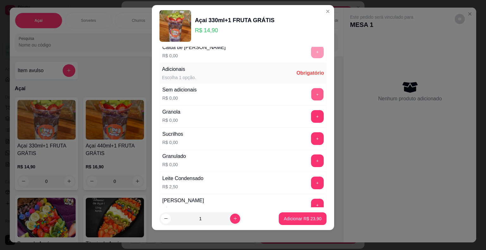
click at [311, 88] on button "+" at bounding box center [317, 94] width 12 height 12
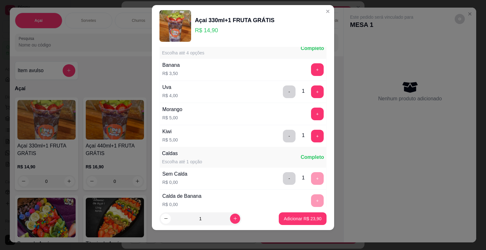
scroll to position [133, 0]
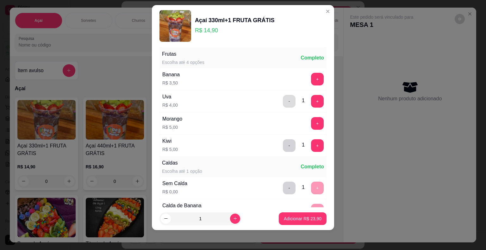
click at [283, 102] on button "-" at bounding box center [289, 101] width 13 height 13
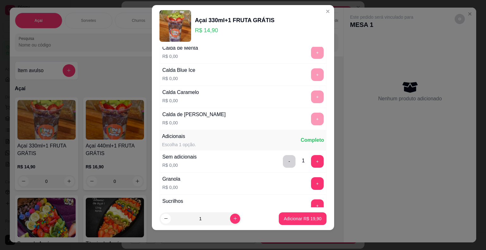
scroll to position [481, 0]
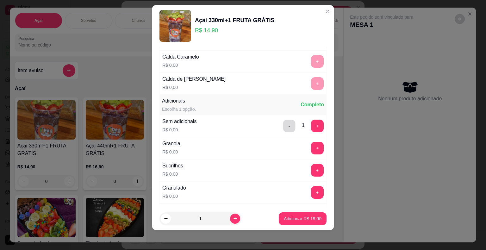
click at [283, 120] on button "-" at bounding box center [289, 126] width 12 height 12
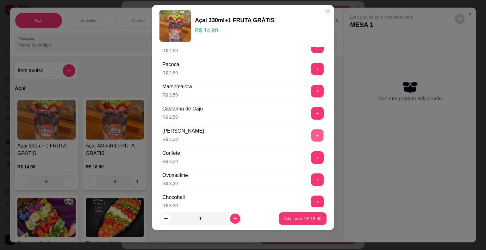
click at [311, 131] on button "+" at bounding box center [317, 135] width 12 height 12
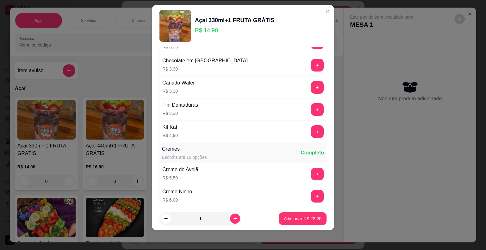
scroll to position [1336, 0]
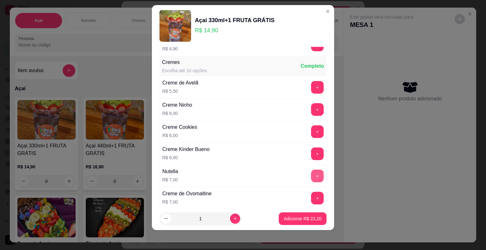
click at [311, 170] on button "+" at bounding box center [317, 176] width 13 height 13
click at [311, 218] on p "Adicionar R$ 30,20" at bounding box center [303, 219] width 38 height 6
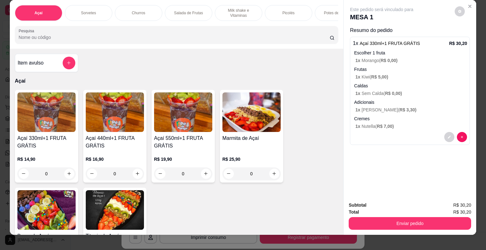
scroll to position [15, 0]
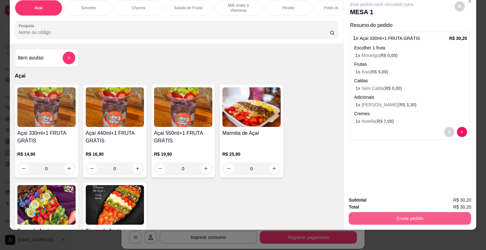
click at [415, 216] on button "Enviar pedido" at bounding box center [410, 218] width 122 height 13
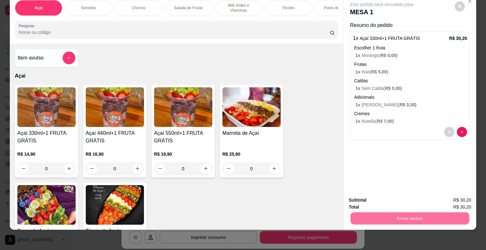
click at [446, 199] on button "Enviar pedido" at bounding box center [454, 198] width 35 height 12
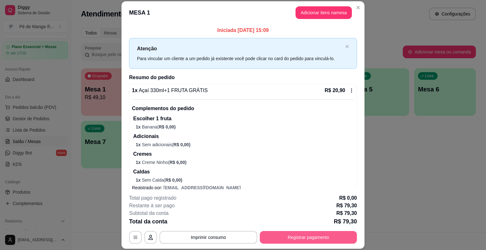
click at [282, 235] on button "Registrar pagamento" at bounding box center [308, 237] width 97 height 13
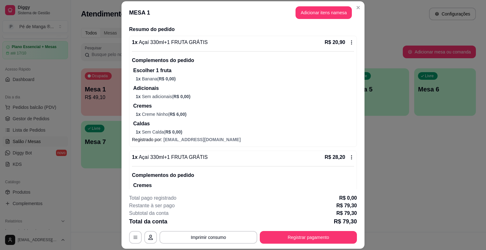
scroll to position [127, 0]
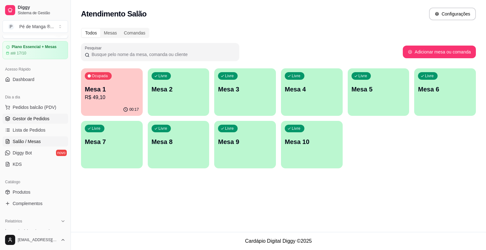
click at [29, 118] on span "Gestor de Pedidos" at bounding box center [31, 119] width 37 height 6
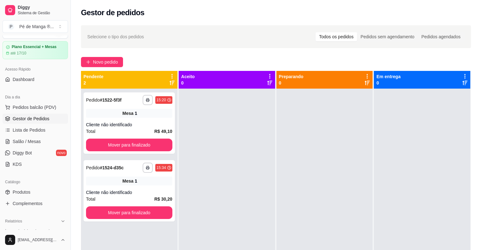
click at [20, 135] on ul "Pedidos balcão (PDV) Gestor de Pedidos Lista de Pedidos Salão / Mesas Diggy Bot…" at bounding box center [36, 135] width 66 height 67
click at [20, 139] on span "Salão / Mesas" at bounding box center [27, 141] width 28 height 6
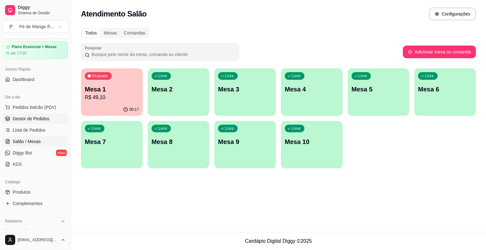
click at [19, 116] on span "Gestor de Pedidos" at bounding box center [31, 119] width 37 height 6
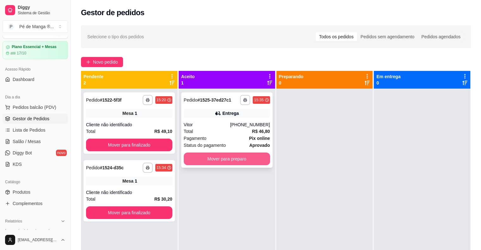
click at [230, 153] on div "Mover para preparo" at bounding box center [227, 159] width 86 height 13
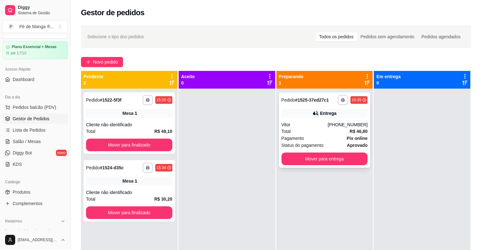
click at [328, 128] on div "Total R$ 46,80" at bounding box center [325, 131] width 86 height 7
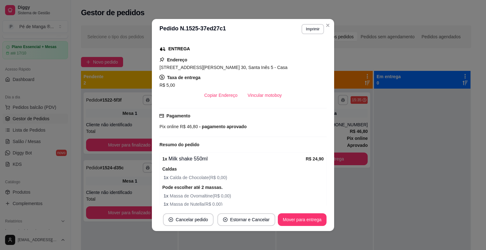
scroll to position [63, 0]
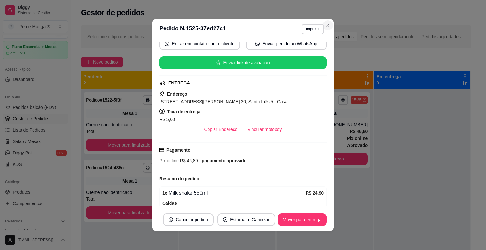
click at [320, 20] on section "**********" at bounding box center [243, 125] width 182 height 212
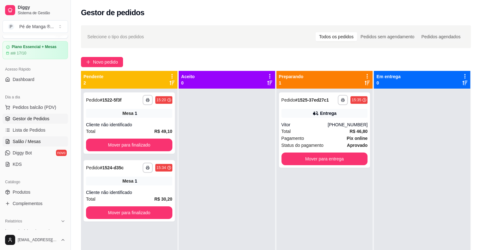
click at [30, 143] on span "Salão / Mesas" at bounding box center [27, 141] width 28 height 6
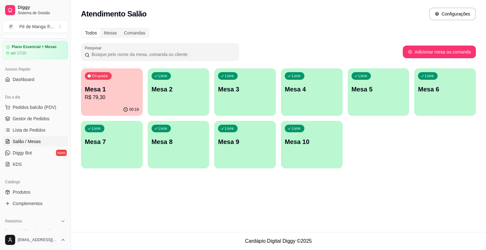
click at [119, 101] on p "R$ 79,30" at bounding box center [112, 98] width 54 height 8
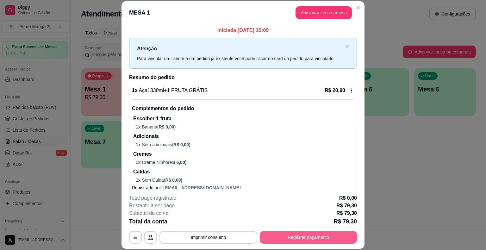
click at [304, 240] on button "Registrar pagamento" at bounding box center [308, 237] width 97 height 13
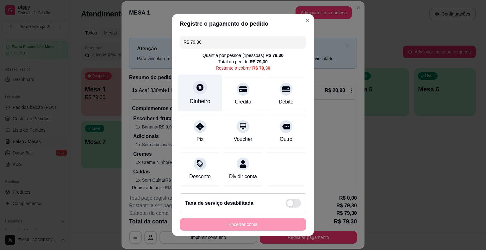
click at [203, 101] on div "Dinheiro" at bounding box center [200, 101] width 21 height 8
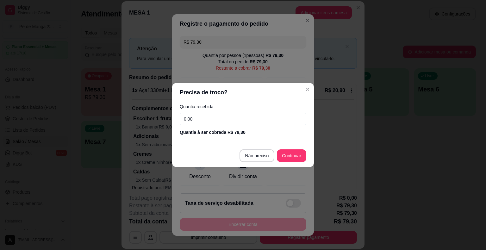
click at [204, 117] on input "0,00" at bounding box center [243, 119] width 127 height 13
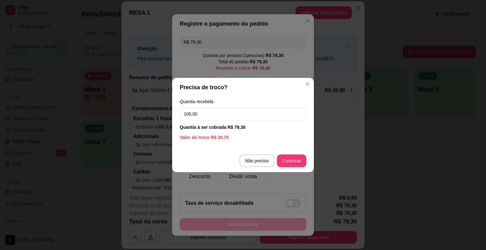
type input "100,00"
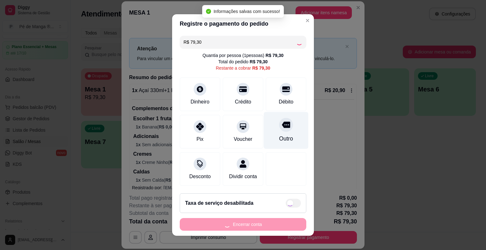
type input "R$ 0,00"
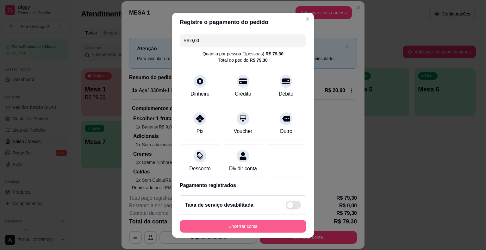
click at [254, 216] on footer "Taxa de serviço desabilitada Encerrar conta" at bounding box center [243, 213] width 142 height 47
click at [258, 225] on button "Encerrar conta" at bounding box center [243, 226] width 127 height 13
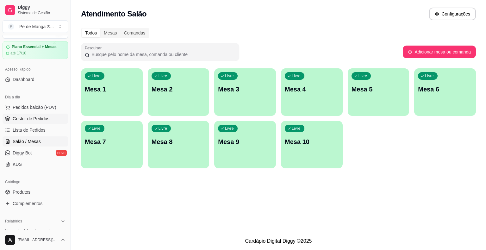
click at [42, 121] on span "Gestor de Pedidos" at bounding box center [31, 119] width 37 height 6
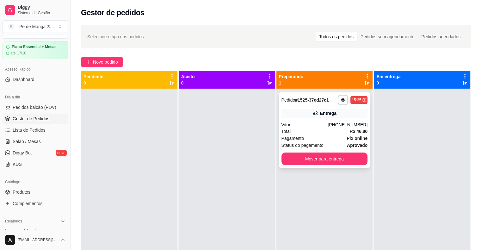
click at [295, 127] on div "Vitor" at bounding box center [305, 125] width 47 height 6
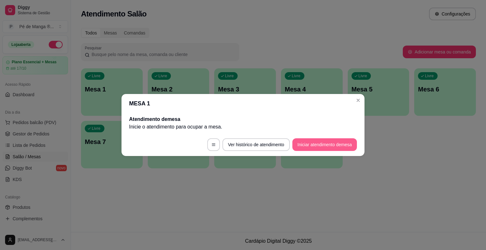
click at [315, 147] on button "Iniciar atendimento de mesa" at bounding box center [324, 144] width 65 height 13
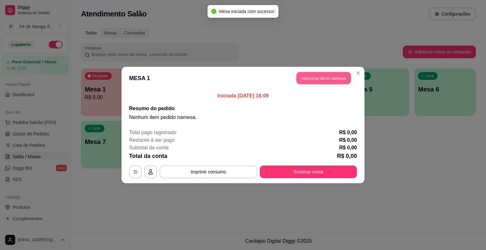
click at [328, 83] on button "Adicionar itens na mesa" at bounding box center [324, 78] width 54 height 12
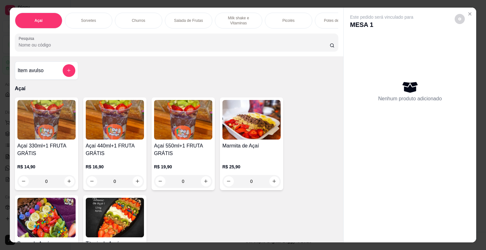
click at [91, 20] on p "Sorvetes" at bounding box center [88, 20] width 15 height 5
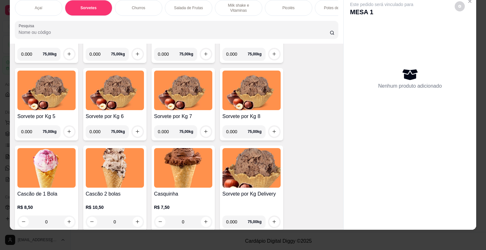
scroll to position [356, 0]
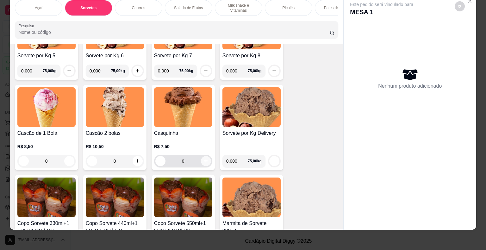
click at [201, 160] on button "increase-product-quantity" at bounding box center [206, 161] width 10 height 10
type input "1"
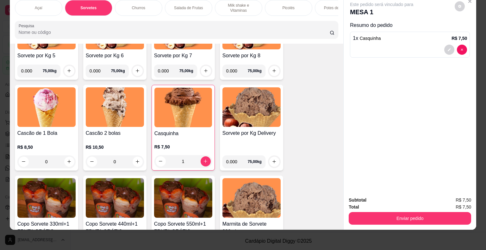
click at [133, 163] on div "0" at bounding box center [115, 161] width 58 height 13
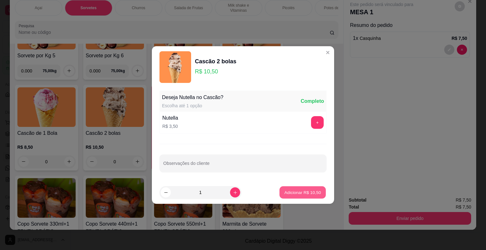
click at [302, 194] on p "Adicionar R$ 10,50" at bounding box center [302, 192] width 37 height 6
type input "1"
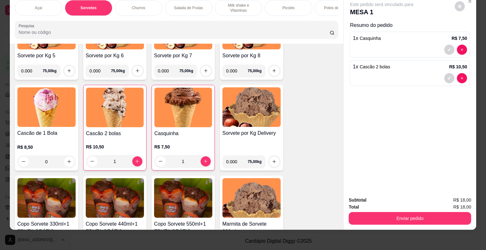
scroll to position [0, 0]
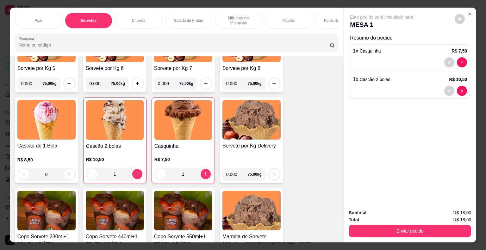
drag, startPoint x: 422, startPoint y: 212, endPoint x: 419, endPoint y: 215, distance: 4.0
click at [422, 212] on div "Subtotal R$ 18,00" at bounding box center [410, 212] width 122 height 7
click at [412, 223] on div "Subtotal R$ 18,00 Total R$ 18,00 Enviar pedido" at bounding box center [410, 223] width 122 height 28
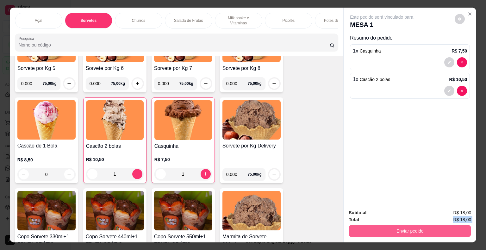
click at [412, 225] on button "Enviar pedido" at bounding box center [410, 231] width 122 height 13
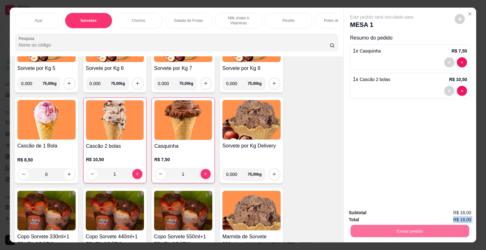
click at [458, 209] on button "Enviar pedido" at bounding box center [455, 213] width 36 height 12
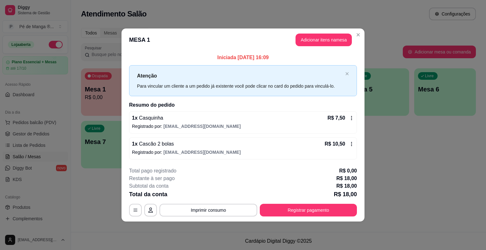
click at [352, 34] on header "MESA 1 Adicionar itens na mesa" at bounding box center [243, 39] width 243 height 23
click at [353, 32] on header "MESA 1 Adicionar itens na mesa" at bounding box center [243, 39] width 243 height 23
click at [354, 31] on header "MESA 1 Adicionar itens na mesa" at bounding box center [243, 39] width 243 height 23
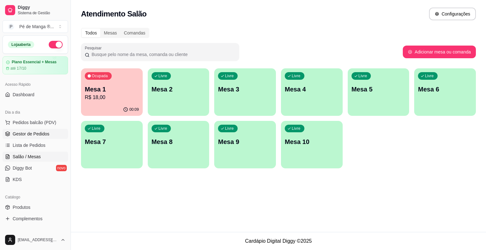
click at [34, 132] on span "Gestor de Pedidos" at bounding box center [31, 134] width 37 height 6
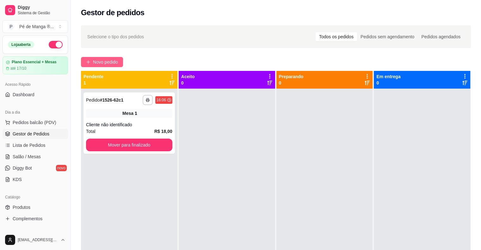
click at [95, 58] on button "Novo pedido" at bounding box center [102, 62] width 42 height 10
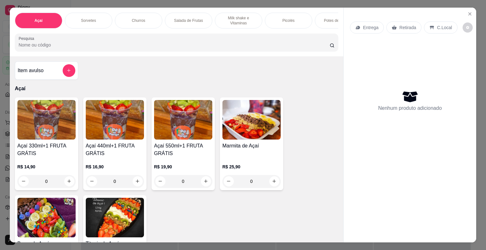
click at [136, 180] on div "0" at bounding box center [115, 181] width 58 height 13
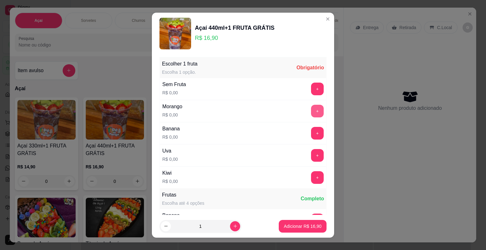
click at [311, 111] on button "+" at bounding box center [317, 111] width 13 height 13
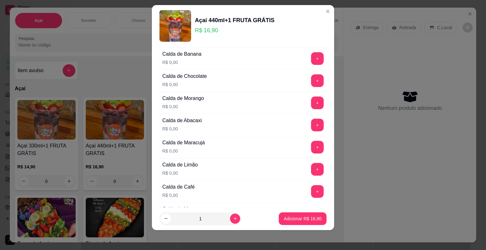
scroll to position [133, 0]
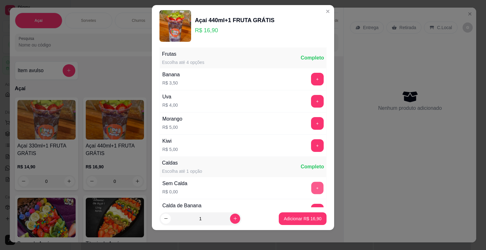
click at [311, 187] on button "+" at bounding box center [317, 188] width 12 height 12
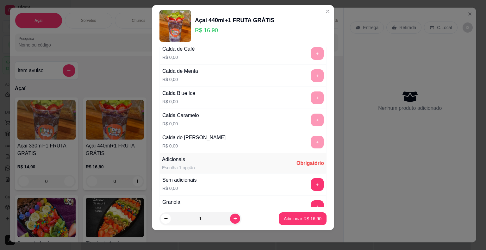
scroll to position [545, 0]
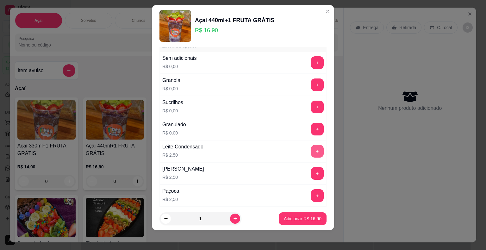
click at [311, 148] on button "+" at bounding box center [317, 151] width 13 height 13
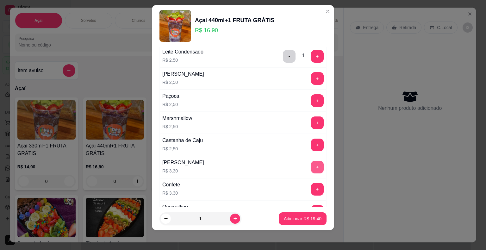
click at [311, 164] on button "+" at bounding box center [317, 167] width 13 height 13
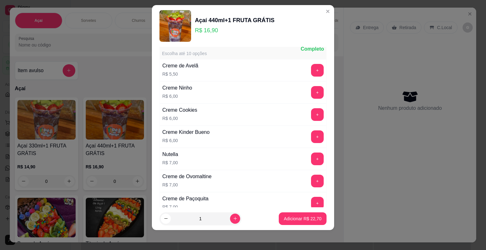
scroll to position [988, 0]
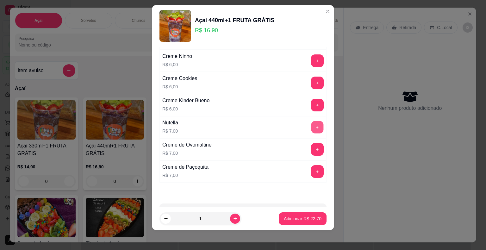
click at [308, 128] on div "Nutella R$ 7,00 +" at bounding box center [242, 127] width 167 height 22
click at [311, 122] on button "+" at bounding box center [317, 127] width 12 height 12
click at [297, 217] on p "Adicionar R$ 29,70" at bounding box center [303, 219] width 38 height 6
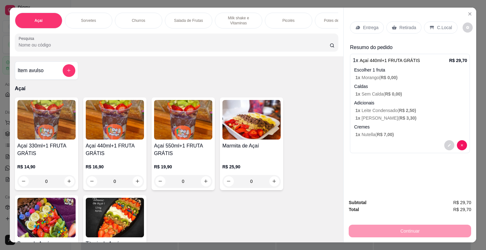
click at [371, 24] on p "Entrega" at bounding box center [371, 27] width 16 height 6
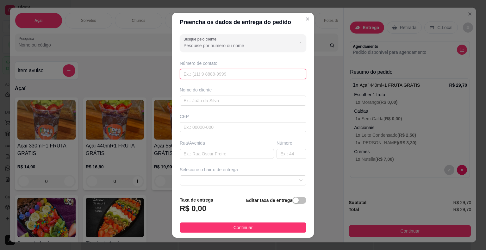
click at [245, 77] on input "text" at bounding box center [243, 74] width 127 height 10
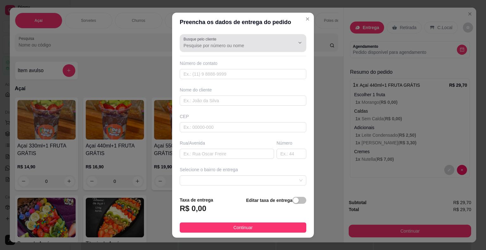
click at [210, 47] on input "Busque pelo cliente" at bounding box center [234, 45] width 101 height 6
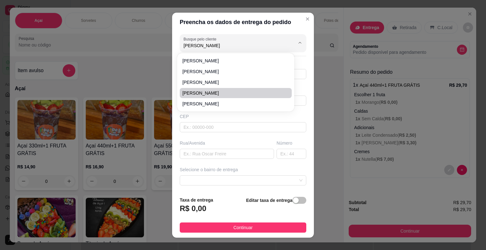
click at [220, 92] on span "Gabriela Gonçalves" at bounding box center [232, 93] width 101 height 6
type input "Gabriela Gonçalves"
type input "15997056494"
type input "Gabriela Gonçalves"
type input "18446026"
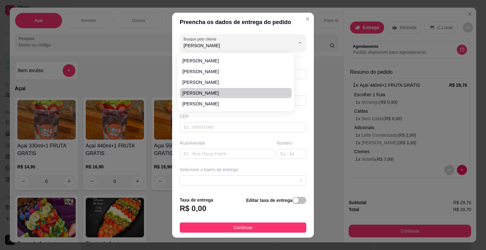
type input "Rua Coronel Venâncio"
type input "65"
type input "Itaberá"
type input "Papelaria Gaby"
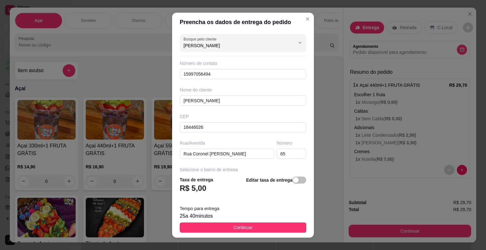
type input "Gabriela Gonçalves"
click at [271, 225] on button "Continuar" at bounding box center [243, 227] width 127 height 10
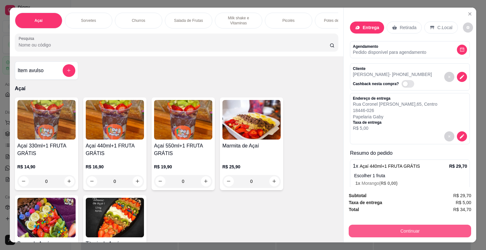
click at [378, 234] on button "Continuar" at bounding box center [410, 231] width 122 height 13
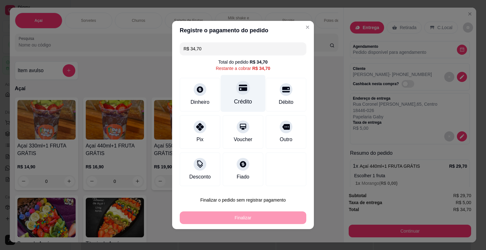
click at [243, 99] on div "Crédito" at bounding box center [243, 93] width 45 height 37
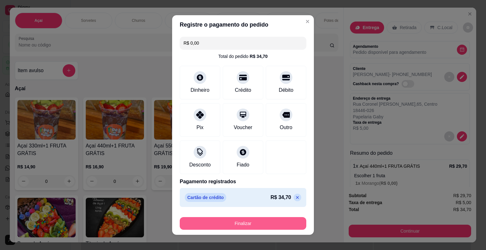
click at [263, 220] on button "Finalizar" at bounding box center [243, 223] width 127 height 13
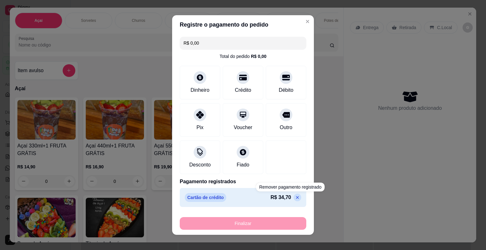
type input "-R$ 34,70"
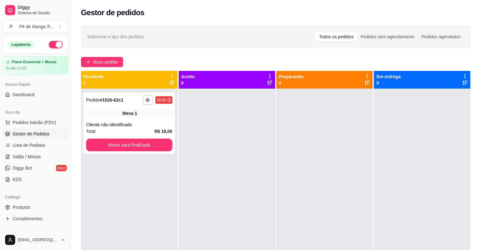
drag, startPoint x: 29, startPoint y: 154, endPoint x: 26, endPoint y: 139, distance: 15.5
click at [29, 153] on span "Salão / Mesas" at bounding box center [27, 156] width 28 height 6
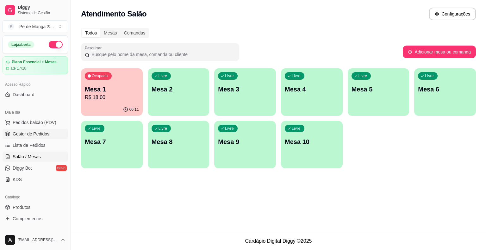
drag, startPoint x: 26, startPoint y: 130, endPoint x: 28, endPoint y: 134, distance: 5.0
click at [26, 131] on span "Gestor de Pedidos" at bounding box center [31, 134] width 37 height 6
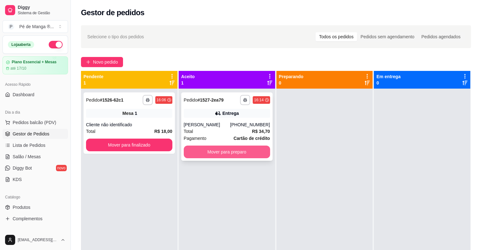
click at [208, 151] on button "Mover para preparo" at bounding box center [227, 152] width 86 height 13
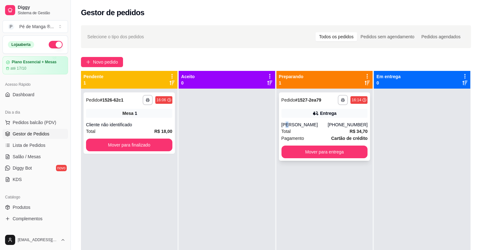
click at [285, 126] on div "Gabriela Gonçalves" at bounding box center [305, 125] width 47 height 6
click at [20, 154] on span "Salão / Mesas" at bounding box center [27, 156] width 28 height 6
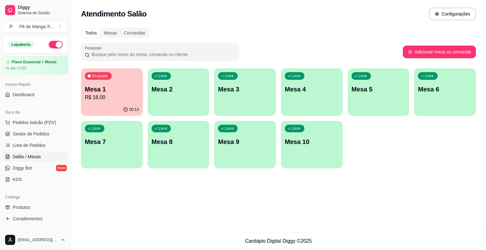
click at [20, 154] on span "Salão / Mesas" at bounding box center [27, 156] width 28 height 6
click at [81, 92] on div "Ocupada Mesa 1 R$ 18,00" at bounding box center [112, 85] width 62 height 35
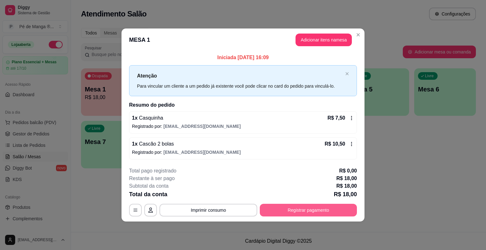
click at [312, 210] on button "Registrar pagamento" at bounding box center [308, 210] width 97 height 13
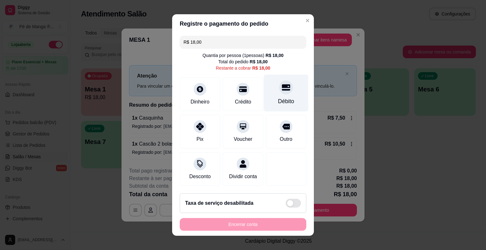
click at [281, 94] on div at bounding box center [286, 87] width 14 height 14
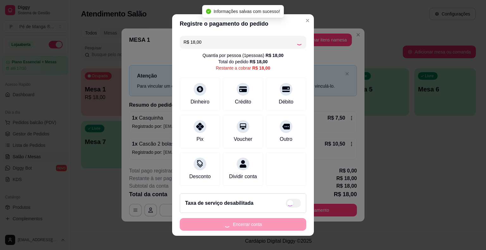
type input "R$ 0,00"
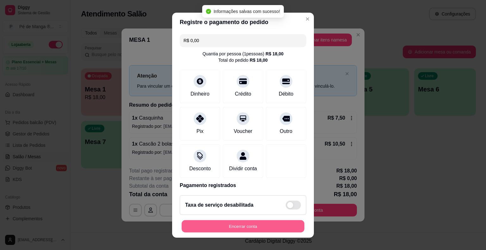
click at [245, 225] on button "Encerrar conta" at bounding box center [243, 226] width 123 height 12
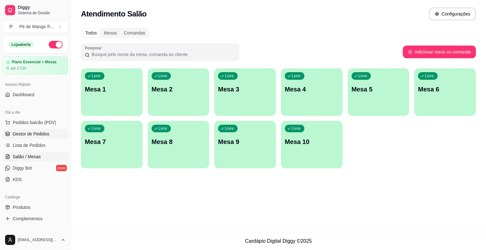
click at [41, 134] on span "Gestor de Pedidos" at bounding box center [31, 134] width 37 height 6
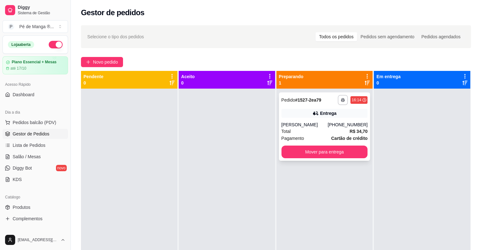
click at [324, 128] on div "Total R$ 34,70" at bounding box center [325, 131] width 86 height 7
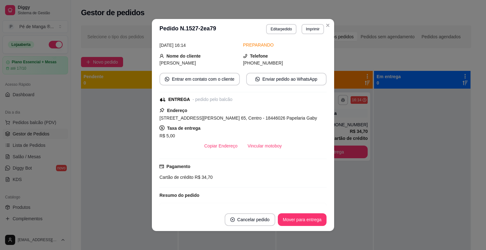
scroll to position [17, 0]
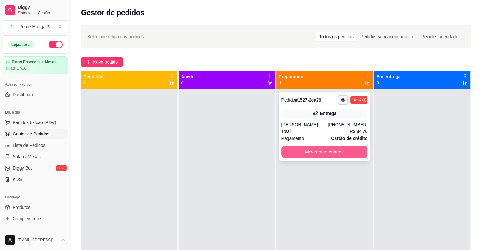
click at [340, 156] on button "Mover para entrega" at bounding box center [325, 152] width 86 height 13
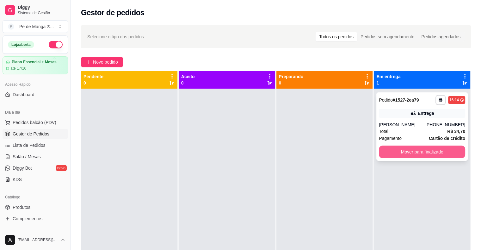
click at [428, 154] on button "Mover para finalizado" at bounding box center [422, 152] width 86 height 13
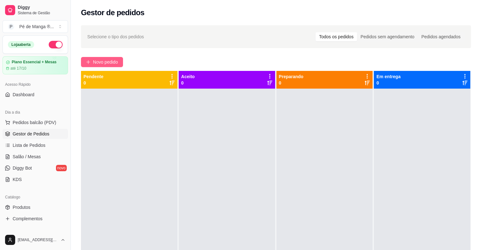
click at [107, 60] on span "Novo pedido" at bounding box center [105, 62] width 25 height 7
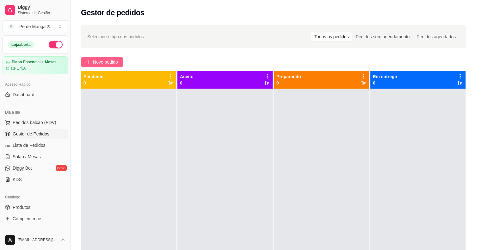
click at [105, 59] on div "Item avulso Açaí Açaí 330ml+1 FRUTA GRÁTIS R$ 14,90 0 Açaí 440ml+1 FRUTA GRÁTIS…" at bounding box center [173, 150] width 332 height 188
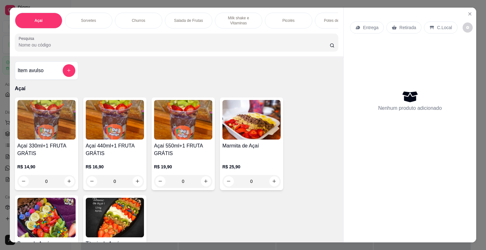
click at [203, 184] on div "0" at bounding box center [183, 181] width 58 height 13
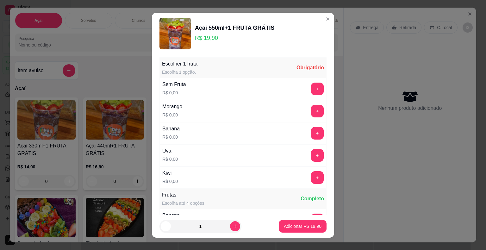
click at [316, 94] on div "Escolher 1 fruta Escolha 1 opção. Obrigatório Sem Fruta R$ 0,00 + Morango R$ 0,…" at bounding box center [243, 134] width 182 height 160
click at [311, 89] on button "+" at bounding box center [317, 89] width 13 height 13
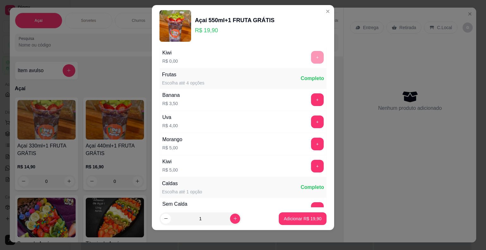
scroll to position [284, 0]
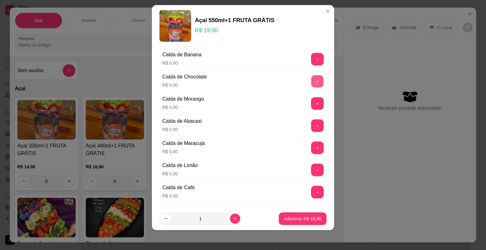
click at [311, 78] on button "+" at bounding box center [317, 81] width 12 height 12
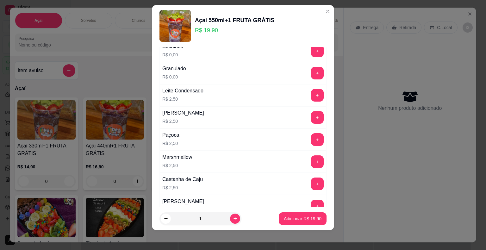
scroll to position [632, 0]
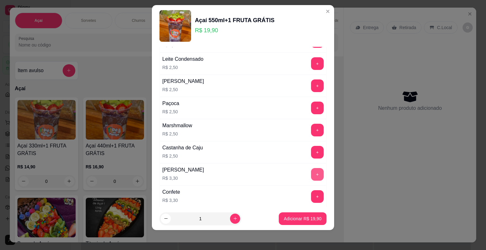
click at [311, 168] on button "+" at bounding box center [317, 174] width 13 height 13
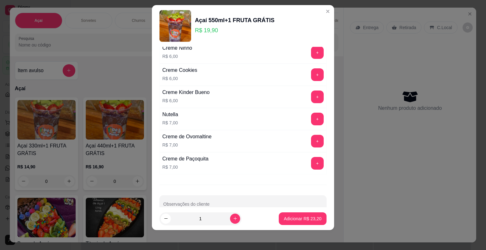
scroll to position [1004, 0]
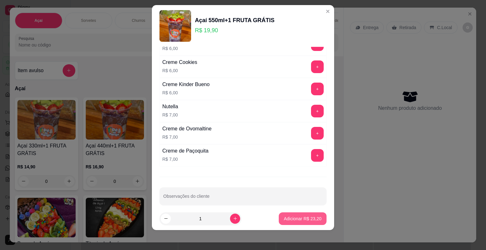
click at [291, 215] on button "Adicionar R$ 23,20" at bounding box center [303, 218] width 48 height 13
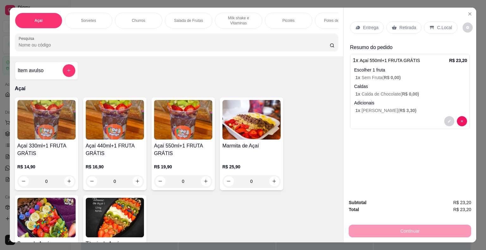
click at [82, 18] on p "Sorvetes" at bounding box center [88, 20] width 15 height 5
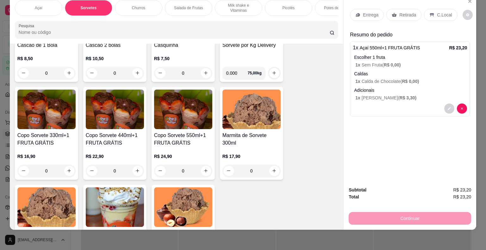
scroll to position [482, 0]
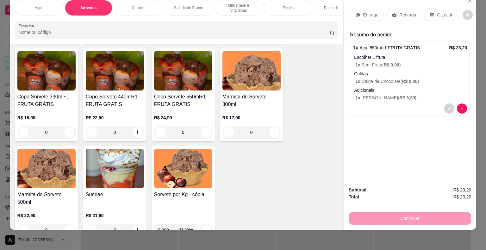
click at [203, 134] on div "0" at bounding box center [183, 132] width 58 height 13
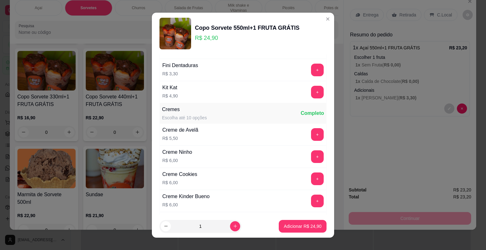
scroll to position [846, 0]
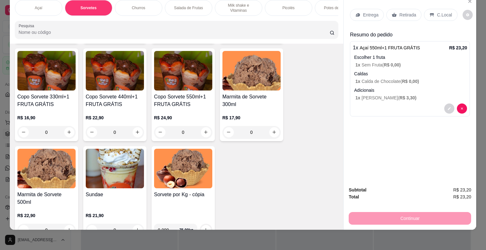
click at [369, 12] on p "Entrega" at bounding box center [371, 15] width 16 height 6
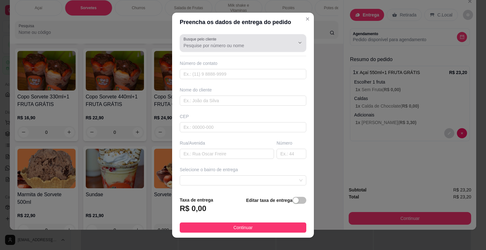
drag, startPoint x: 219, startPoint y: 50, endPoint x: 222, endPoint y: 47, distance: 4.7
click at [222, 49] on div "Busque pelo cliente" at bounding box center [243, 43] width 127 height 18
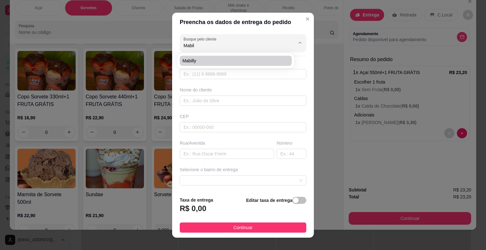
click at [221, 59] on span "Mabilly" at bounding box center [232, 61] width 101 height 6
type input "Mabilly"
type input "15996596498"
type input "Mabilly"
type input "18440000"
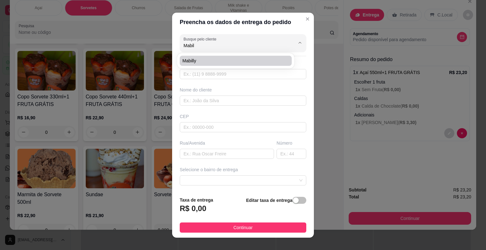
type input "Estrada Velha"
type input "476"
type input "Itaberá"
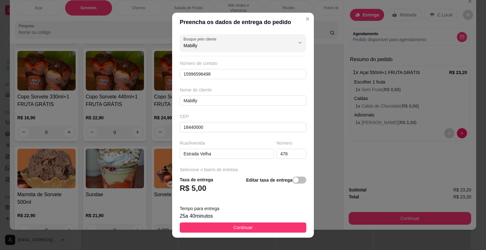
type input "Mabilly"
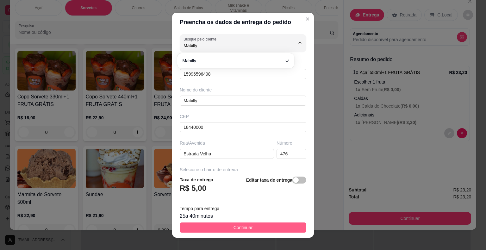
click at [227, 226] on button "Continuar" at bounding box center [243, 227] width 127 height 10
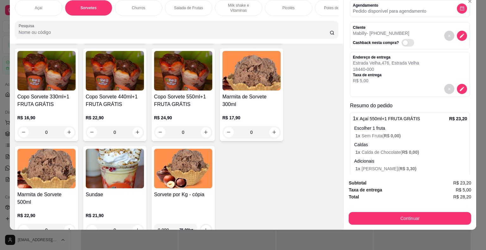
scroll to position [18, 0]
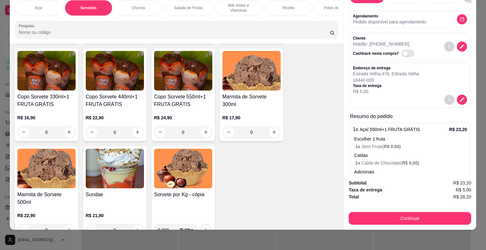
click at [460, 43] on div "Cliente Mabilly - (15) 99659-6498 Cashback nesta compra?" at bounding box center [410, 46] width 120 height 27
click at [459, 44] on icon "decrease-product-quantity" at bounding box center [461, 46] width 5 height 5
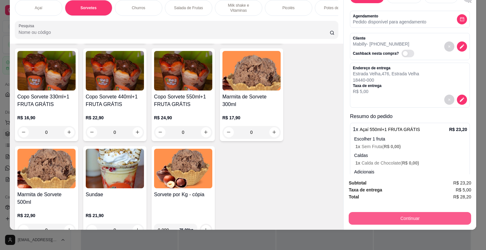
click at [382, 214] on button "Continuar" at bounding box center [410, 218] width 122 height 13
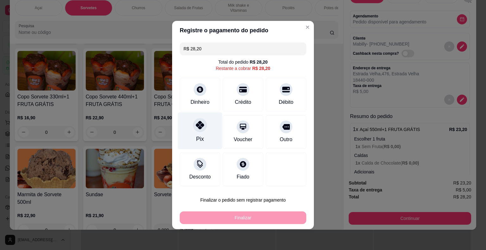
drag, startPoint x: 189, startPoint y: 132, endPoint x: 191, endPoint y: 135, distance: 4.1
click at [189, 132] on div "Pix" at bounding box center [200, 130] width 45 height 37
type input "R$ 0,00"
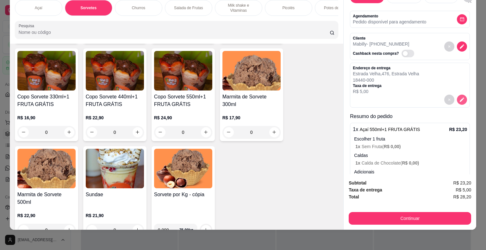
click at [459, 95] on button "decrease-product-quantity" at bounding box center [462, 100] width 10 height 10
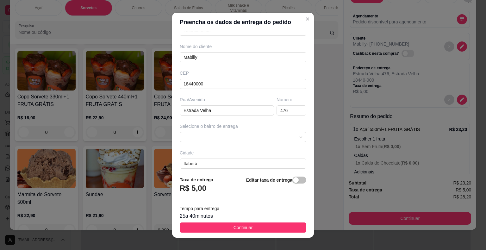
scroll to position [9, 0]
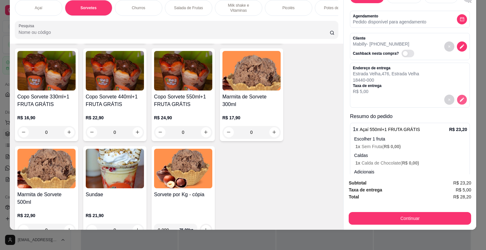
click at [459, 97] on icon "decrease-product-quantity" at bounding box center [461, 99] width 5 height 5
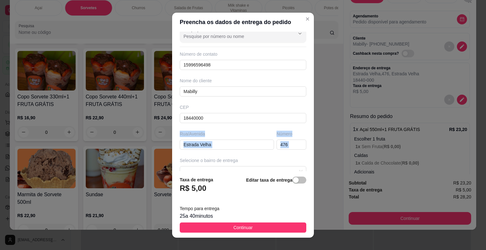
click at [166, 154] on div "Preencha os dados de entrega do pedido Busque pelo cliente Número de contato 15…" at bounding box center [243, 125] width 486 height 250
drag, startPoint x: 238, startPoint y: 136, endPoint x: 227, endPoint y: 143, distance: 12.9
click at [238, 137] on div "Rua/Avenida Estrada Velha" at bounding box center [226, 140] width 97 height 19
drag, startPoint x: 225, startPoint y: 144, endPoint x: 169, endPoint y: 161, distance: 58.3
click at [169, 161] on div "Preencha os dados de entrega do pedido Busque pelo cliente Número de contato 15…" at bounding box center [243, 125] width 486 height 250
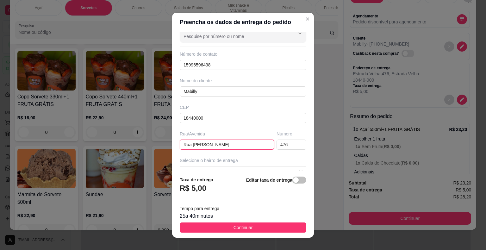
type input "Rua Josias Cardoso"
drag, startPoint x: 285, startPoint y: 142, endPoint x: 259, endPoint y: 155, distance: 28.3
click at [259, 155] on div "Busque pelo cliente Número de contato 15996596498 Nome do cliente Mabilly CEP 1…" at bounding box center [243, 102] width 142 height 140
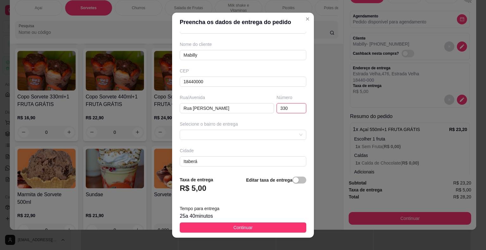
scroll to position [72, 0]
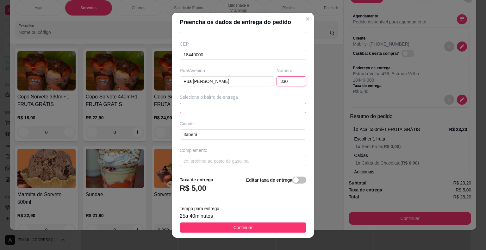
click at [271, 107] on div "68a5048ae7e4b9632cd85a2f 68a504c4e7e4b9632cd85a32 68a504ede7e4b9632cd85a35 Lote…" at bounding box center [243, 108] width 127 height 10
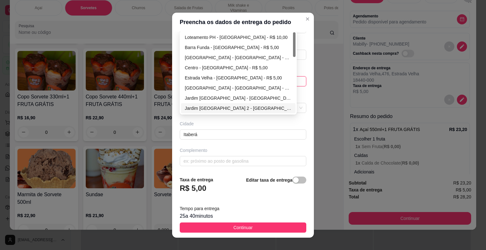
type input "330"
click at [216, 64] on div "Centro - [GEOGRAPHIC_DATA] - R$ 5,00" at bounding box center [238, 67] width 107 height 7
type input "Itaberá"
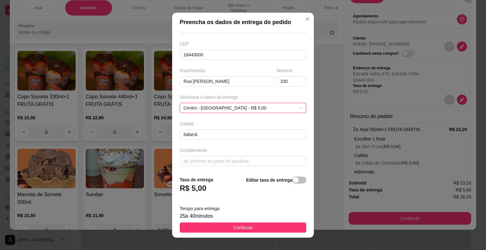
click at [247, 229] on span "Continuar" at bounding box center [243, 227] width 19 height 7
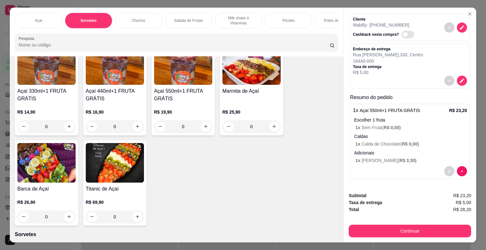
scroll to position [0, 0]
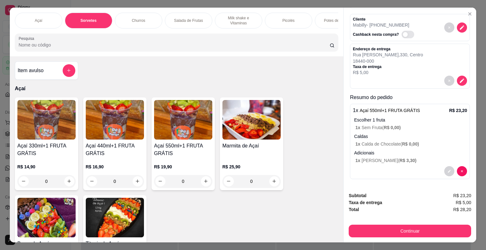
click at [310, 155] on div "Açaí 330ml+1 FRUTA GRÁTIS R$ 14,90 0 Açaí 440ml+1 FRUTA GRÁTIS R$ 16,90 0 Açaí …" at bounding box center [177, 188] width 324 height 183
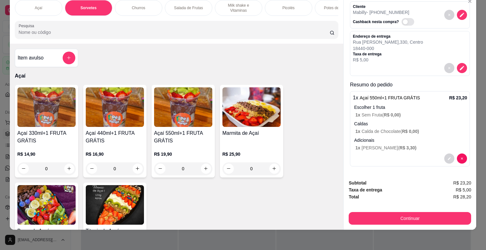
scroll to position [0, 174]
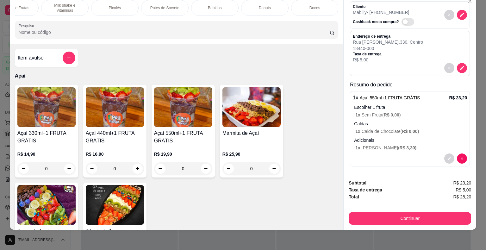
click at [226, 4] on div "Bebidas" at bounding box center [214, 8] width 47 height 16
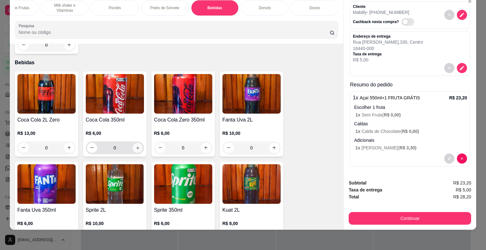
click at [138, 143] on button "increase-product-quantity" at bounding box center [138, 148] width 10 height 10
type input "1"
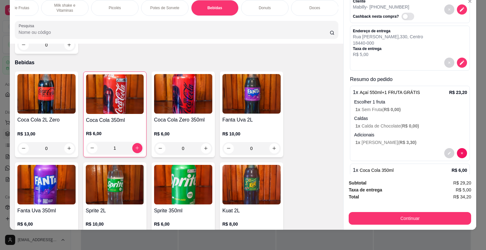
scroll to position [46, 0]
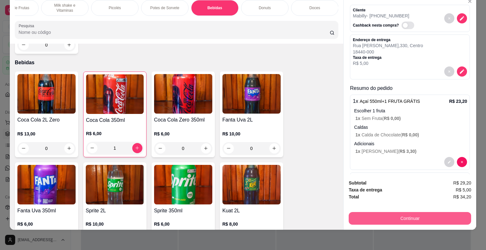
click at [396, 213] on button "Continuar" at bounding box center [410, 218] width 122 height 13
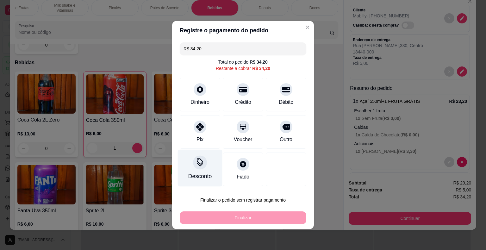
drag, startPoint x: 201, startPoint y: 133, endPoint x: 201, endPoint y: 143, distance: 10.1
click at [201, 132] on div "Pix" at bounding box center [200, 132] width 41 height 34
type input "R$ 0,00"
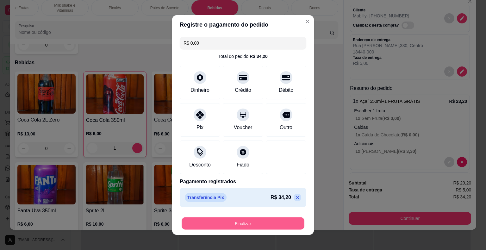
click at [235, 225] on button "Finalizar" at bounding box center [243, 223] width 123 height 12
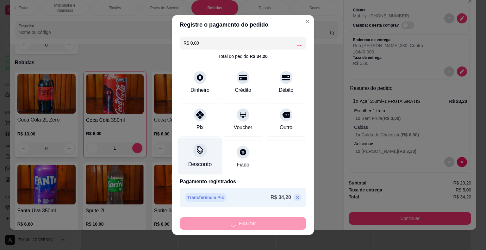
type input "0"
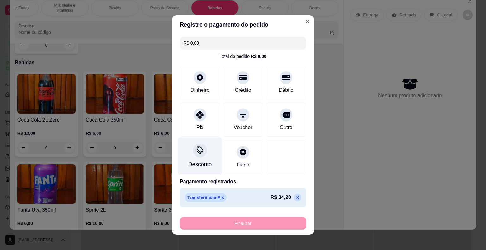
type input "-R$ 34,20"
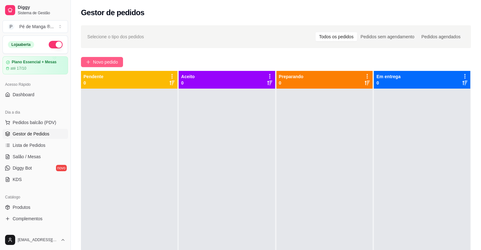
click at [109, 58] on button "Novo pedido" at bounding box center [102, 62] width 42 height 10
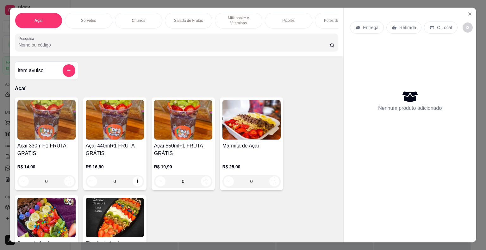
click at [67, 184] on div "0" at bounding box center [46, 181] width 58 height 13
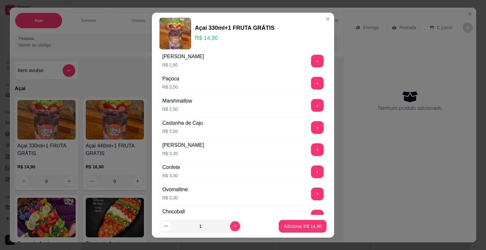
scroll to position [696, 0]
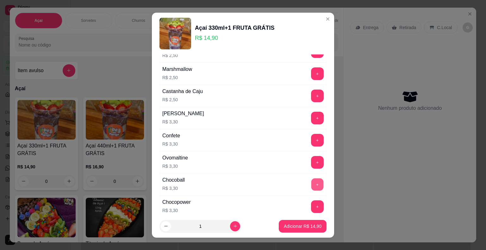
click at [311, 179] on button "+" at bounding box center [317, 184] width 12 height 12
click at [311, 116] on button "+" at bounding box center [317, 118] width 13 height 13
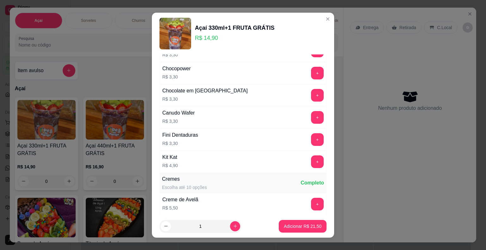
scroll to position [1209, 0]
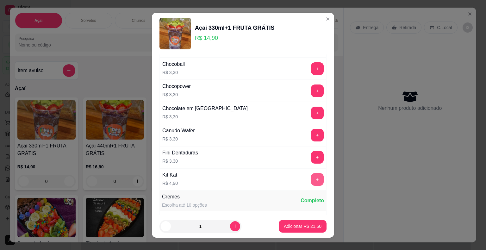
click at [311, 173] on button "+" at bounding box center [317, 179] width 13 height 13
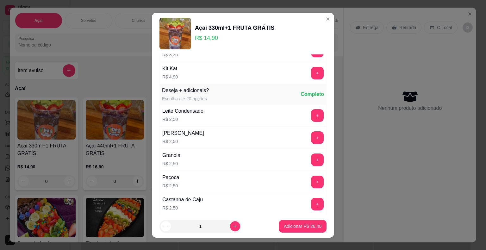
scroll to position [924, 0]
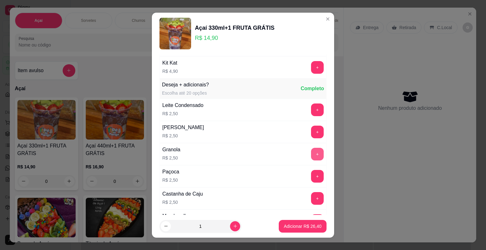
click at [311, 150] on button "+" at bounding box center [317, 154] width 13 height 13
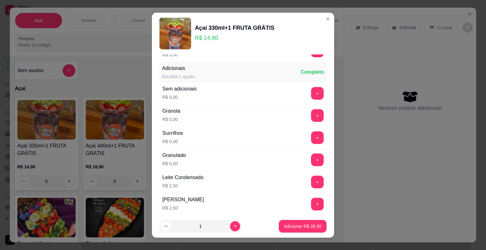
scroll to position [513, 0]
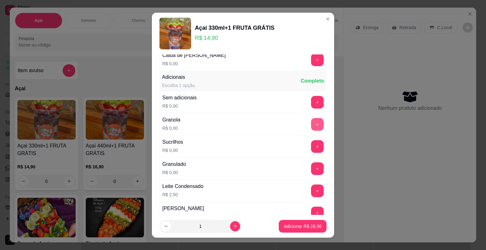
click at [311, 121] on button "+" at bounding box center [317, 124] width 13 height 13
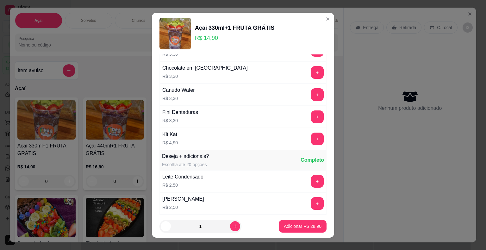
scroll to position [924, 0]
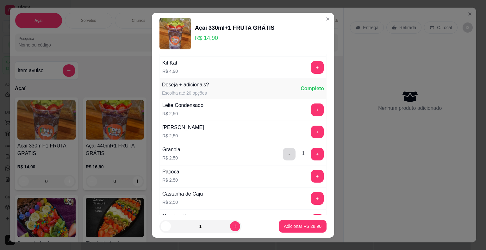
click at [283, 150] on button "-" at bounding box center [289, 154] width 13 height 13
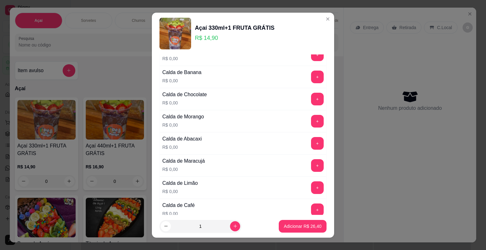
scroll to position [259, 0]
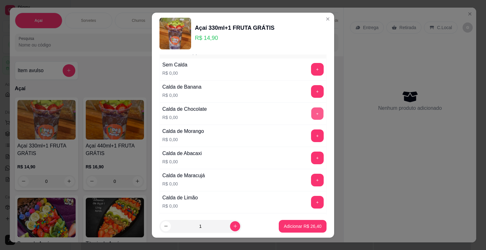
click at [311, 112] on button "+" at bounding box center [317, 113] width 12 height 12
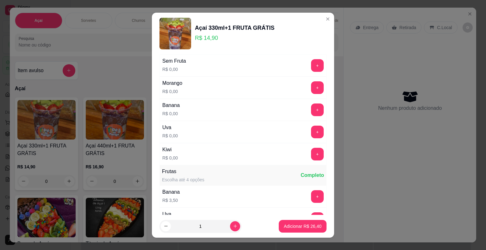
scroll to position [0, 0]
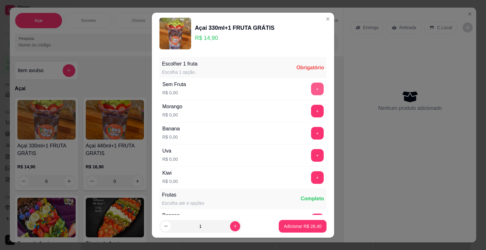
click at [311, 93] on button "+" at bounding box center [317, 89] width 13 height 13
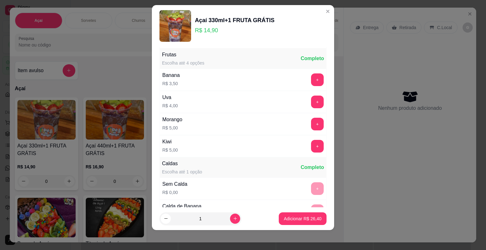
scroll to position [133, 0]
click at [305, 219] on p "Adicionar R$ 26,40" at bounding box center [303, 219] width 38 height 6
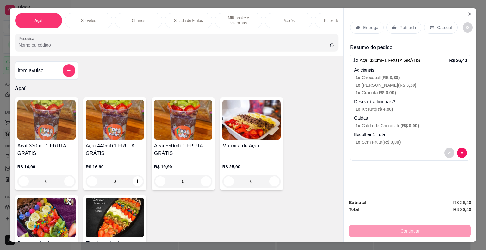
click at [363, 28] on p "Entrega" at bounding box center [371, 27] width 16 height 6
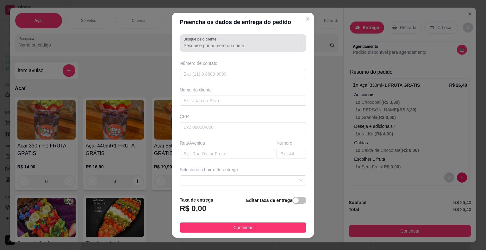
click at [223, 39] on div at bounding box center [243, 43] width 119 height 13
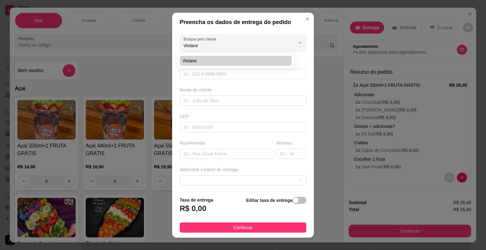
click at [276, 64] on li "Viviane" at bounding box center [236, 61] width 112 height 10
type input "Viviane"
type input "15996595082"
type input "Viviane"
type input "Adolfo Bueno Pimentel"
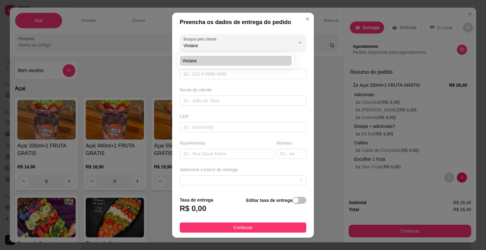
type input "21"
type input "Itaberá"
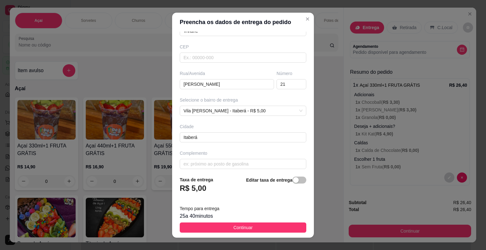
scroll to position [72, 0]
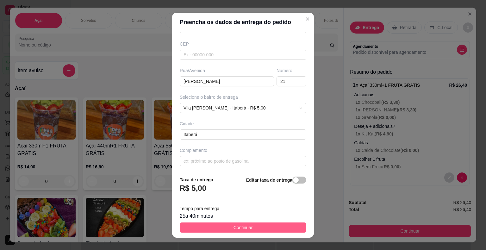
type input "Viviane"
click at [234, 228] on span "Continuar" at bounding box center [243, 227] width 19 height 7
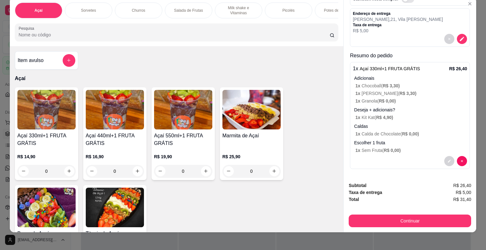
scroll to position [15, 0]
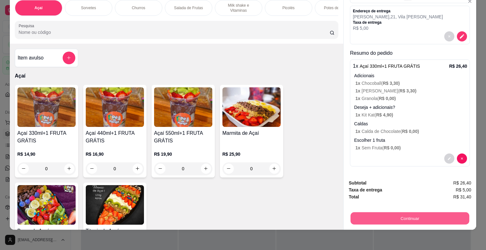
click at [419, 212] on button "Continuar" at bounding box center [410, 218] width 119 height 12
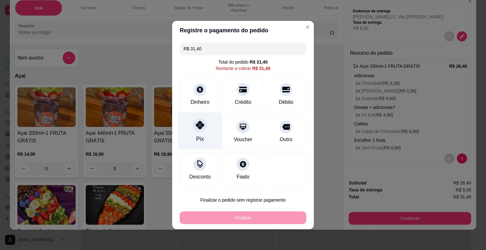
click at [208, 131] on div "Pix" at bounding box center [200, 130] width 45 height 37
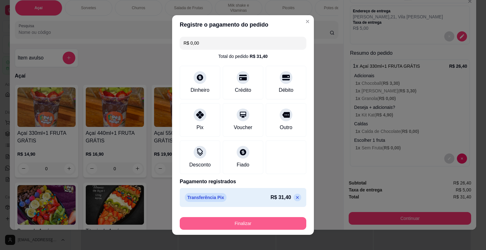
click at [227, 222] on button "Finalizar" at bounding box center [243, 223] width 127 height 13
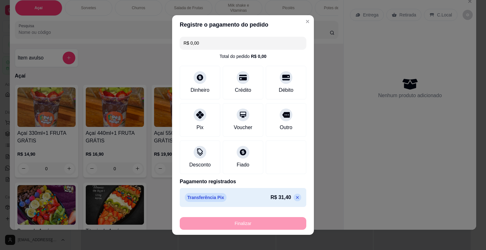
type input "-R$ 31,40"
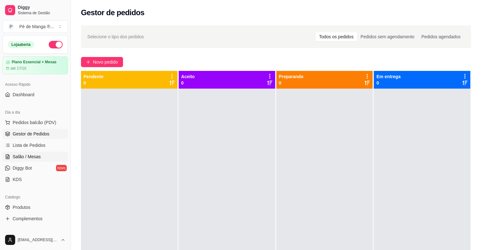
click at [11, 154] on link "Salão / Mesas" at bounding box center [36, 157] width 66 height 10
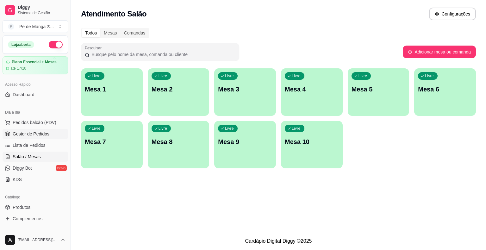
click at [12, 130] on link "Gestor de Pedidos" at bounding box center [36, 134] width 66 height 10
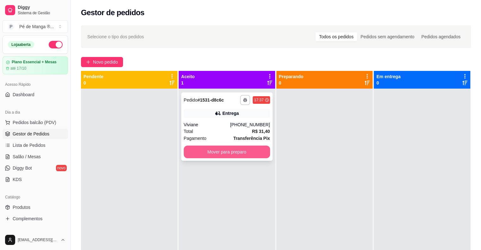
click at [194, 149] on button "Mover para preparo" at bounding box center [227, 152] width 86 height 13
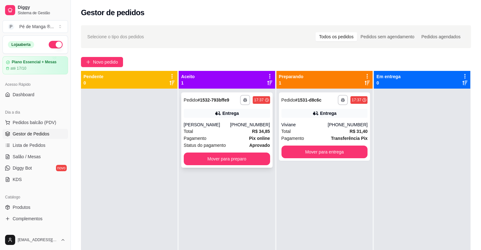
click at [232, 164] on div "**********" at bounding box center [226, 129] width 91 height 75
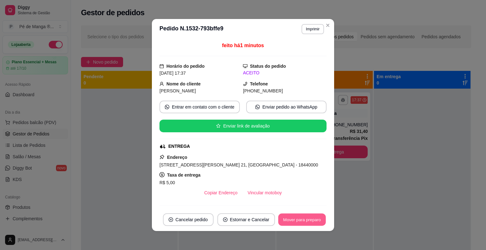
click at [306, 221] on button "Mover para preparo" at bounding box center [301, 220] width 47 height 12
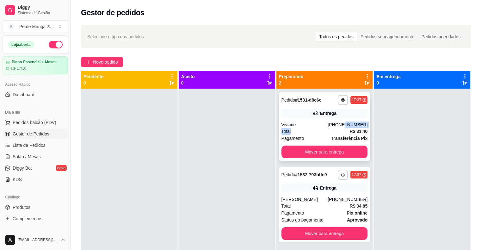
click at [343, 128] on div "**********" at bounding box center [324, 126] width 91 height 68
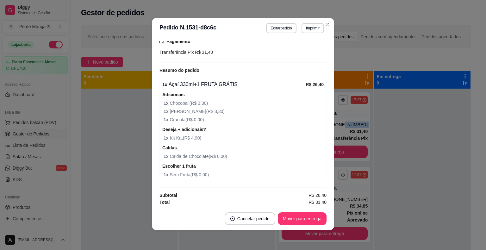
scroll to position [1, 0]
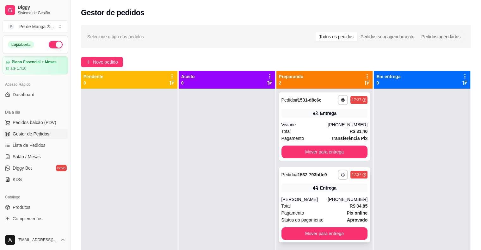
click at [353, 208] on strong "R$ 34,85" at bounding box center [359, 205] width 18 height 5
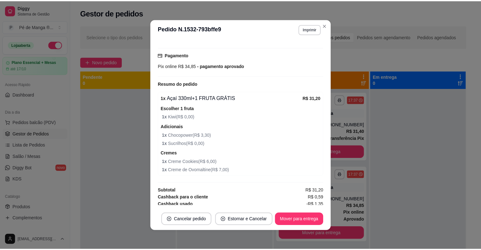
scroll to position [166, 0]
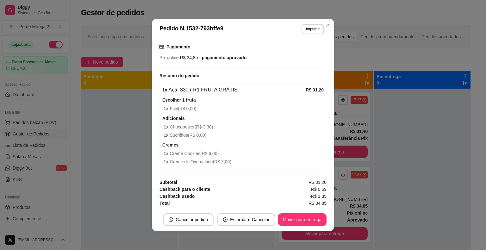
click at [331, 26] on div "**********" at bounding box center [243, 125] width 486 height 250
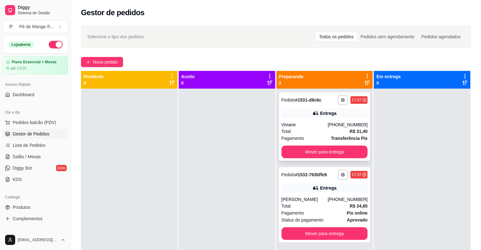
click at [342, 123] on div "(15) 99659-5082" at bounding box center [348, 125] width 40 height 6
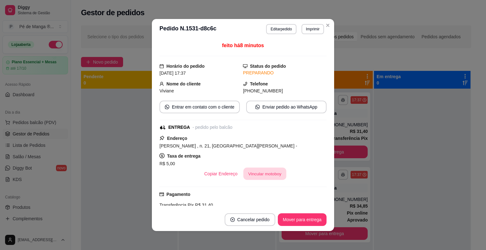
click at [258, 174] on button "Vincular motoboy" at bounding box center [264, 174] width 43 height 12
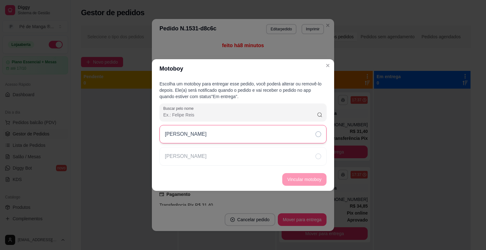
click at [278, 137] on div "[PERSON_NAME]" at bounding box center [242, 134] width 167 height 18
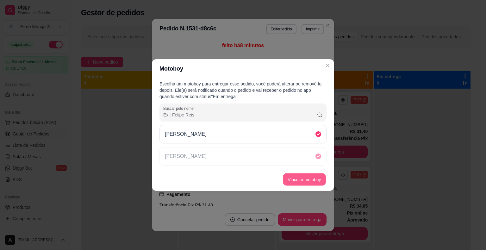
click at [300, 180] on button "Vincular motoboy" at bounding box center [304, 179] width 43 height 12
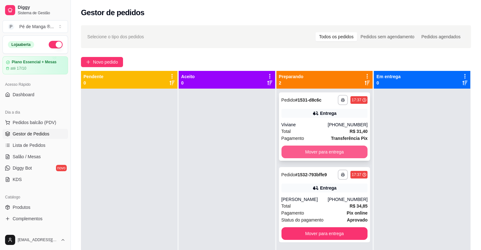
click at [337, 152] on button "Mover para entrega" at bounding box center [325, 152] width 86 height 13
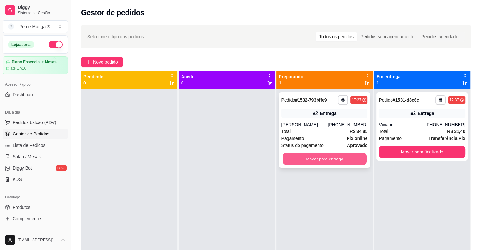
click at [336, 159] on button "Mover para entrega" at bounding box center [325, 159] width 84 height 12
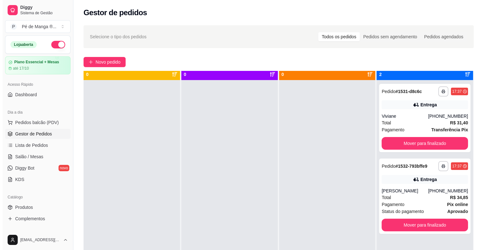
scroll to position [0, 0]
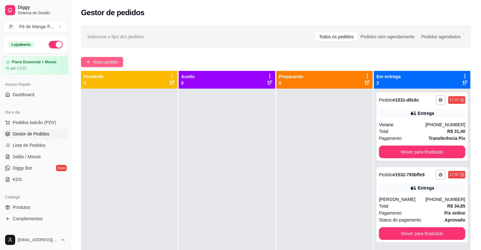
click at [115, 61] on span "Novo pedido" at bounding box center [105, 62] width 25 height 7
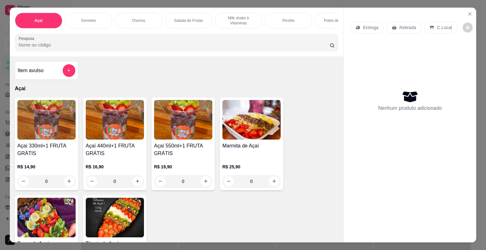
click at [234, 16] on p "Milk shake e Vitaminas" at bounding box center [238, 21] width 37 height 10
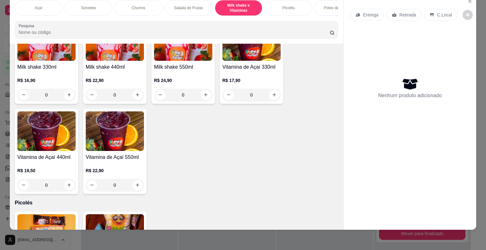
scroll to position [983, 0]
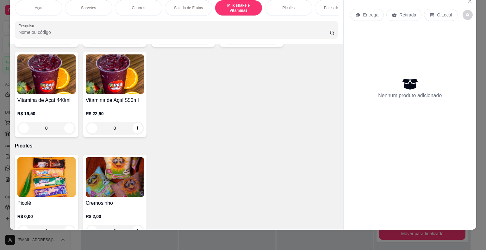
click at [139, 126] on div "0" at bounding box center [115, 128] width 58 height 13
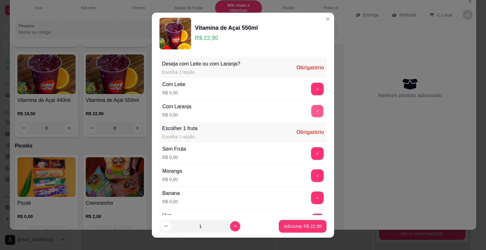
click at [311, 108] on button "+" at bounding box center [317, 111] width 12 height 12
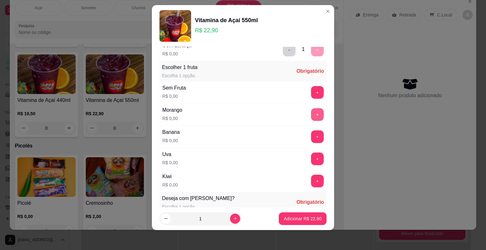
scroll to position [67, 0]
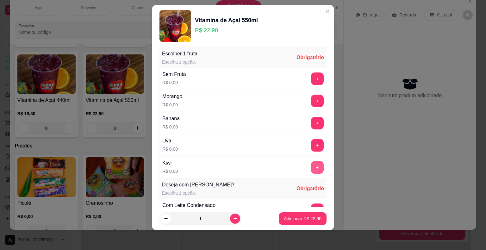
click at [311, 164] on button "+" at bounding box center [317, 167] width 13 height 13
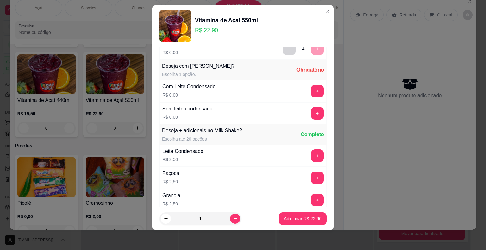
scroll to position [197, 0]
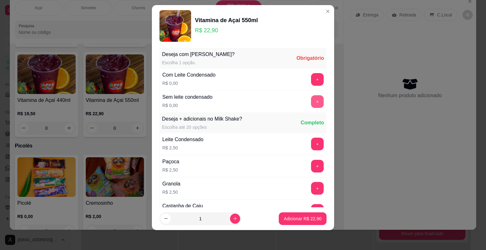
click at [311, 95] on button "+" at bounding box center [317, 101] width 13 height 13
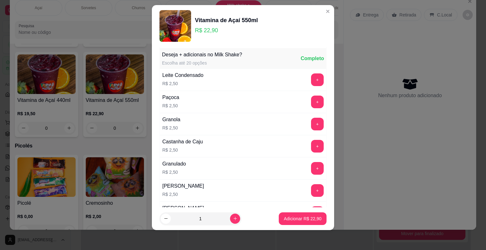
scroll to position [262, 0]
click at [279, 221] on button "Adicionar R$ 22,90" at bounding box center [302, 218] width 47 height 12
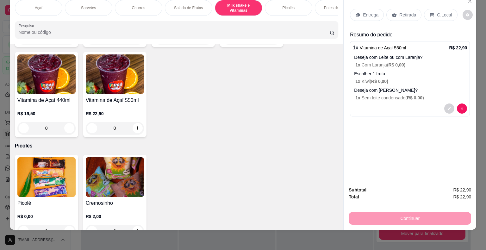
click at [359, 9] on div "Entrega" at bounding box center [367, 15] width 34 height 12
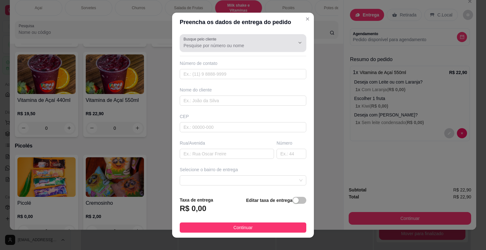
click at [220, 46] on input "Busque pelo cliente" at bounding box center [234, 45] width 101 height 6
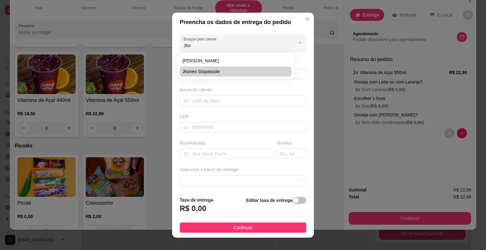
click at [214, 69] on span "Jhones Stopassole" at bounding box center [232, 71] width 101 height 6
type input "Jhones Stopassole"
type input "6793322673"
type input "Jhones Stopassole"
type input "18440-000"
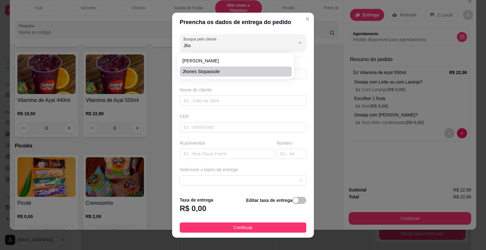
type input "Avenida Prefeito Carlos Rodrigues/No prédio do Everaldo"
type input "Itaberá"
type input "PAPELANDIA"
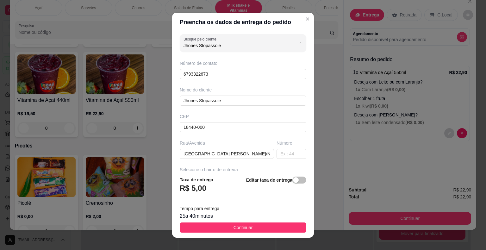
type input "Jhones Stopassole"
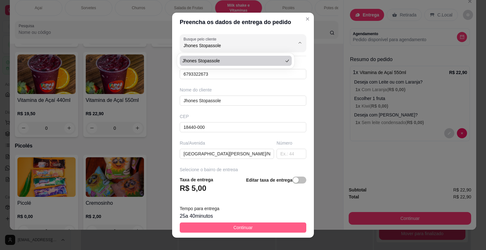
click at [249, 229] on button "Continuar" at bounding box center [243, 227] width 127 height 10
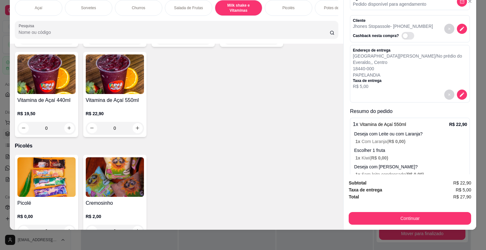
scroll to position [62, 0]
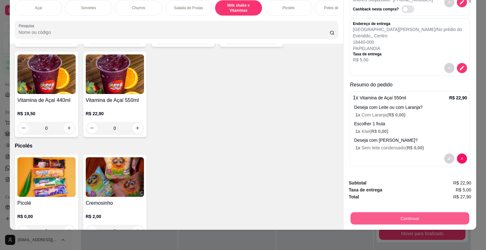
click at [368, 212] on button "Continuar" at bounding box center [410, 218] width 119 height 12
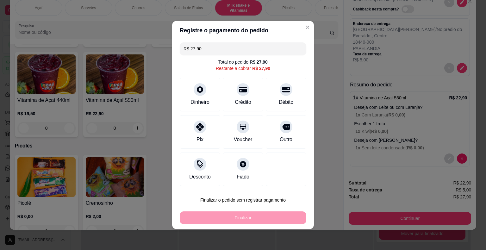
drag, startPoint x: 189, startPoint y: 132, endPoint x: 192, endPoint y: 139, distance: 7.2
click at [190, 132] on div "Pix" at bounding box center [200, 132] width 41 height 34
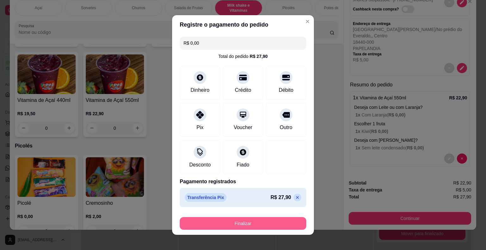
click at [229, 221] on button "Finalizar" at bounding box center [243, 223] width 127 height 13
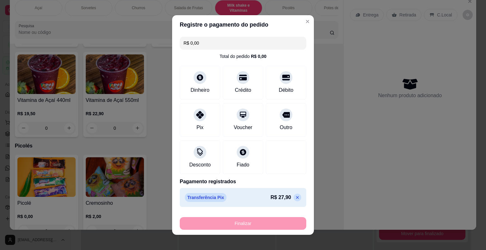
type input "-R$ 27,90"
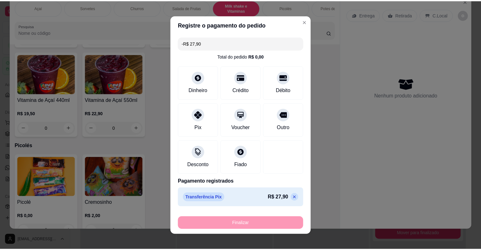
scroll to position [0, 0]
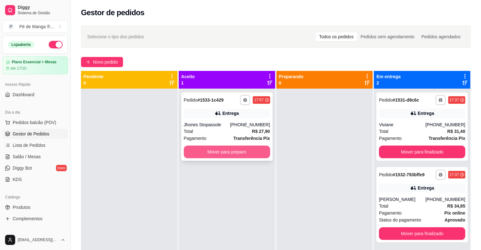
click at [220, 151] on button "Mover para preparo" at bounding box center [227, 152] width 86 height 13
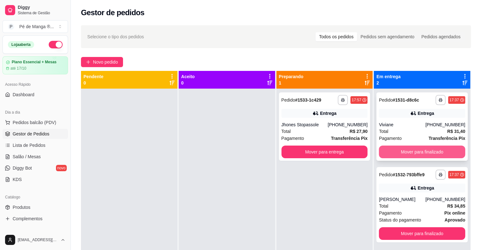
click at [436, 145] on div "**********" at bounding box center [422, 126] width 91 height 68
click at [446, 149] on button "Mover para finalizado" at bounding box center [422, 152] width 86 height 13
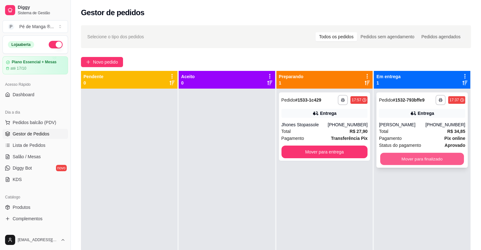
click at [442, 156] on button "Mover para finalizado" at bounding box center [422, 159] width 84 height 12
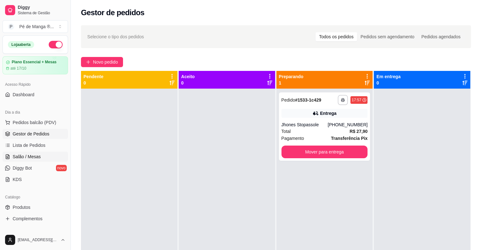
click at [9, 156] on icon at bounding box center [7, 156] width 3 height 4
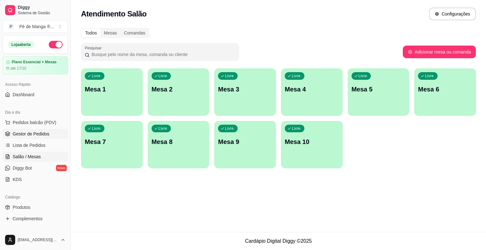
click at [22, 134] on span "Gestor de Pedidos" at bounding box center [31, 134] width 37 height 6
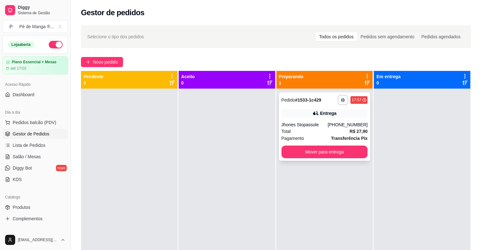
click at [337, 130] on div "Total R$ 27,90" at bounding box center [325, 131] width 86 height 7
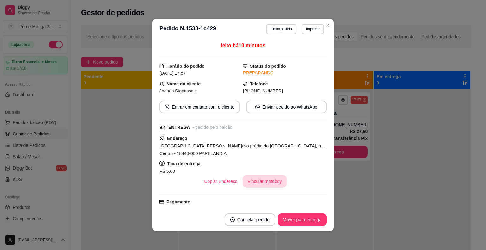
click at [266, 179] on button "Vincular motoboy" at bounding box center [265, 181] width 44 height 13
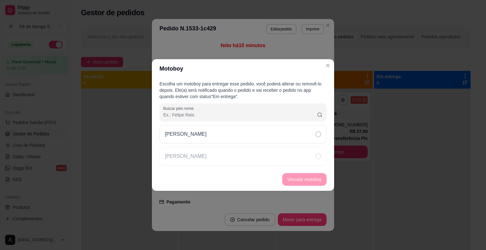
click at [227, 139] on div "[PERSON_NAME]" at bounding box center [242, 134] width 167 height 18
click at [314, 174] on button "Vincular motoboy" at bounding box center [304, 179] width 43 height 12
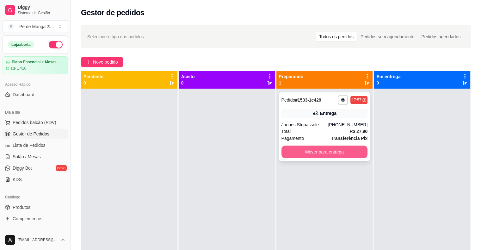
click at [304, 151] on button "Mover para entrega" at bounding box center [325, 152] width 86 height 13
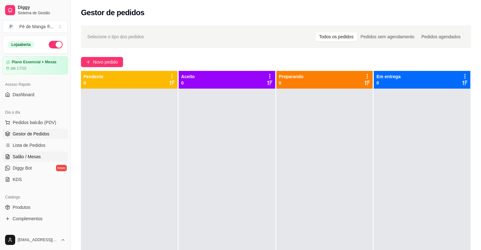
click at [30, 155] on span "Salão / Mesas" at bounding box center [27, 156] width 28 height 6
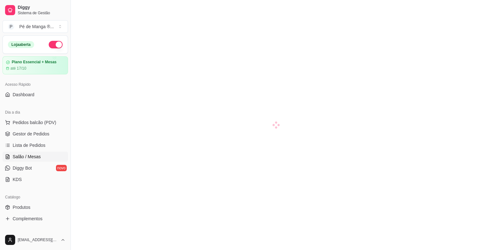
click at [30, 155] on span "Salão / Mesas" at bounding box center [27, 156] width 28 height 6
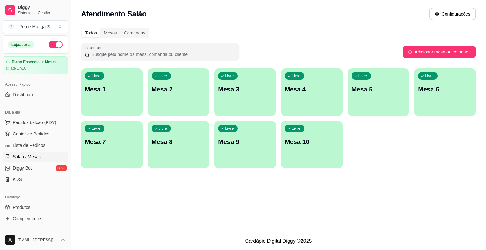
click at [114, 95] on div "Livre Mesa 1" at bounding box center [112, 88] width 62 height 40
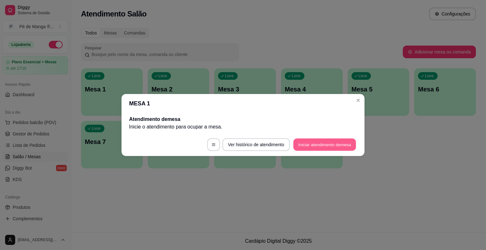
click at [318, 146] on button "Iniciar atendimento de mesa" at bounding box center [324, 145] width 63 height 12
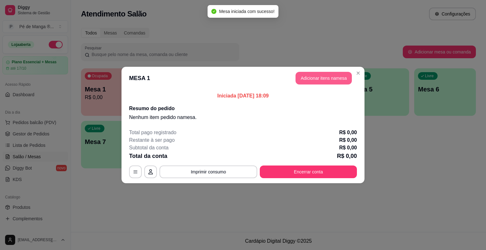
click at [316, 76] on button "Adicionar itens na mesa" at bounding box center [324, 78] width 56 height 13
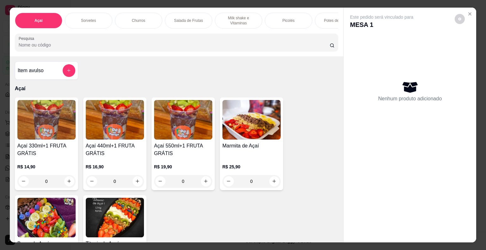
click at [71, 16] on div "Sorvetes" at bounding box center [88, 21] width 47 height 16
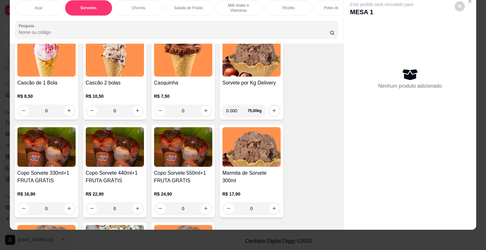
scroll to position [356, 0]
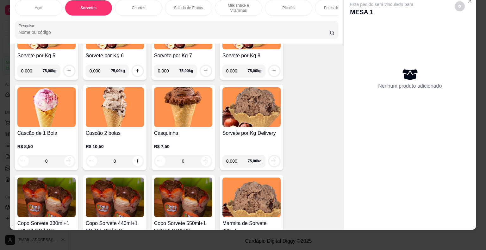
click at [63, 159] on div "0" at bounding box center [46, 161] width 58 height 13
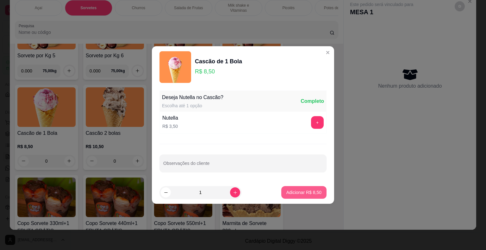
click at [306, 193] on p "Adicionar R$ 8,50" at bounding box center [303, 192] width 35 height 6
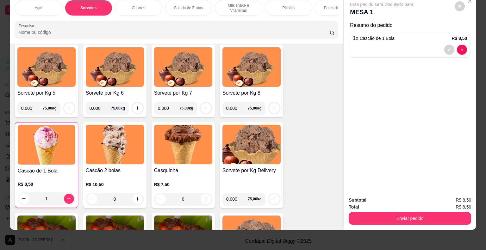
scroll to position [324, 0]
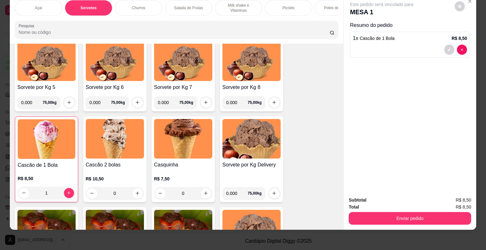
click at [65, 191] on div "1" at bounding box center [47, 193] width 58 height 13
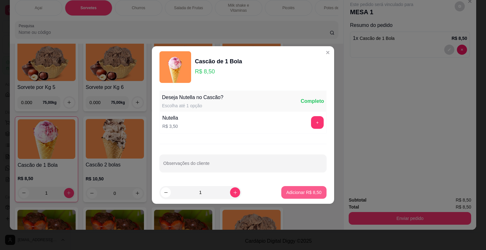
click at [291, 192] on p "Adicionar R$ 8,50" at bounding box center [303, 192] width 35 height 6
type input "2"
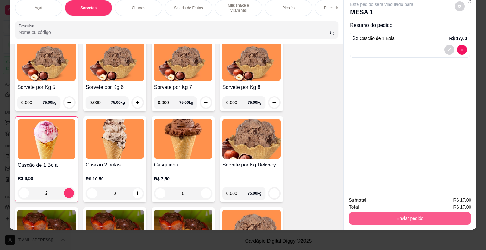
click at [410, 212] on button "Enviar pedido" at bounding box center [410, 218] width 122 height 13
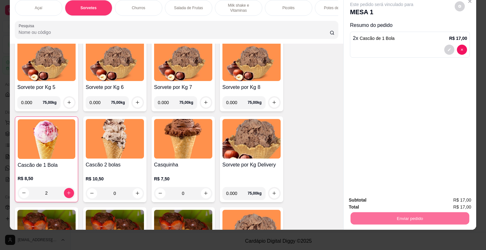
click at [457, 194] on button "Enviar pedido" at bounding box center [455, 198] width 36 height 12
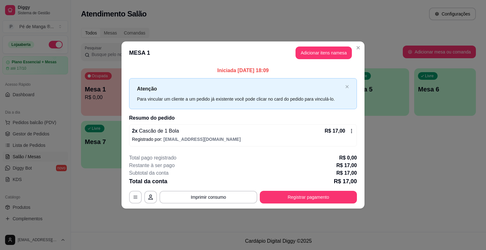
click at [305, 197] on button "Registrar pagamento" at bounding box center [308, 197] width 97 height 13
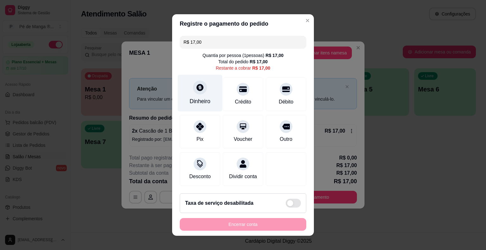
click at [189, 88] on div "Dinheiro" at bounding box center [200, 93] width 45 height 37
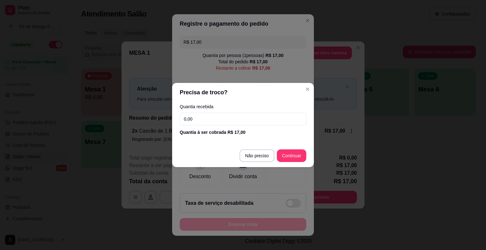
click at [200, 123] on input "0,00" at bounding box center [243, 119] width 127 height 13
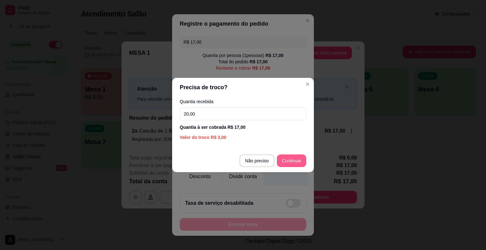
type input "20,00"
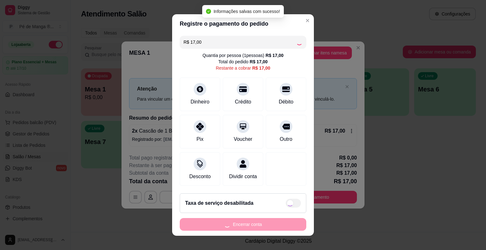
type input "R$ 0,00"
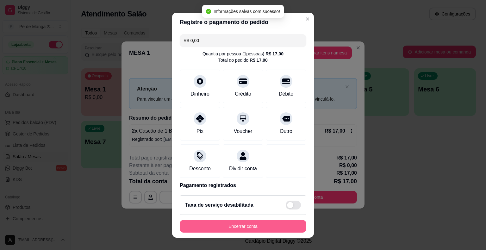
click at [227, 227] on button "Encerrar conta" at bounding box center [243, 226] width 127 height 13
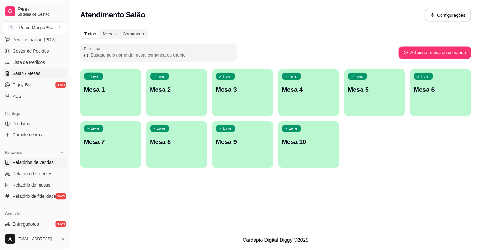
scroll to position [95, 0]
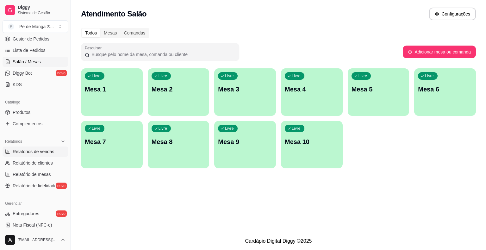
click at [39, 153] on span "Relatórios de vendas" at bounding box center [34, 151] width 42 height 6
select select "ALL"
select select "0"
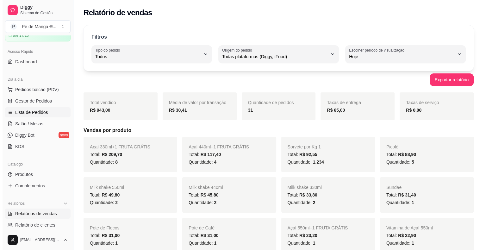
scroll to position [32, 0]
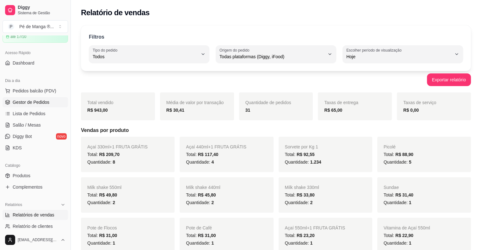
click at [34, 102] on span "Gestor de Pedidos" at bounding box center [31, 102] width 37 height 6
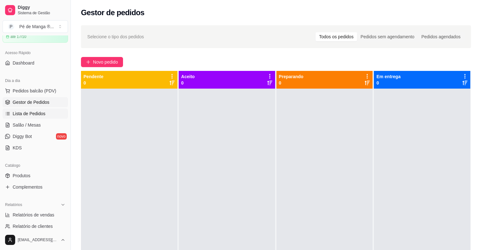
click at [21, 113] on span "Lista de Pedidos" at bounding box center [29, 113] width 33 height 6
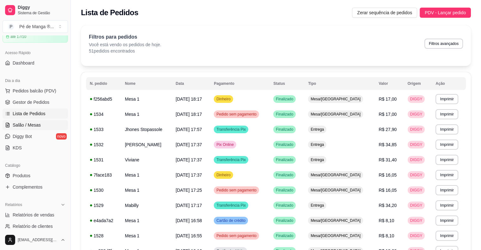
click at [44, 120] on link "Salão / Mesas" at bounding box center [36, 125] width 66 height 10
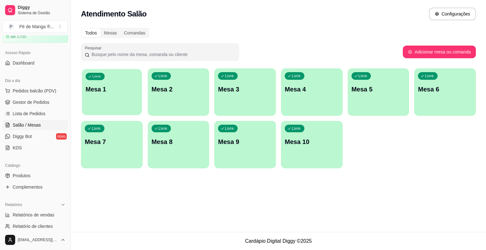
click at [118, 98] on div "Livre Mesa 1" at bounding box center [112, 88] width 60 height 39
